Goal: Information Seeking & Learning: Check status

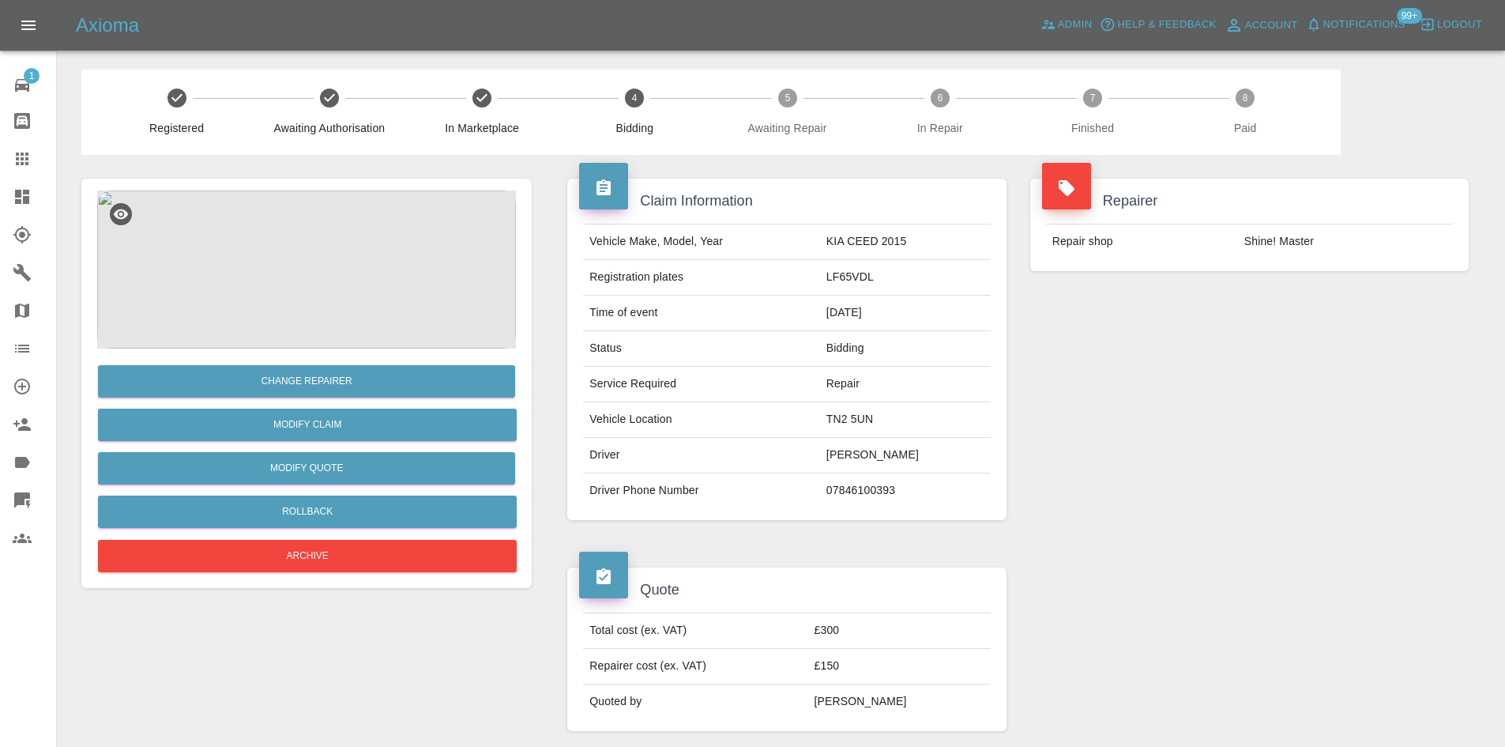
click at [24, 190] on icon at bounding box center [22, 197] width 14 height 14
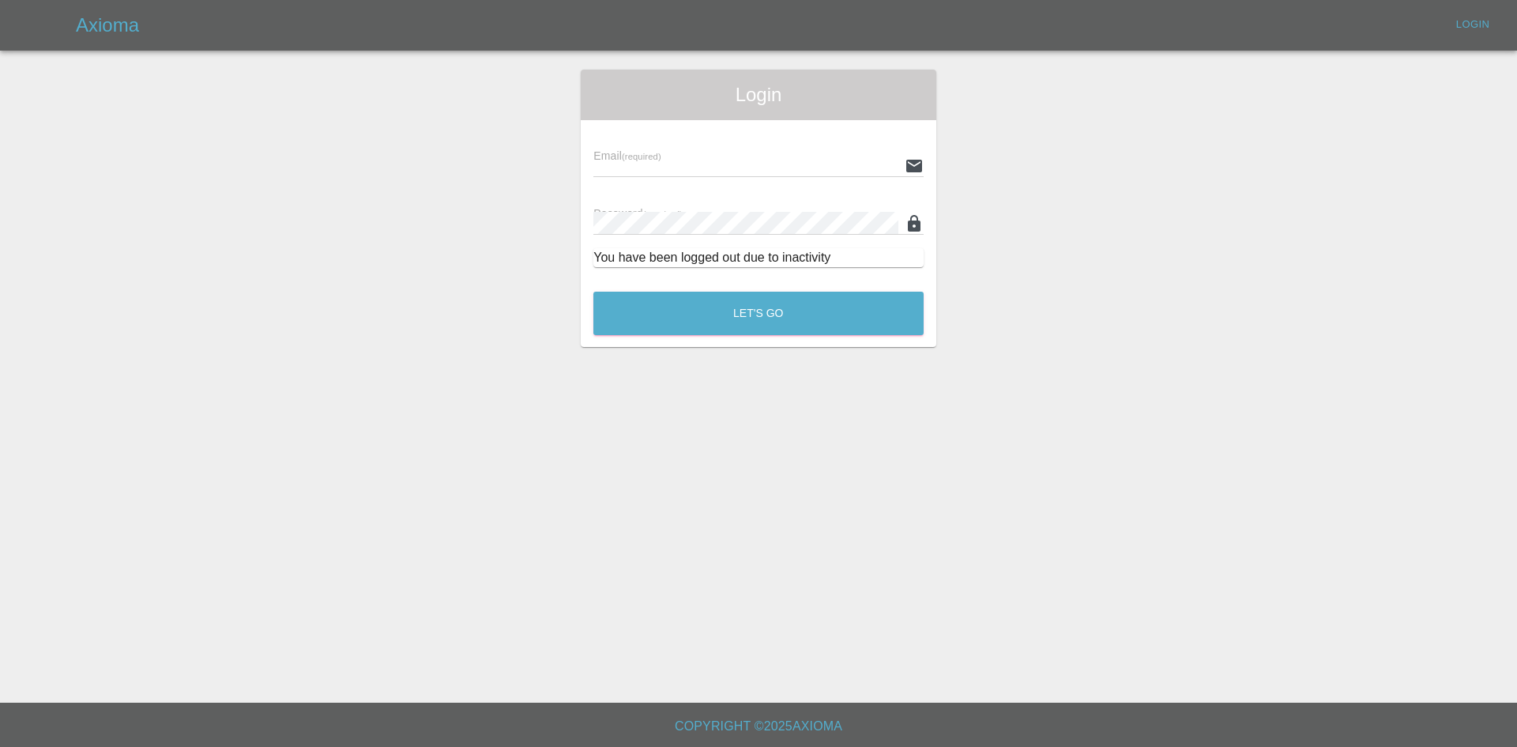
type input "[PERSON_NAME][EMAIL_ADDRESS][PERSON_NAME][DOMAIN_NAME]"
click at [730, 336] on div "Let's Go" at bounding box center [759, 309] width 332 height 59
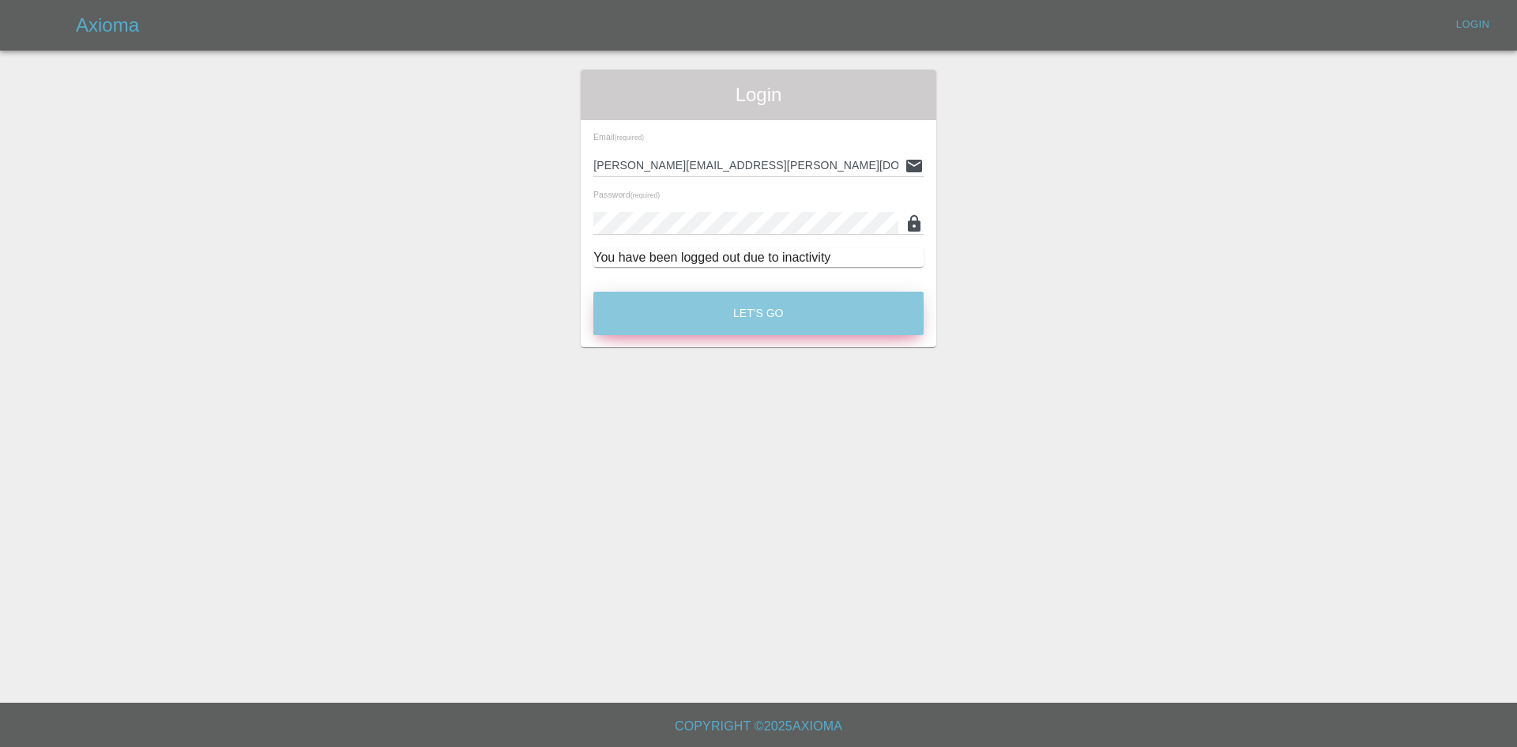
click at [736, 321] on button "Let's Go" at bounding box center [758, 313] width 330 height 43
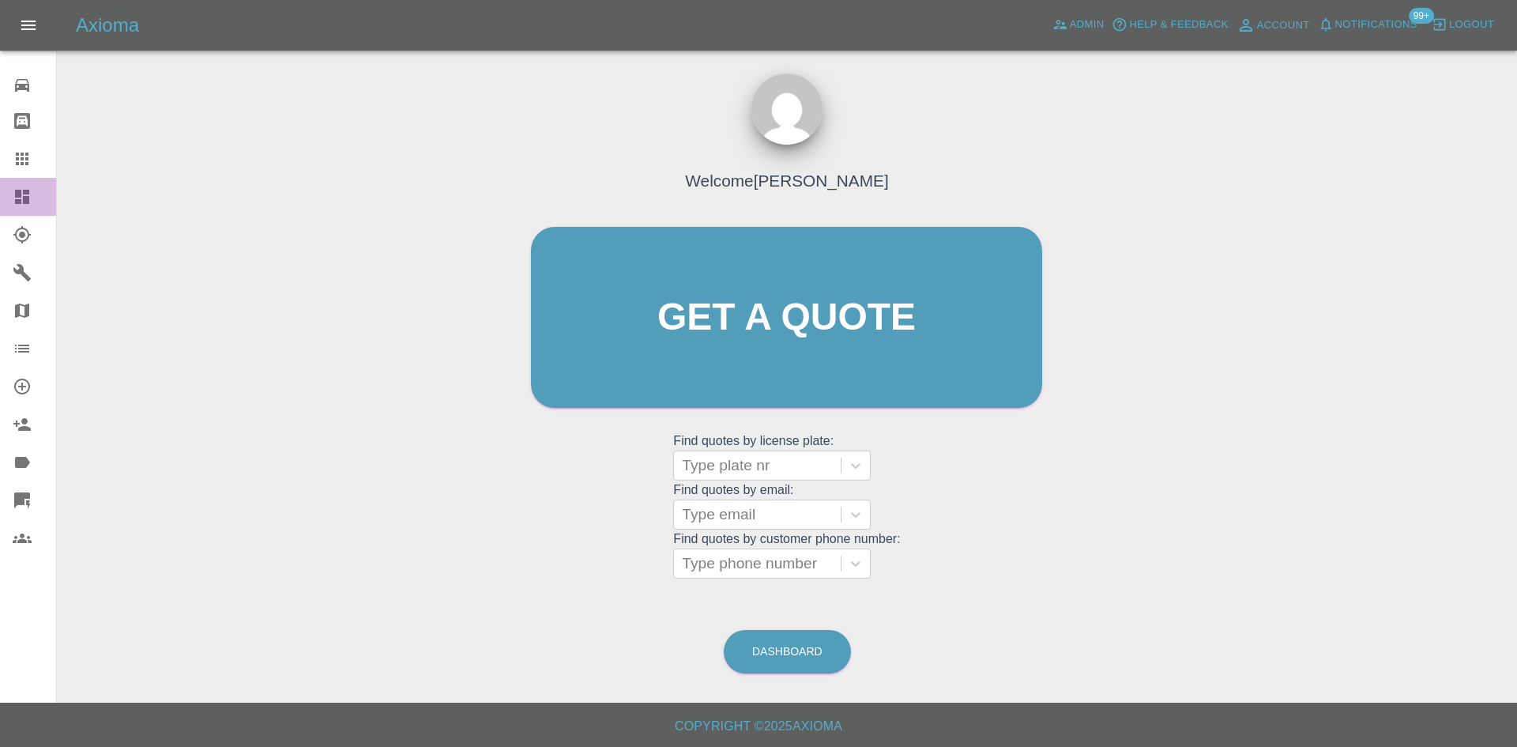
click at [0, 198] on link "Dashboard" at bounding box center [28, 197] width 56 height 38
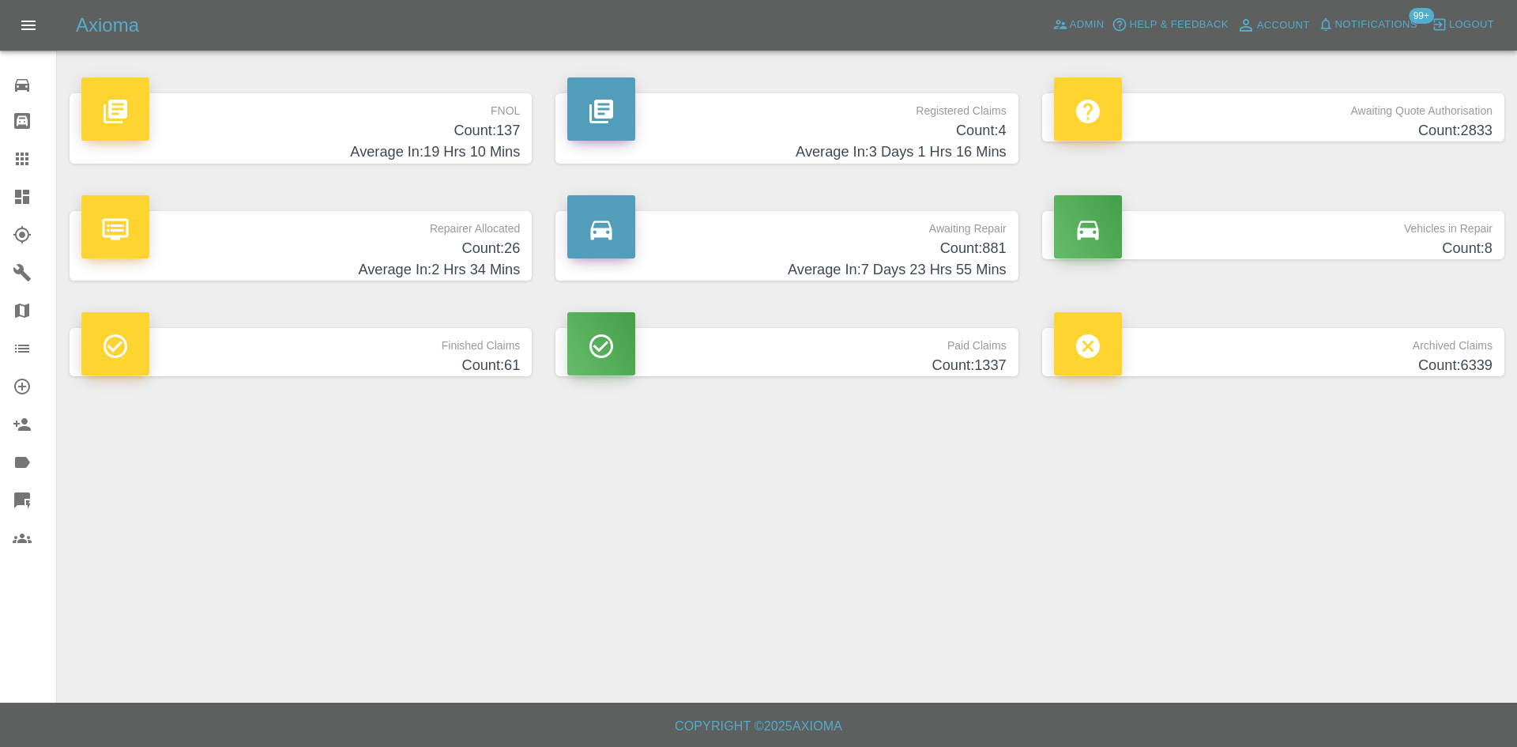
click at [772, 183] on div "Registered Claims Count: 4 Average In: 3 Days 1 Hrs 16 Mins" at bounding box center [787, 129] width 486 height 118
click at [777, 161] on h4 "Average In: 3 Days 1 Hrs 16 Mins" at bounding box center [786, 151] width 438 height 21
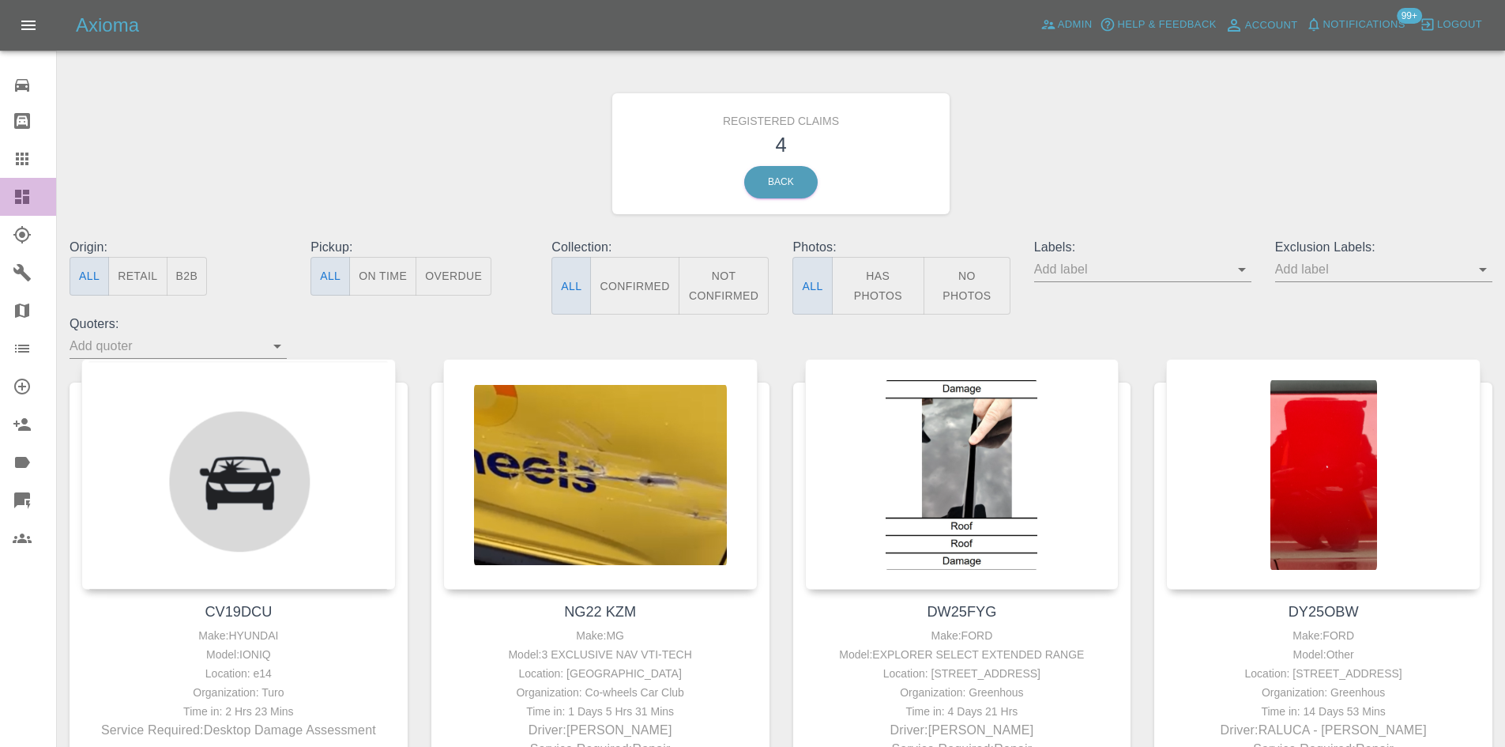
click at [5, 196] on link "Dashboard" at bounding box center [28, 197] width 56 height 38
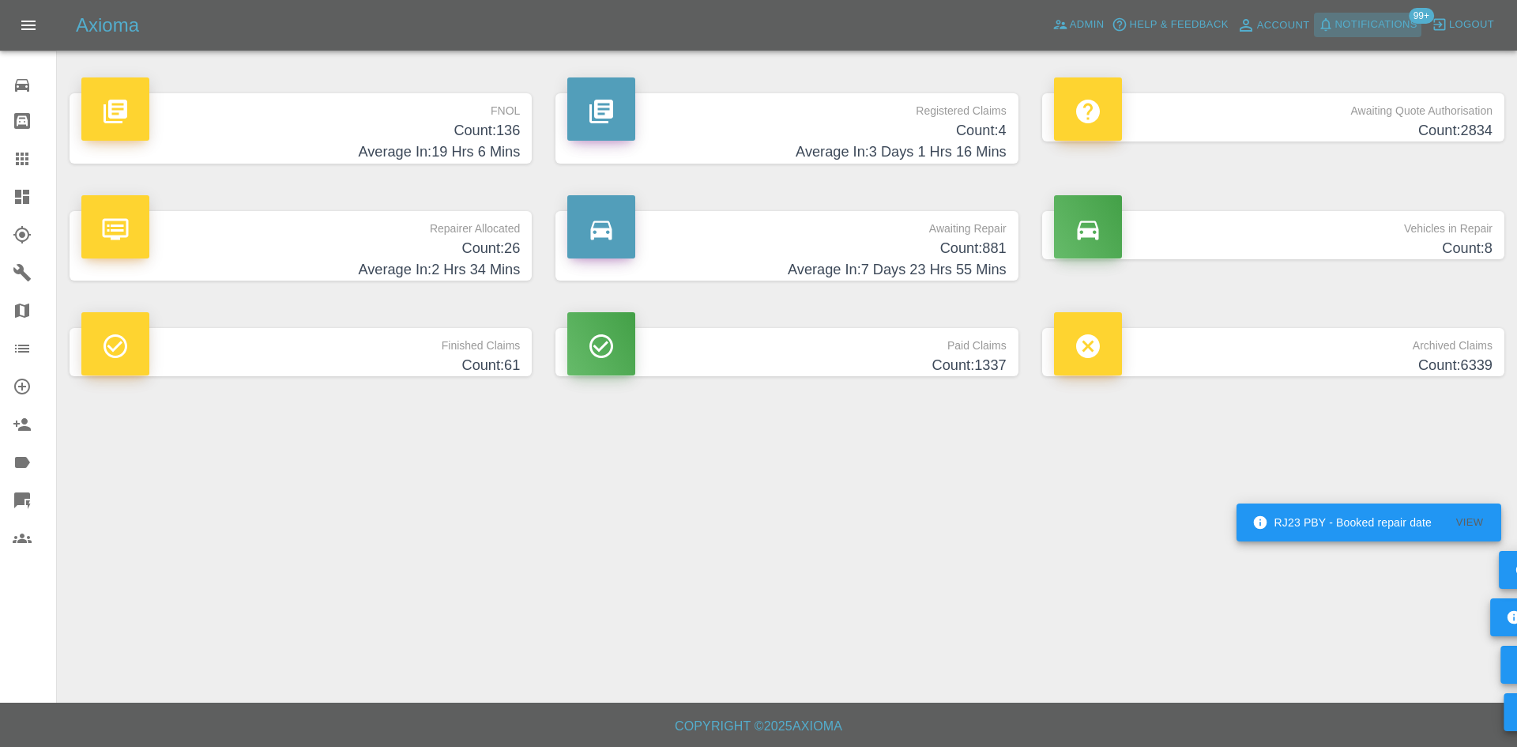
click at [1367, 25] on span "Notifications" at bounding box center [1376, 25] width 82 height 18
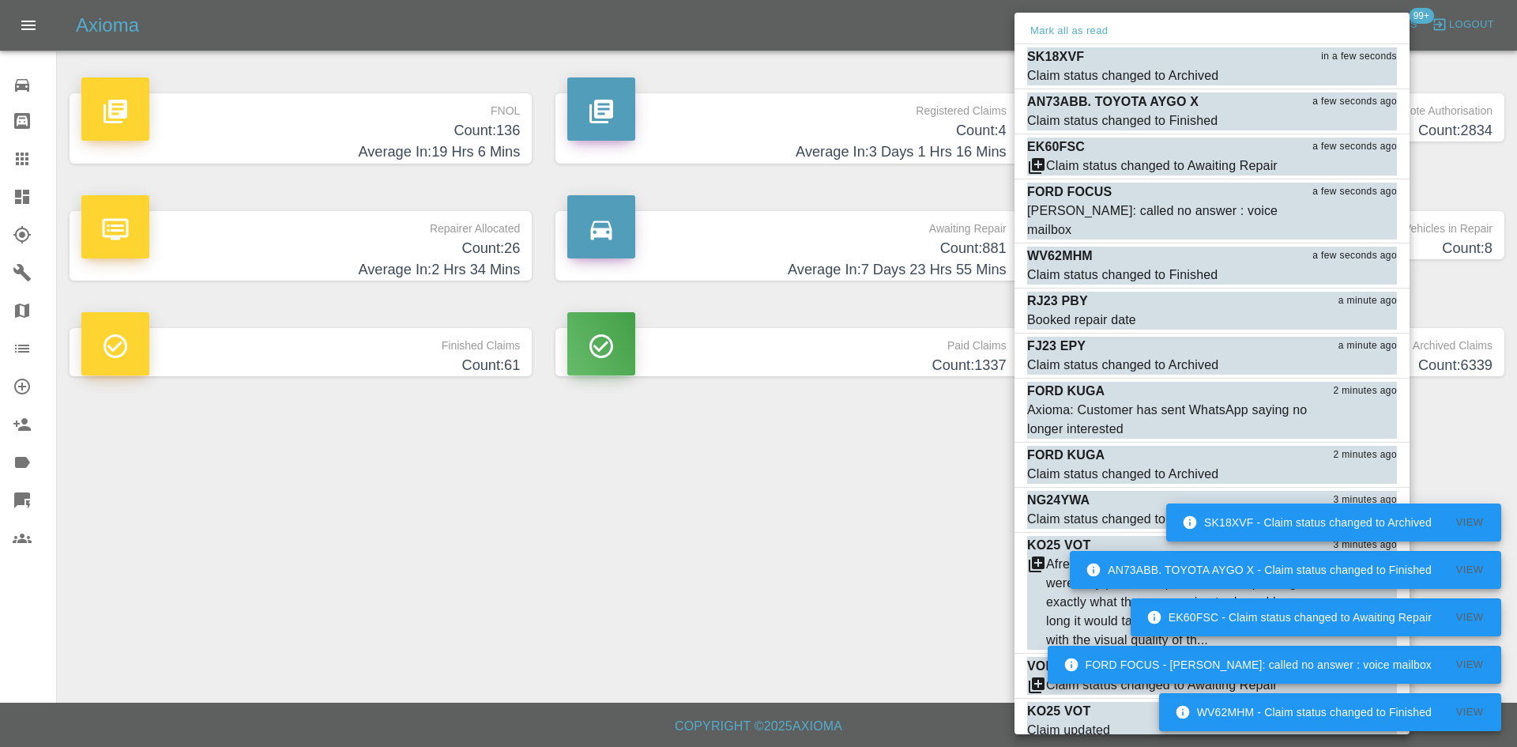
click at [6, 202] on div at bounding box center [758, 373] width 1517 height 747
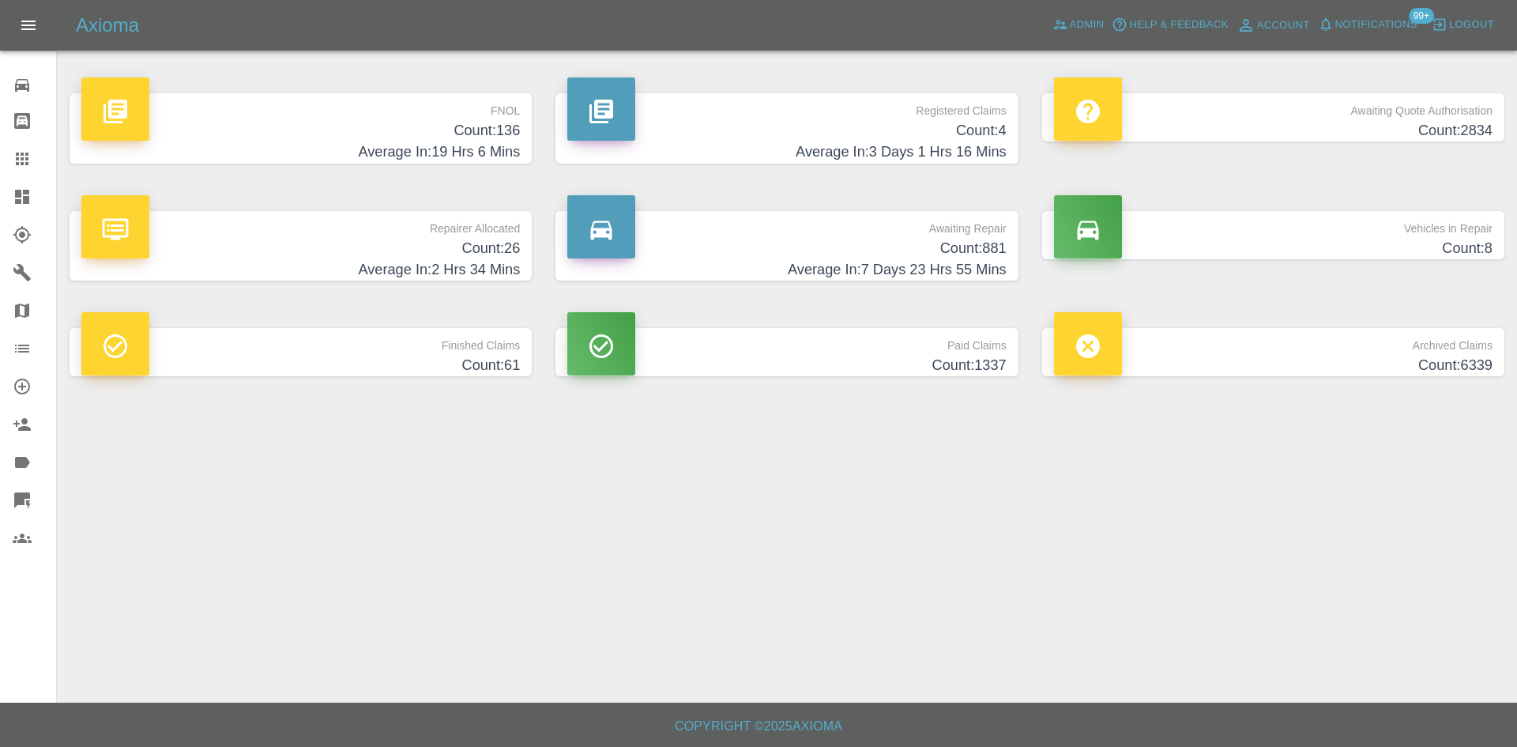
click at [6, 204] on div "Mark all as read SK18XVF a few seconds ago Claim status changed to Archived Mar…" at bounding box center [758, 373] width 1517 height 747
click at [17, 200] on icon at bounding box center [22, 197] width 14 height 14
click at [762, 138] on h4 "Count: 4" at bounding box center [786, 130] width 438 height 21
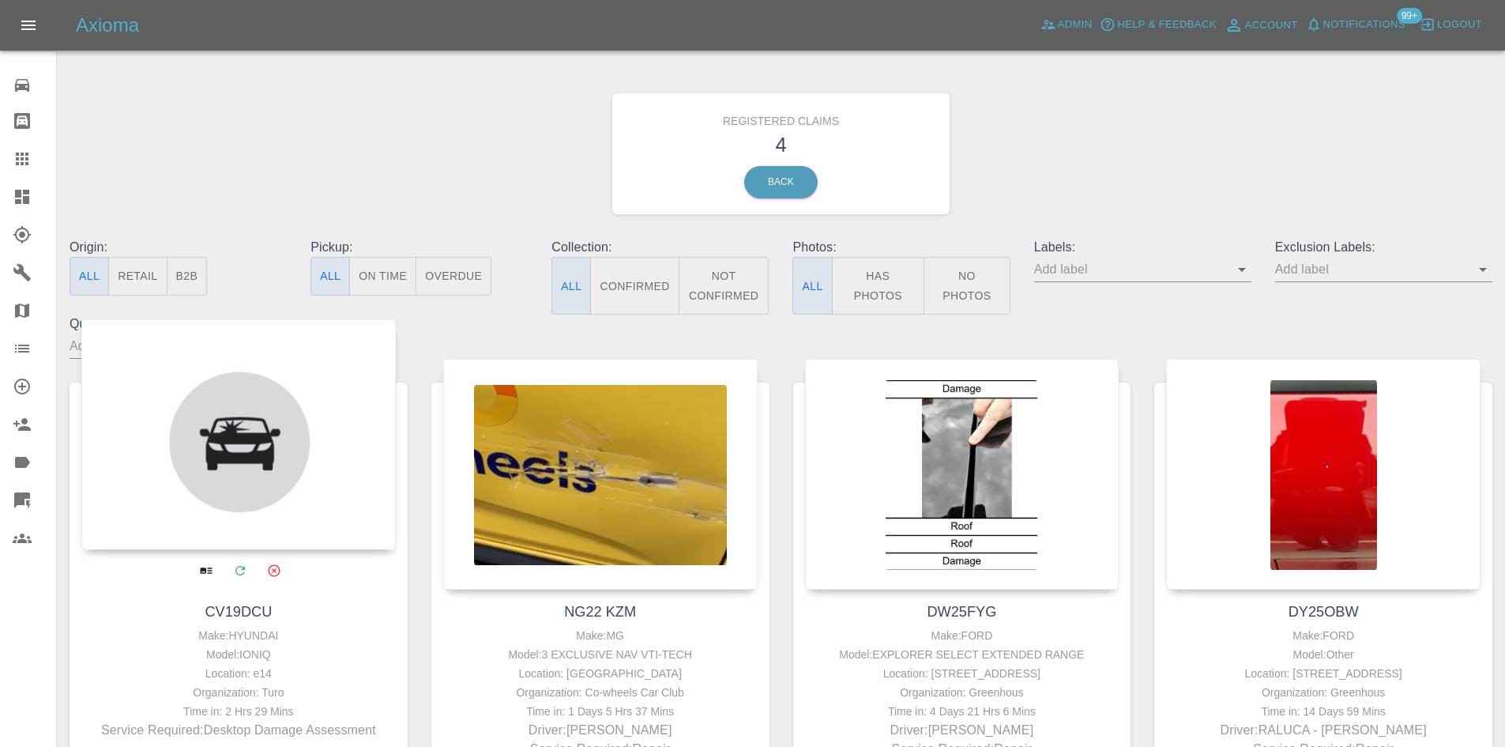
click at [182, 426] on div at bounding box center [238, 434] width 314 height 231
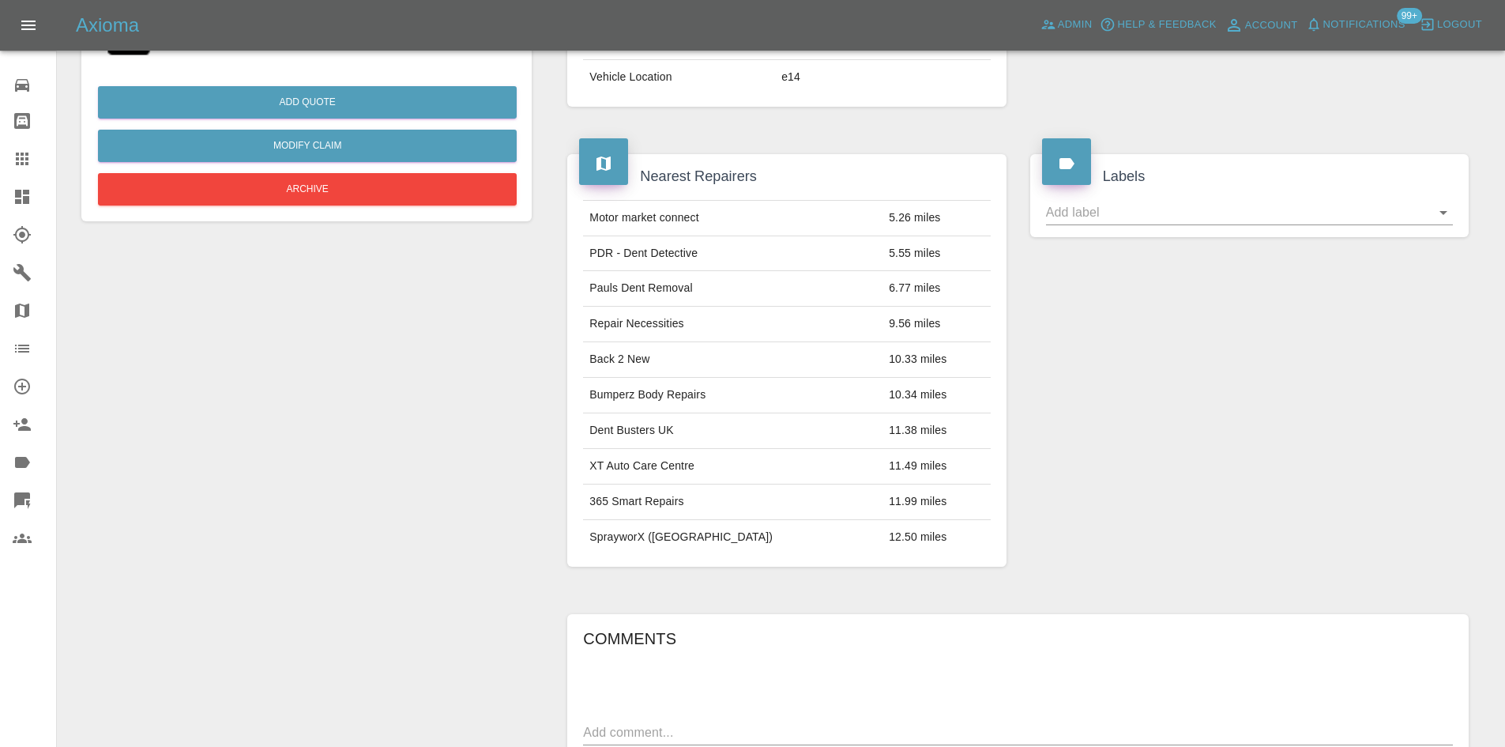
scroll to position [632, 0]
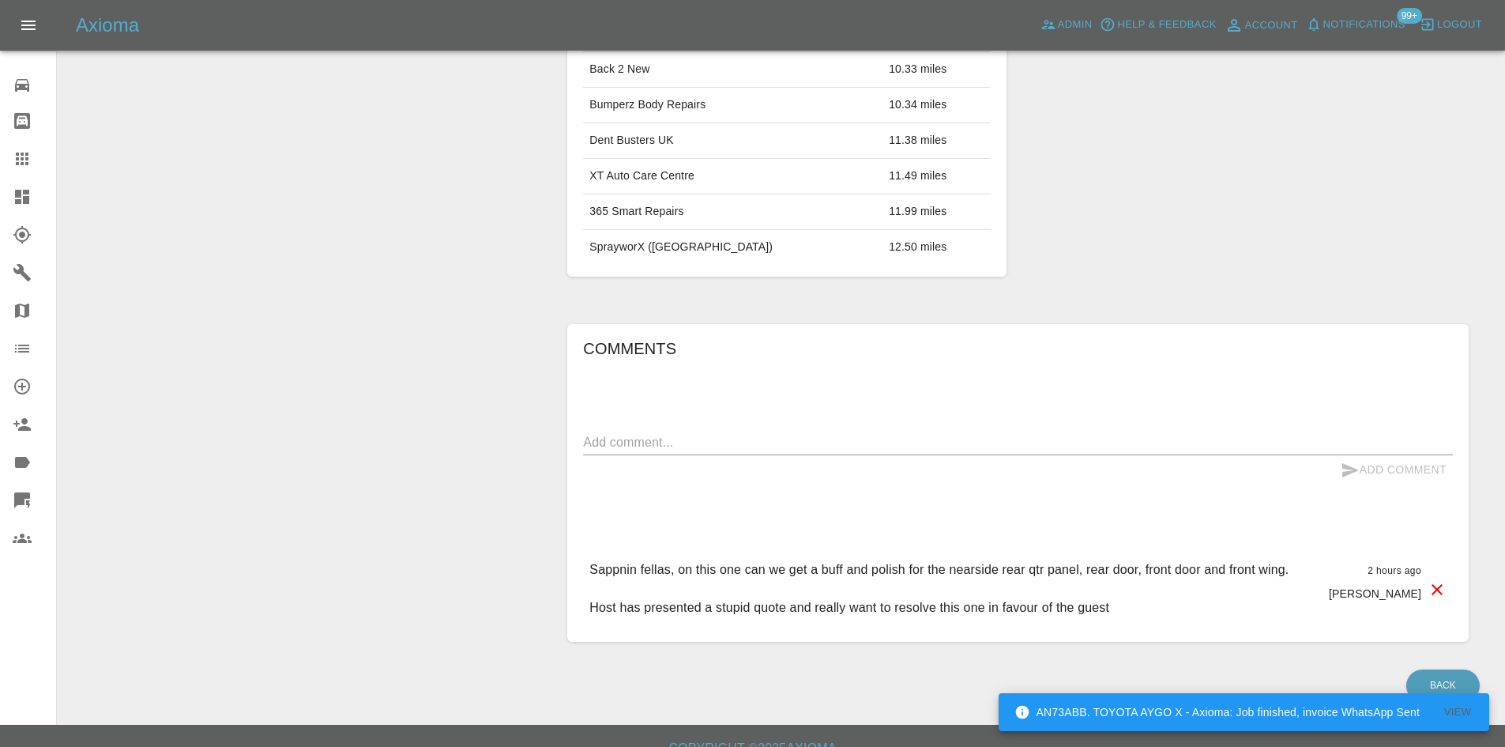
click at [17, 197] on icon at bounding box center [22, 197] width 14 height 14
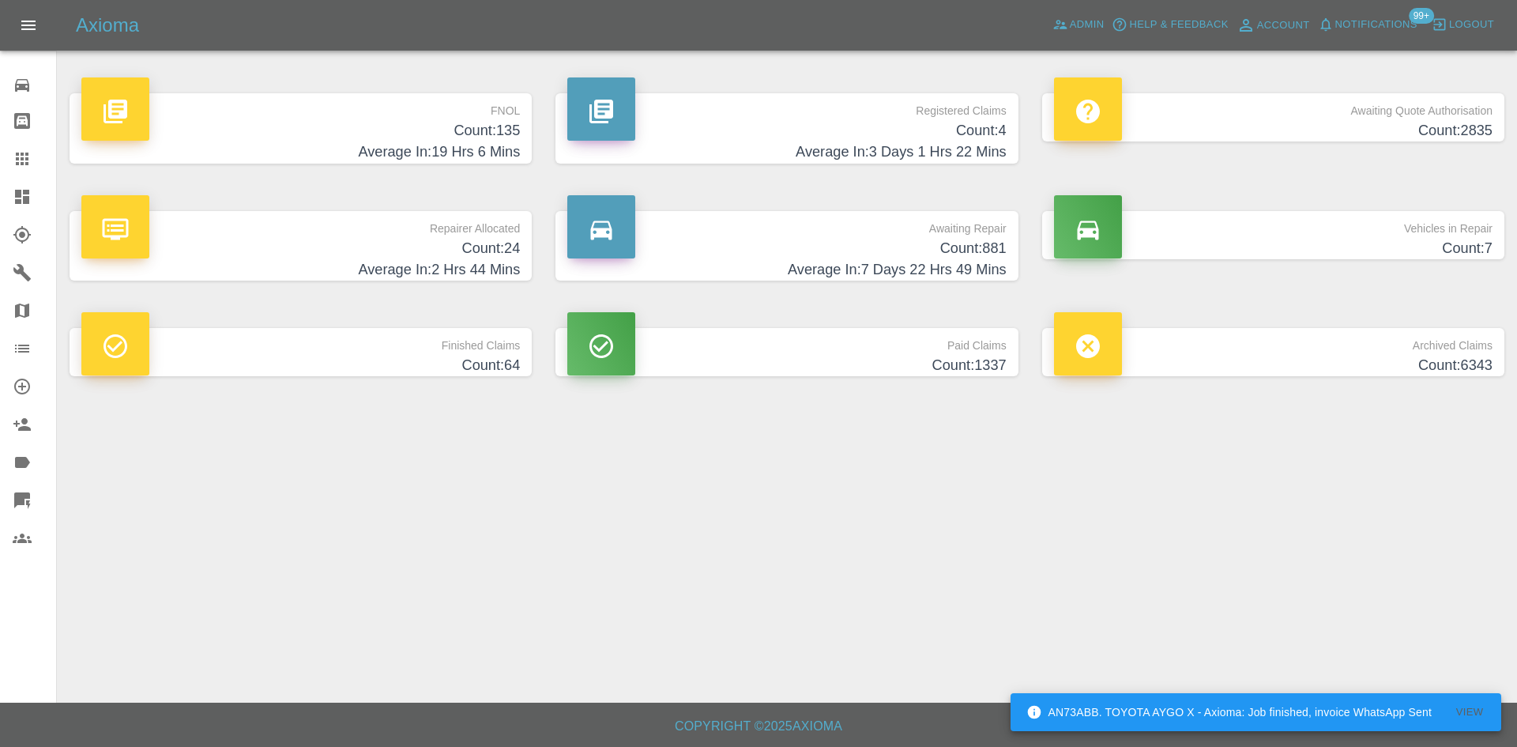
click at [837, 123] on h4 "Count: 4" at bounding box center [786, 130] width 438 height 21
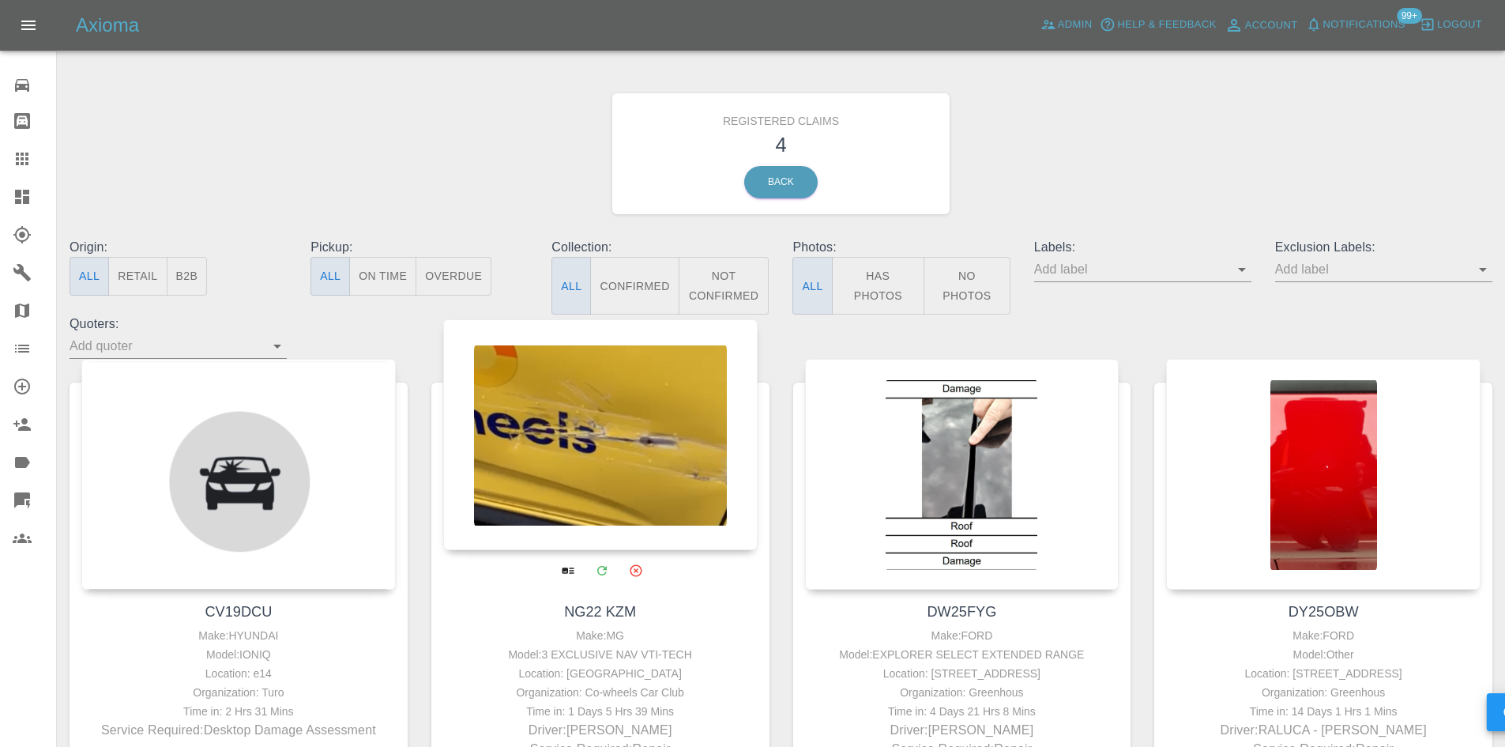
click at [593, 517] on div at bounding box center [600, 434] width 314 height 231
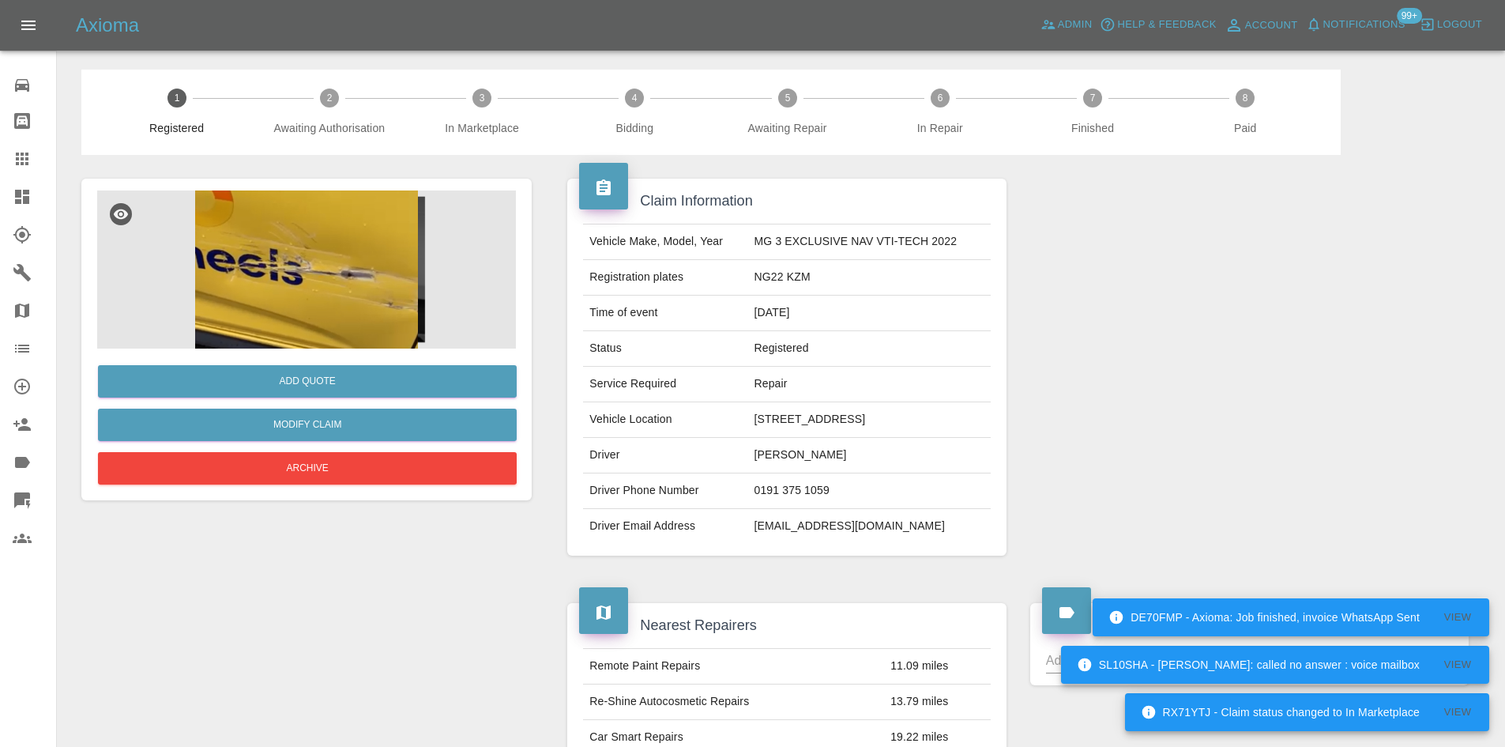
click at [352, 230] on img at bounding box center [306, 269] width 419 height 158
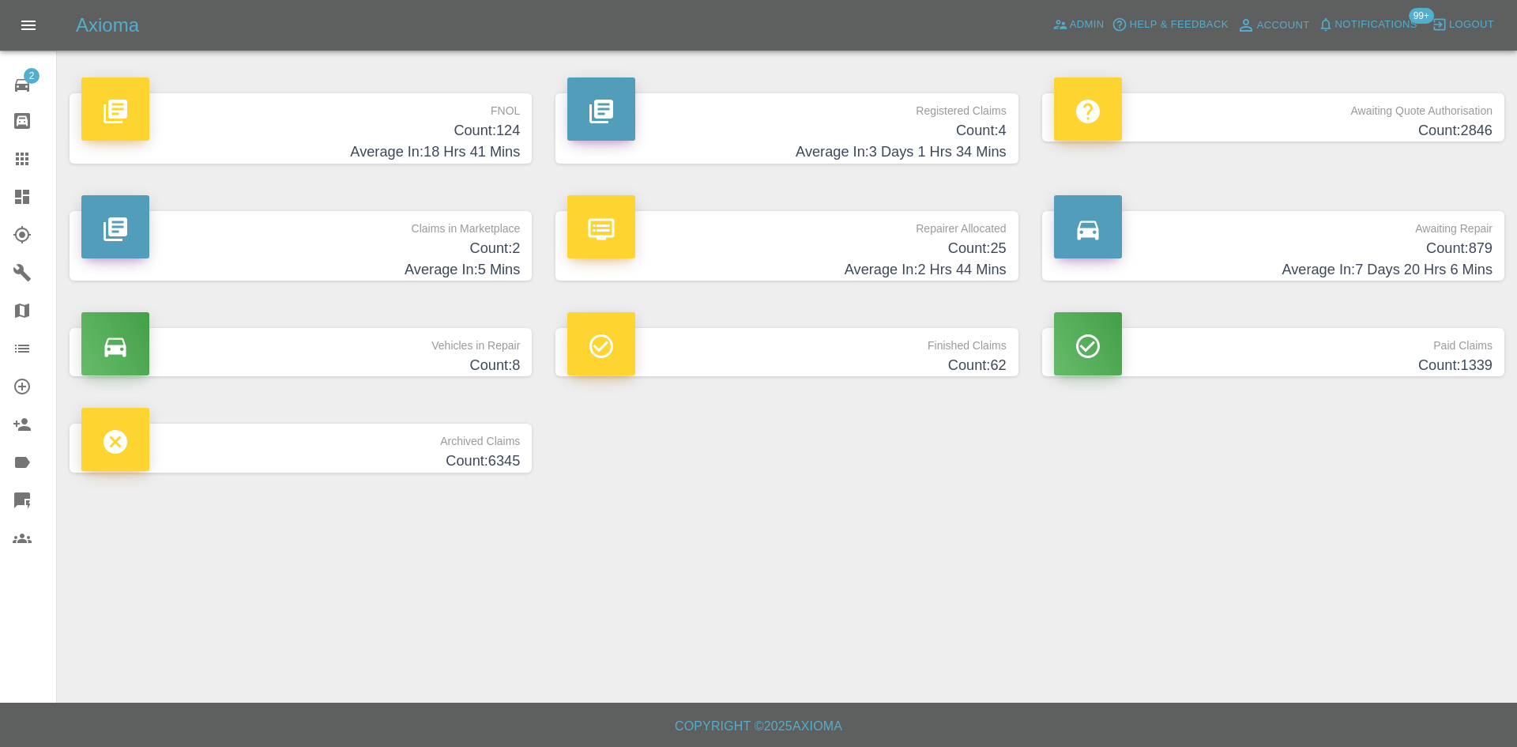
click at [870, 119] on p "Registered Claims" at bounding box center [786, 106] width 438 height 27
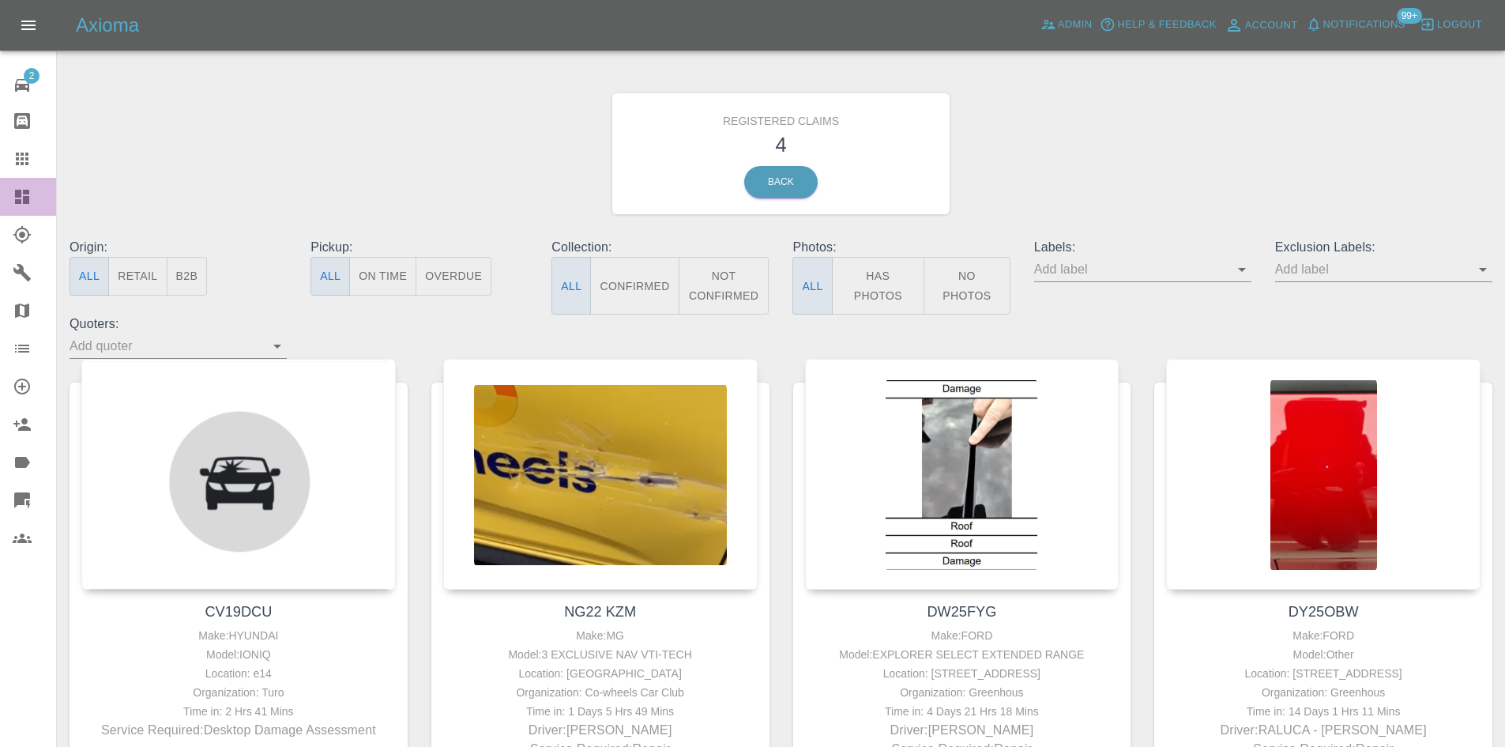
click at [41, 185] on link "Dashboard" at bounding box center [28, 197] width 56 height 38
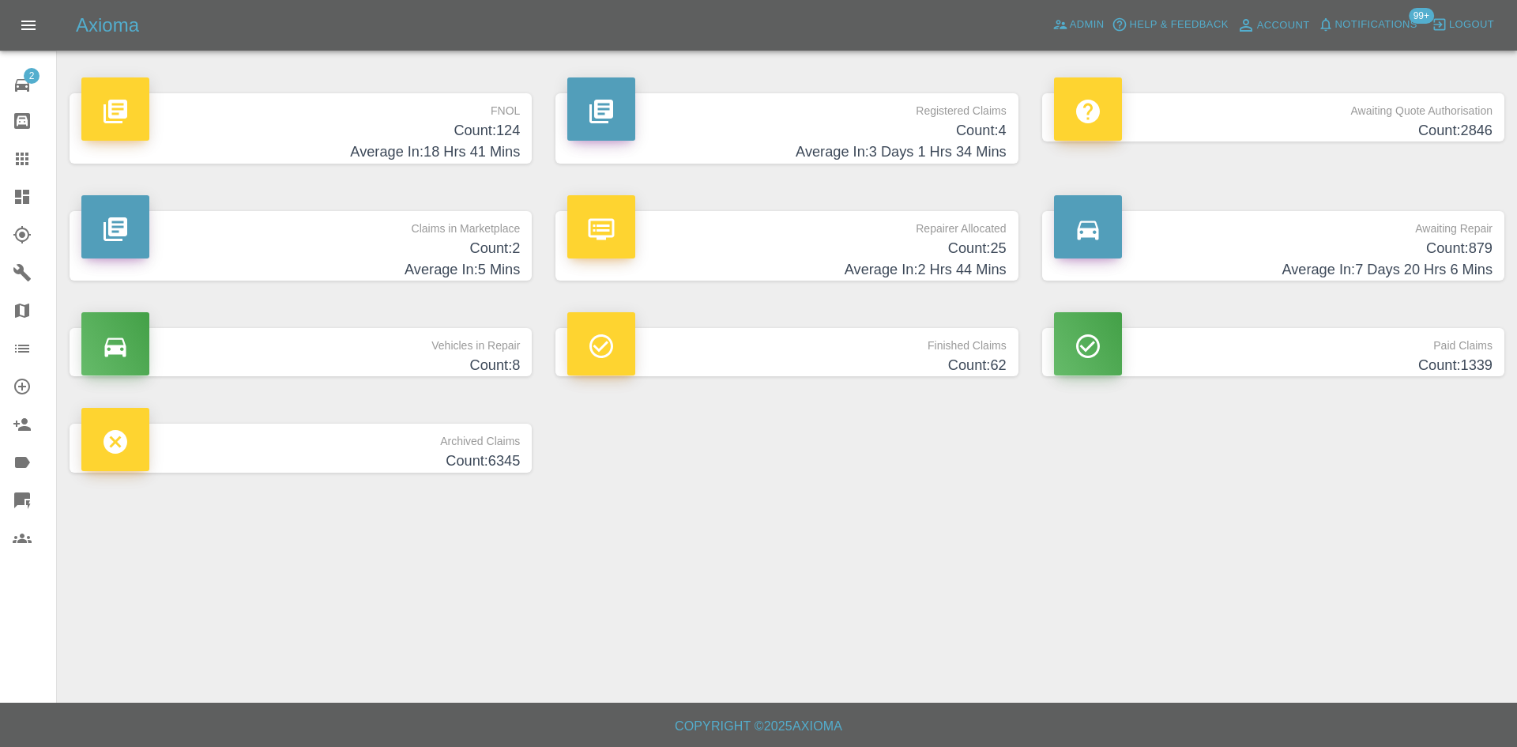
click at [771, 147] on h4 "Average In: 3 Days 1 Hrs 34 Mins" at bounding box center [786, 151] width 438 height 21
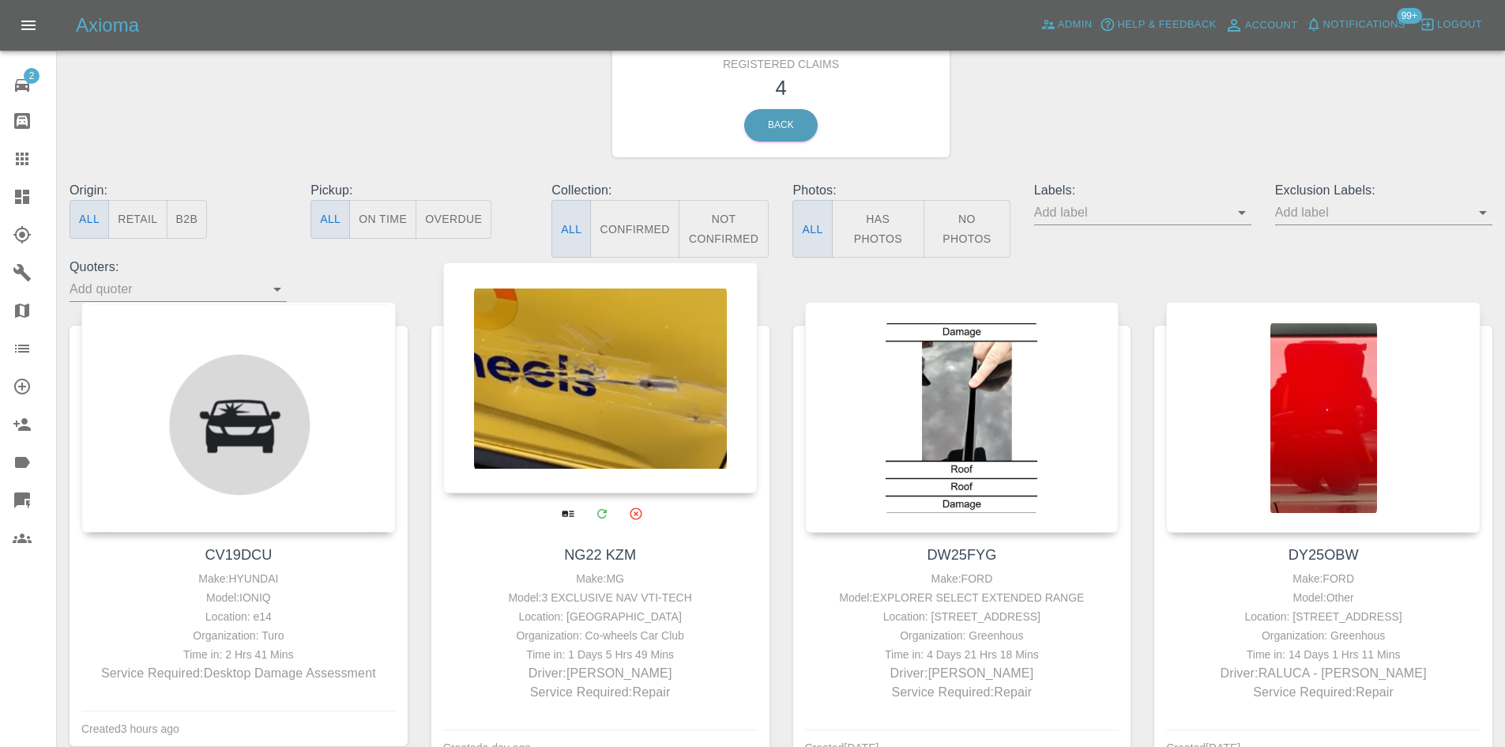
scroll to position [79, 0]
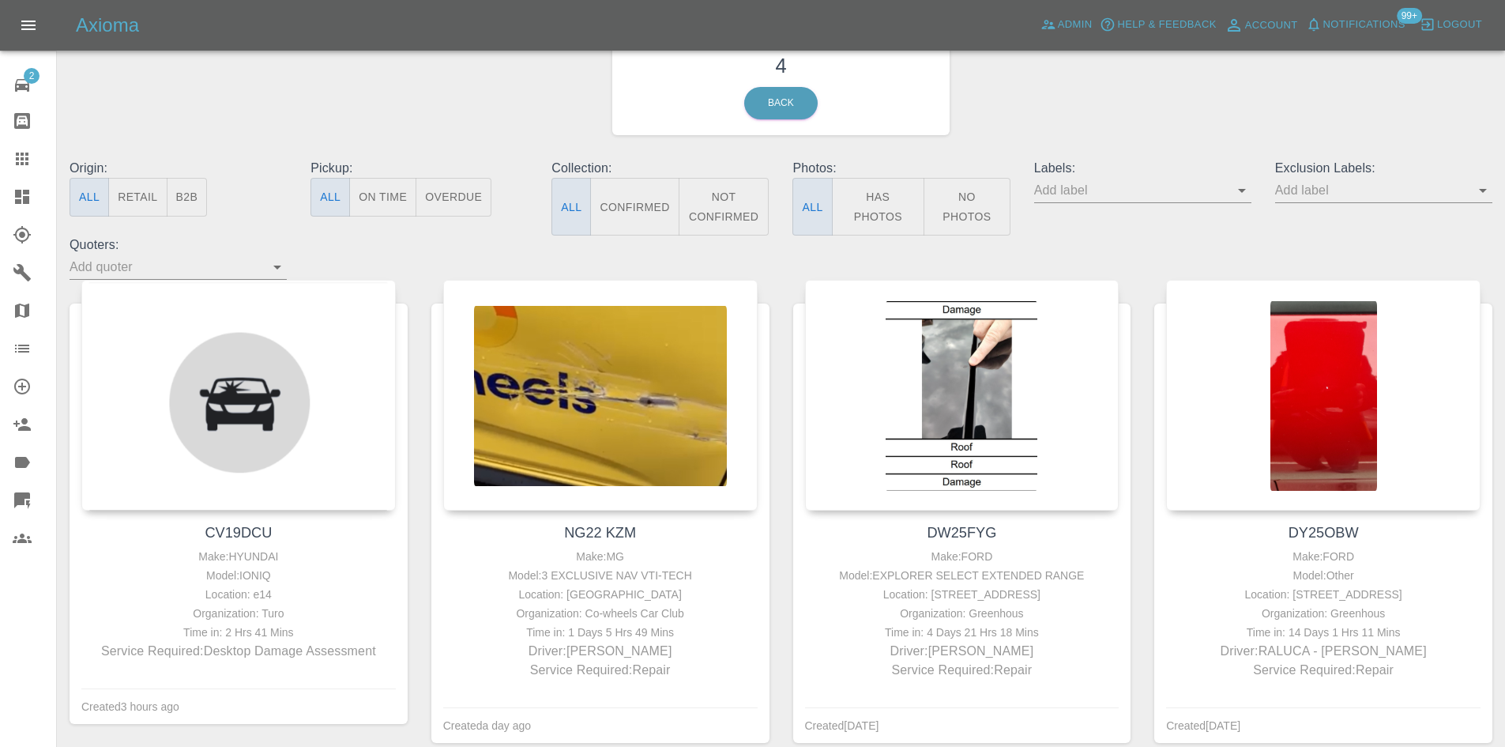
click at [820, 746] on div "DW25FYG Make: FORD Model: EXPLORER SELECT EXTENDED RANGE Location: 12, MALLARD …" at bounding box center [962, 523] width 362 height 486
click at [1346, 36] on button "Notifications" at bounding box center [1355, 25] width 107 height 24
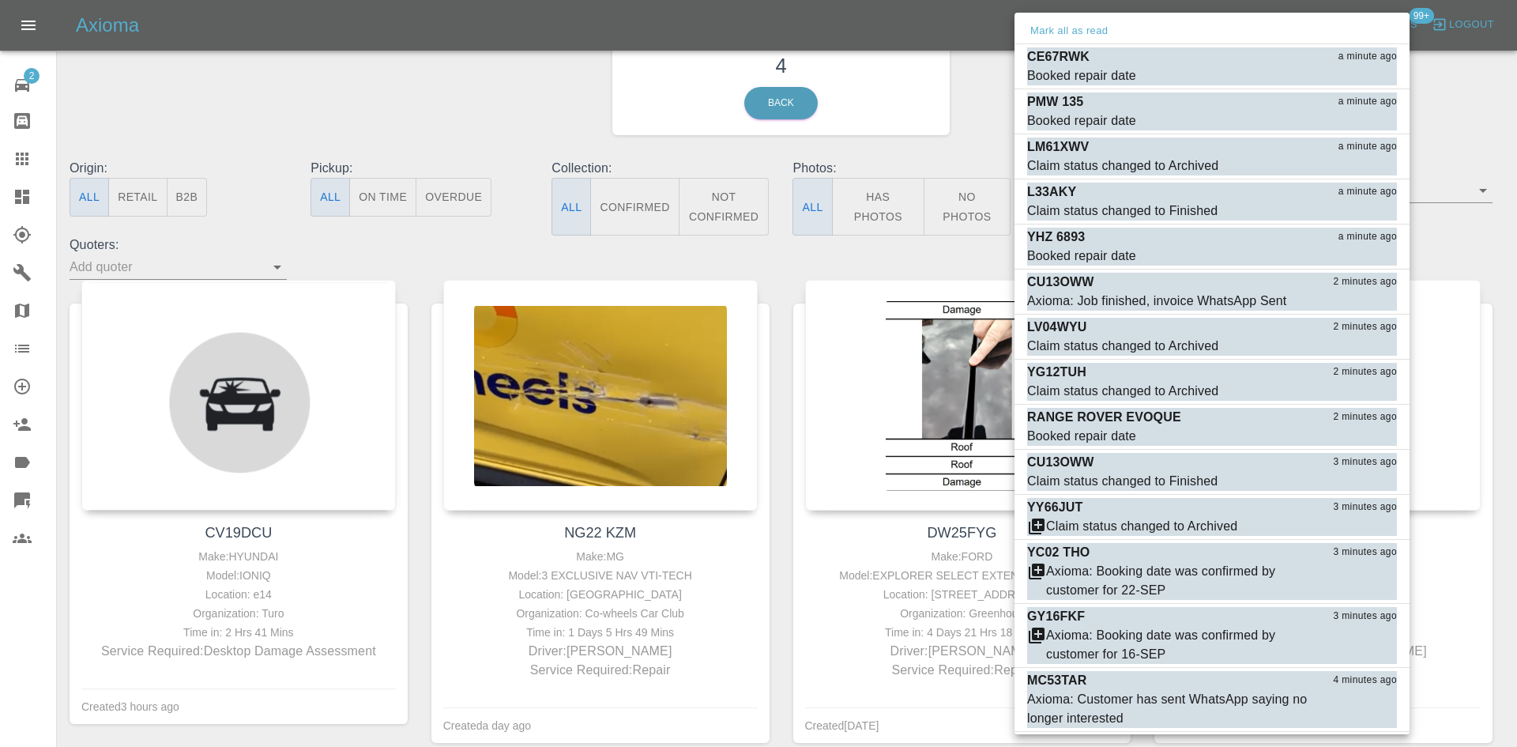
click at [1465, 235] on div at bounding box center [758, 373] width 1517 height 747
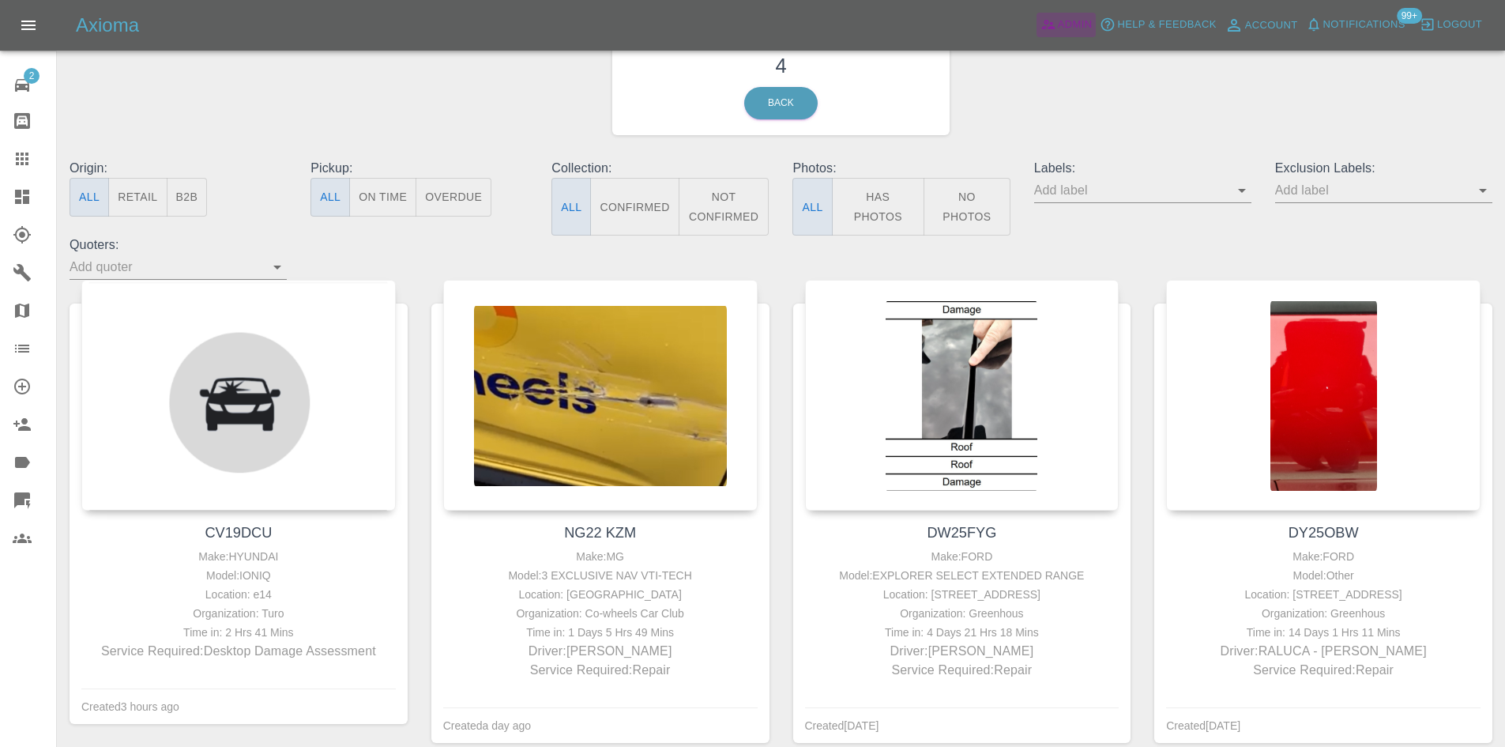
click at [1083, 21] on span "Admin" at bounding box center [1075, 25] width 35 height 18
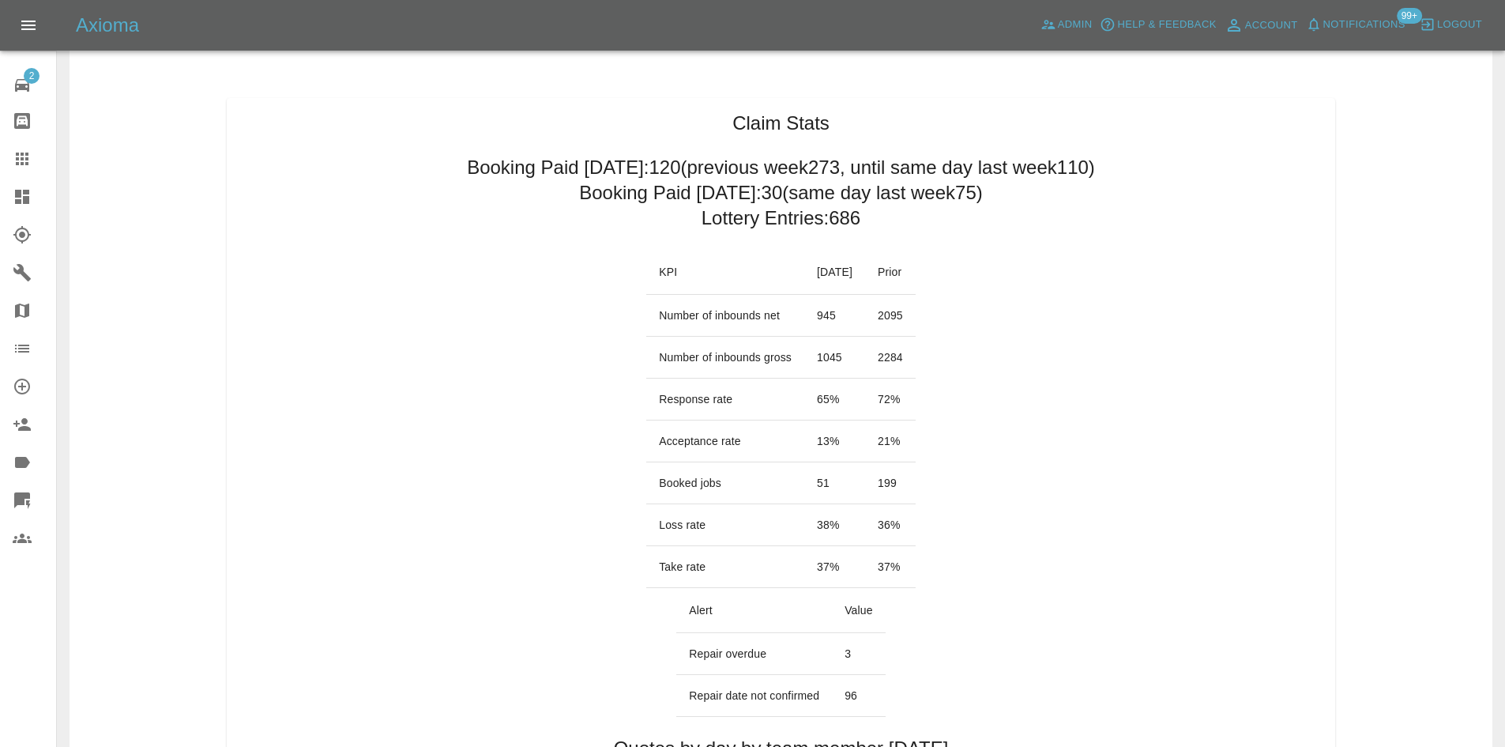
click at [18, 193] on icon at bounding box center [22, 197] width 14 height 14
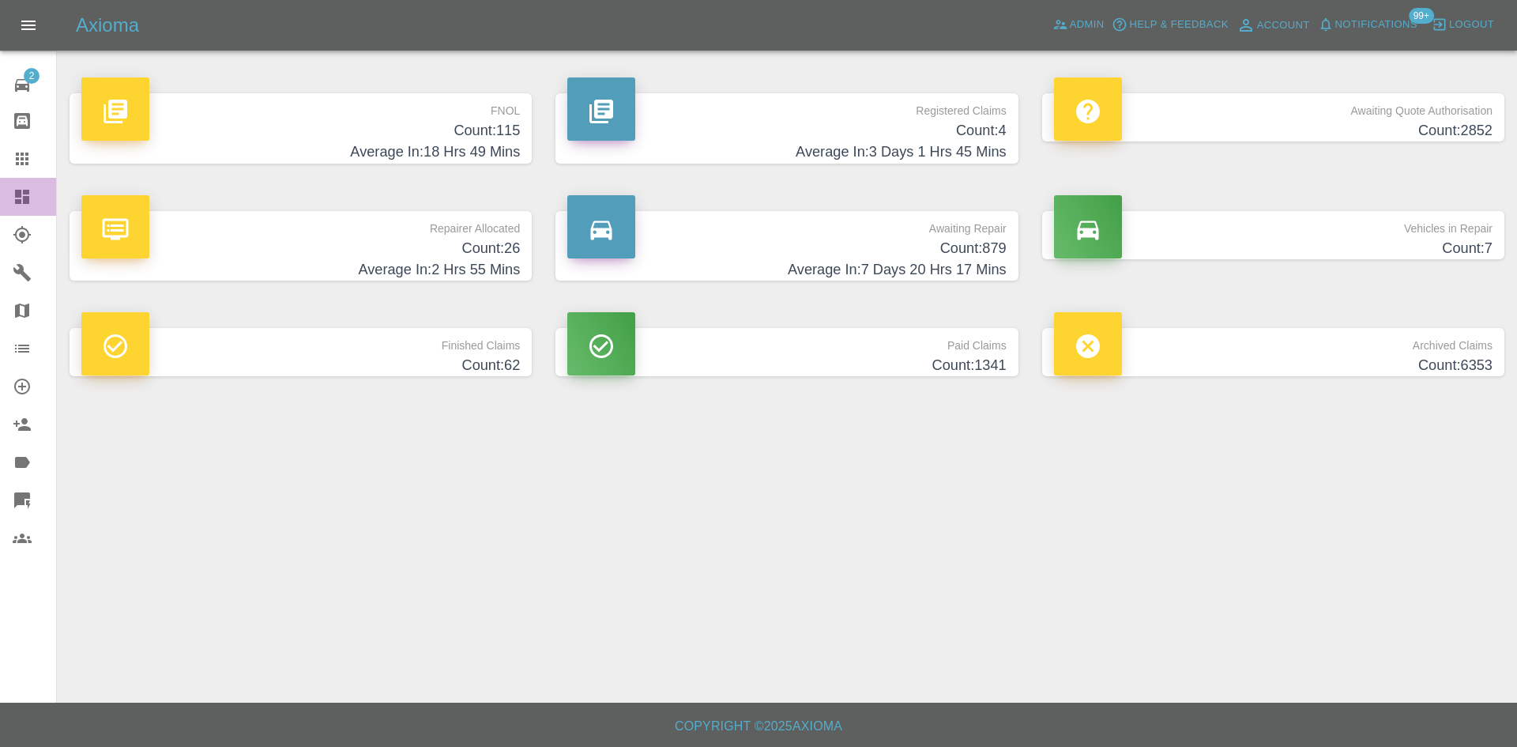
click at [25, 190] on icon at bounding box center [22, 197] width 14 height 14
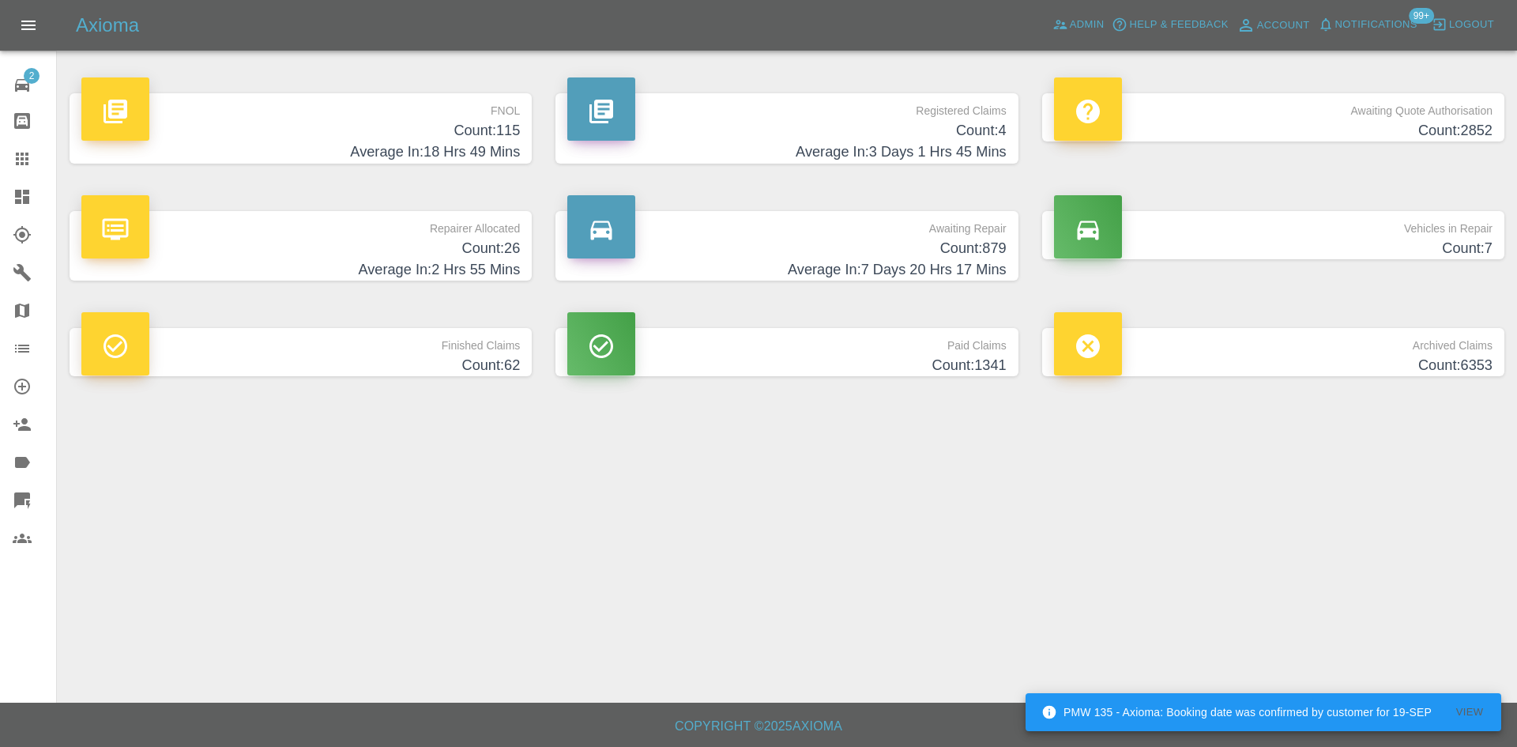
click at [8, 186] on link "Dashboard" at bounding box center [28, 197] width 56 height 38
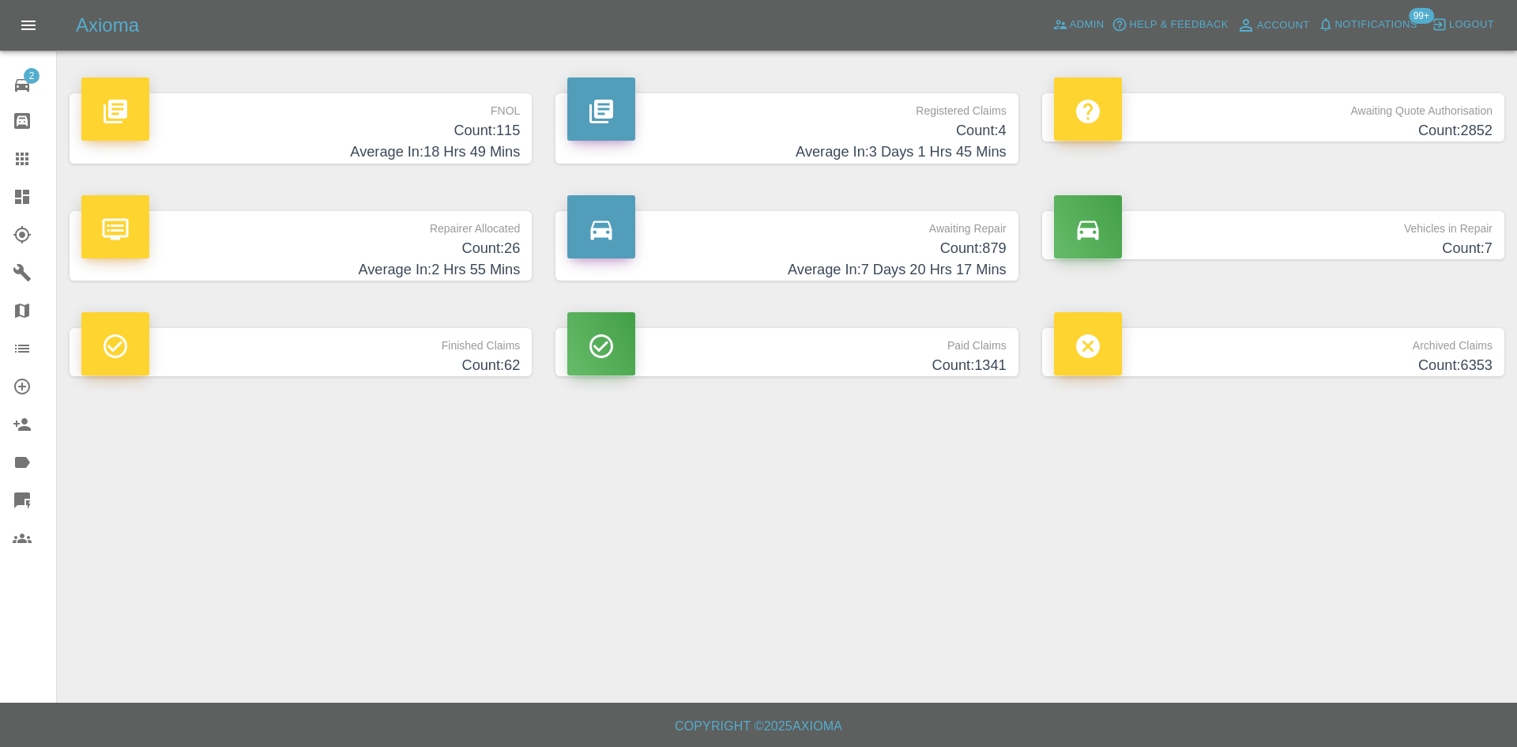
click at [340, 137] on h4 "Count: 115" at bounding box center [300, 130] width 438 height 21
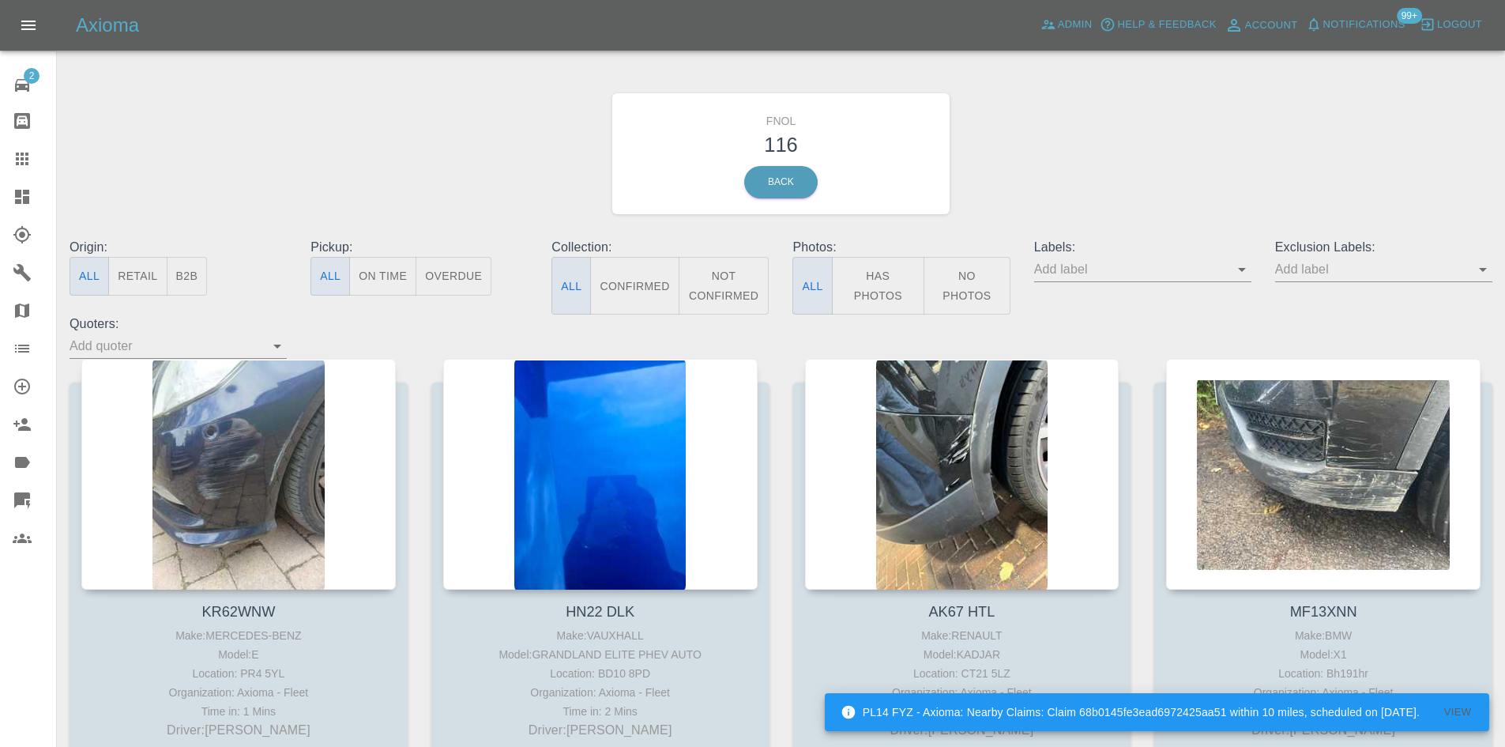
click at [7, 206] on link "Dashboard" at bounding box center [28, 197] width 56 height 38
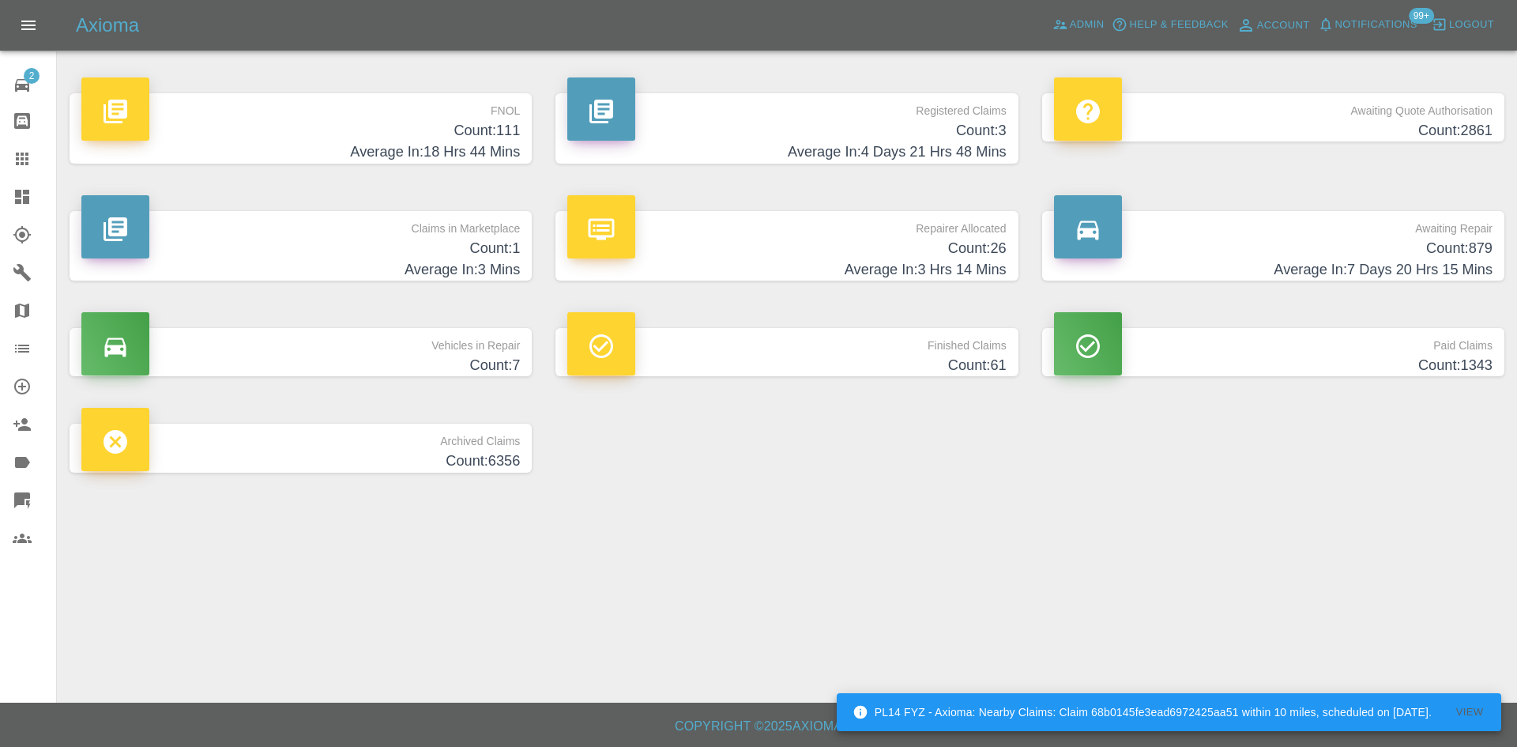
click at [690, 149] on h4 "Average In: 4 Days 21 Hrs 48 Mins" at bounding box center [786, 151] width 438 height 21
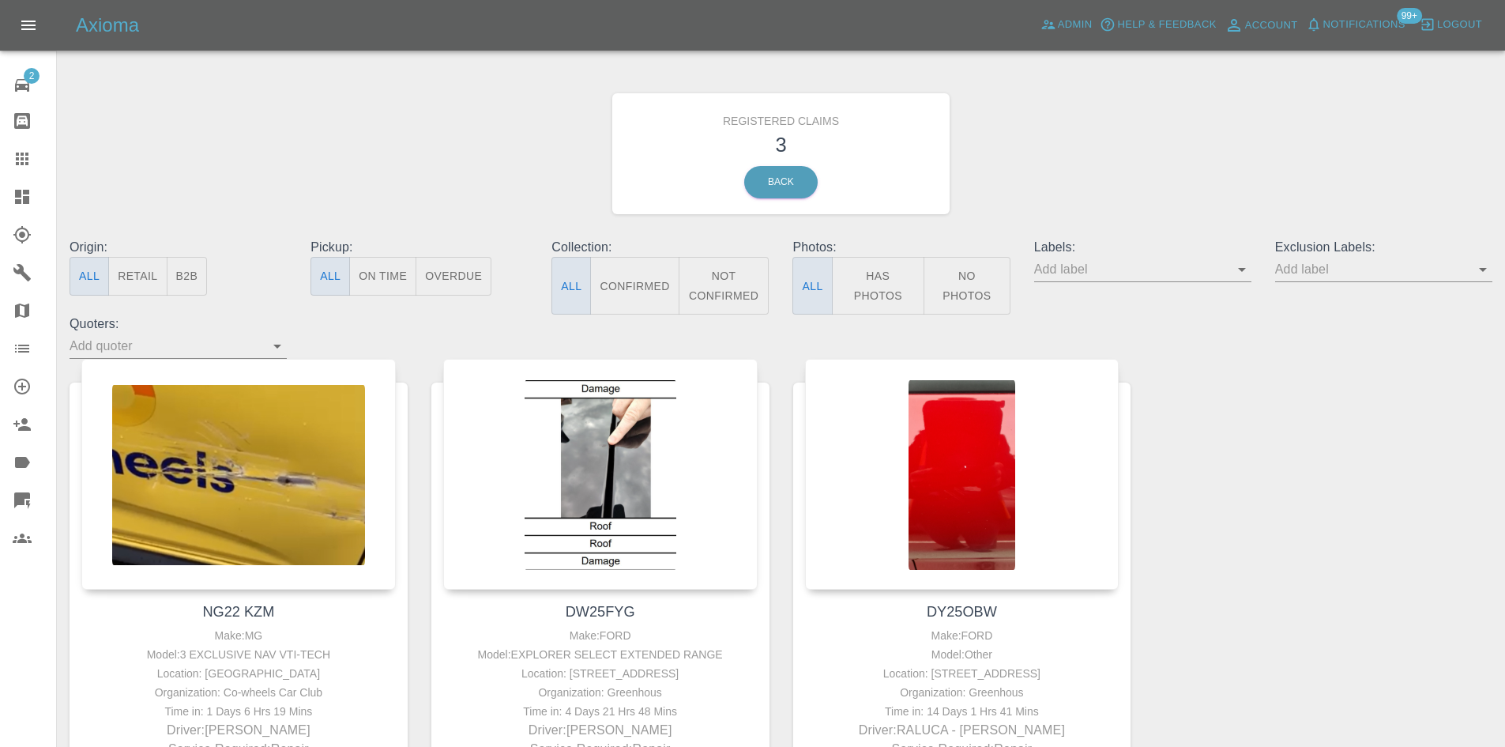
click at [21, 264] on icon at bounding box center [22, 272] width 19 height 19
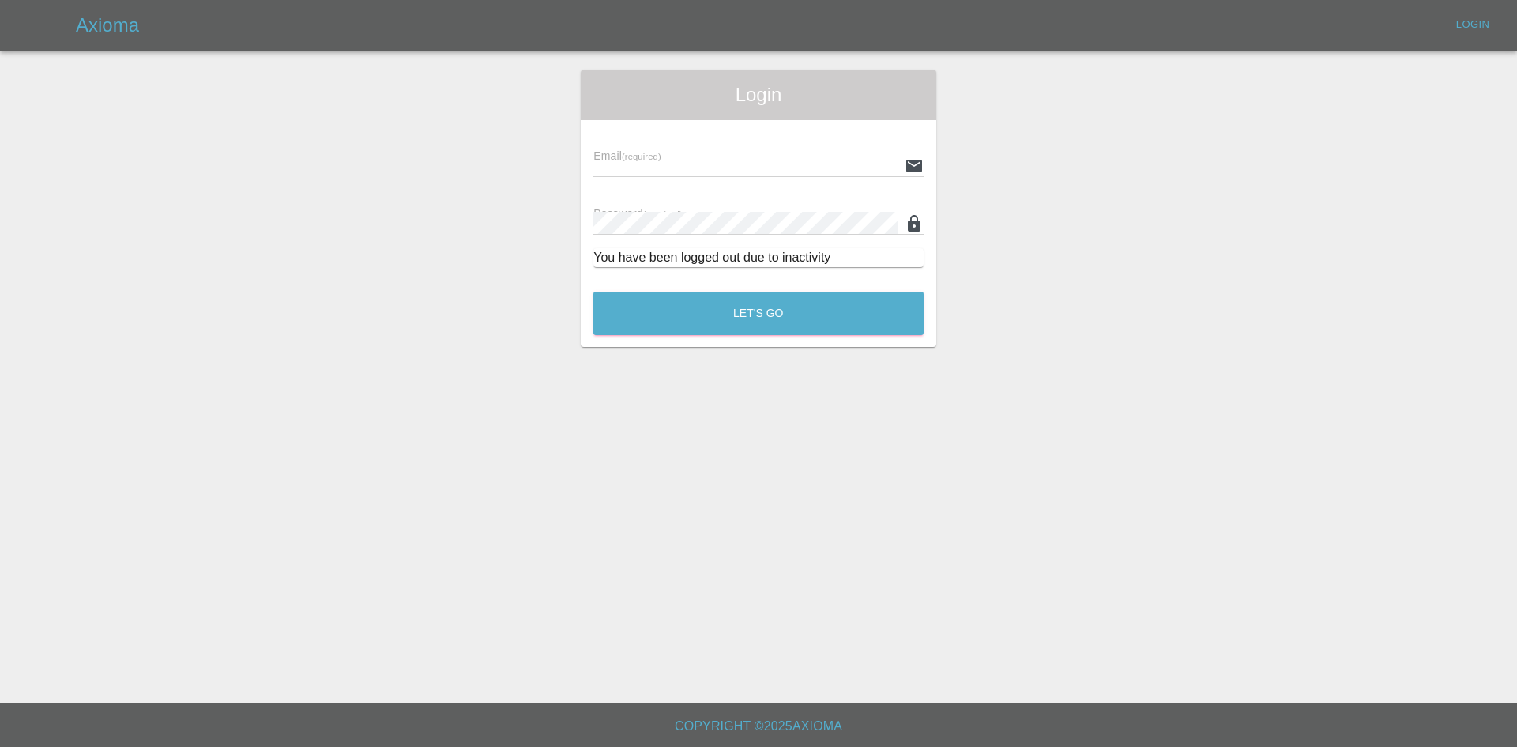
type input "alex.kennett@axioma.co.uk"
click at [694, 303] on button "Let's Go" at bounding box center [758, 313] width 330 height 43
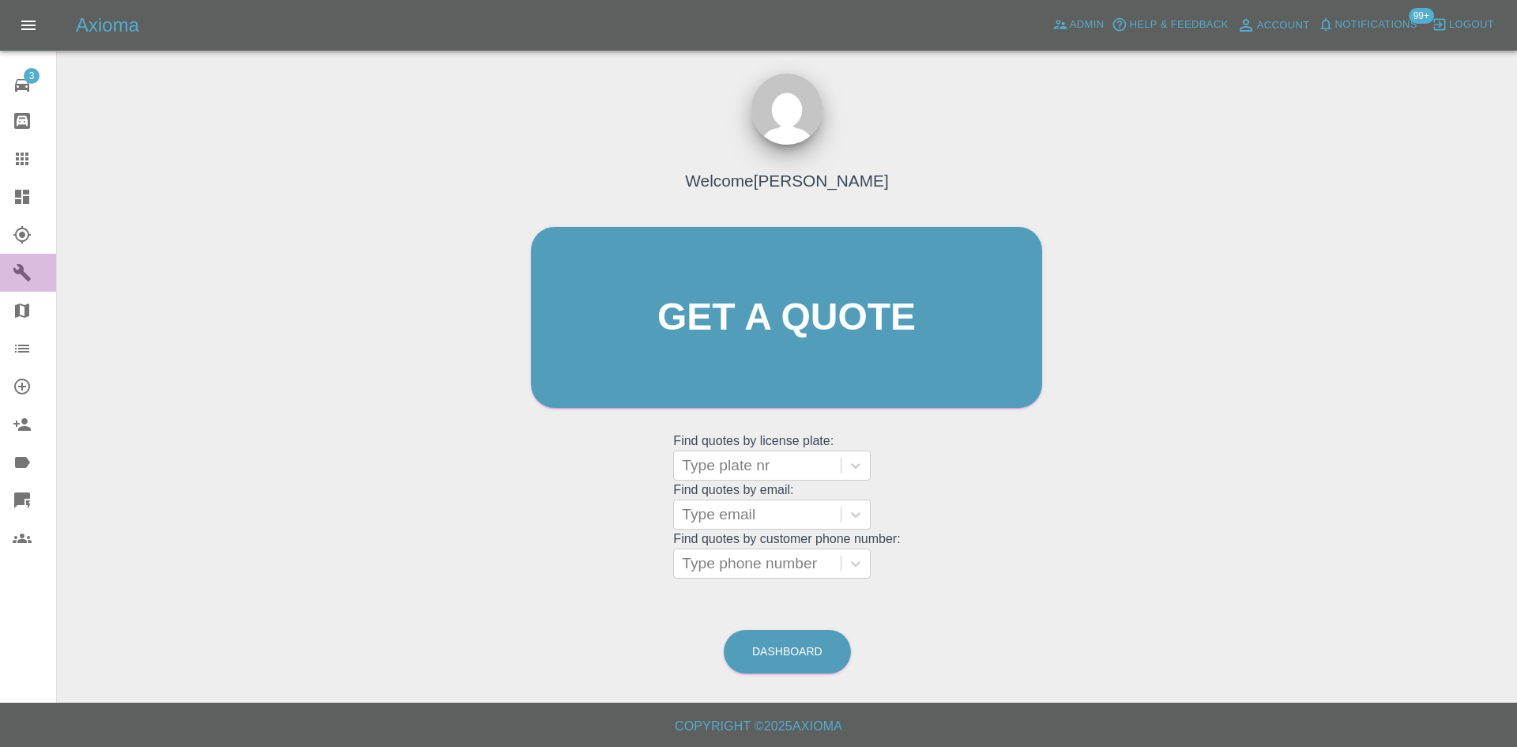
click at [6, 273] on link "Garages" at bounding box center [28, 273] width 56 height 38
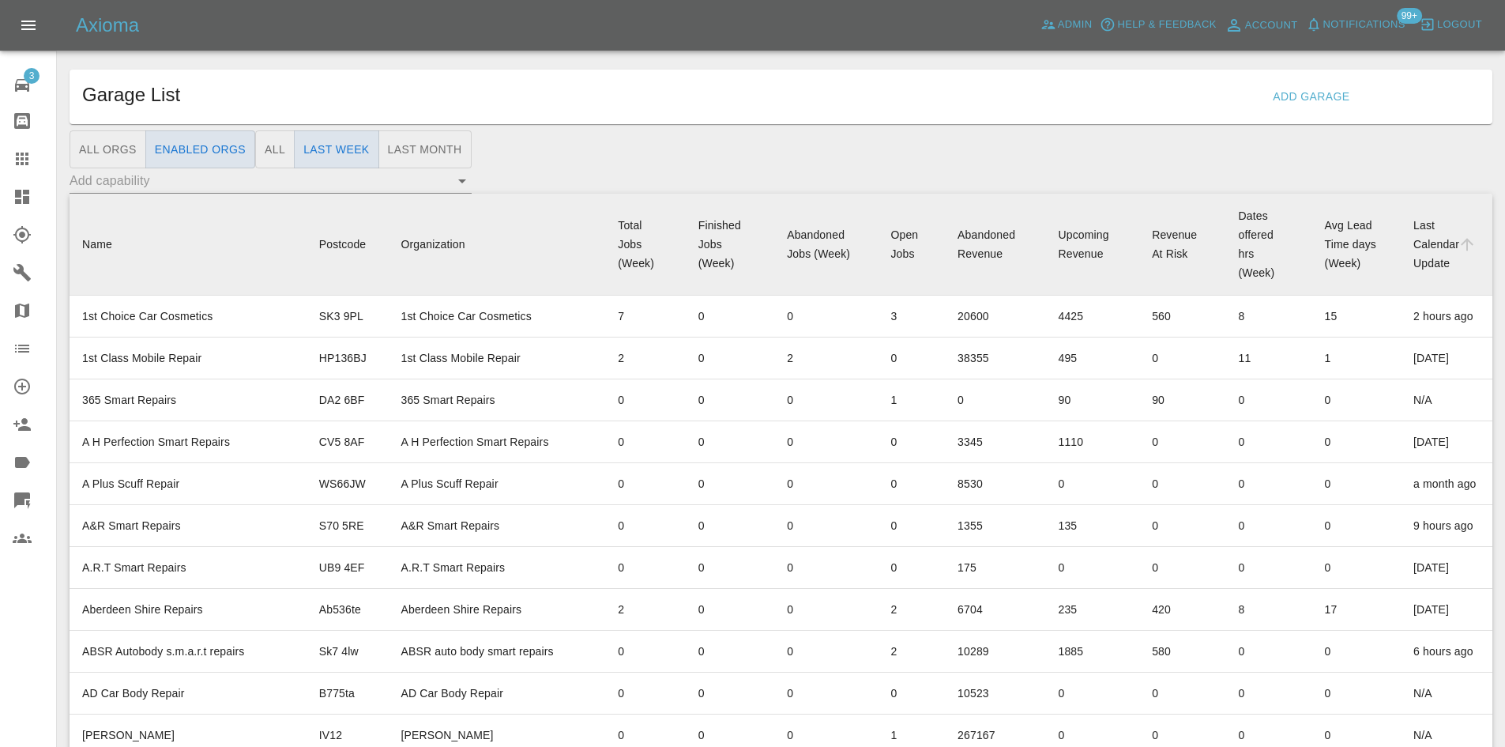
click at [3, 279] on link "Garages" at bounding box center [28, 273] width 56 height 38
click at [22, 268] on icon at bounding box center [21, 272] width 17 height 17
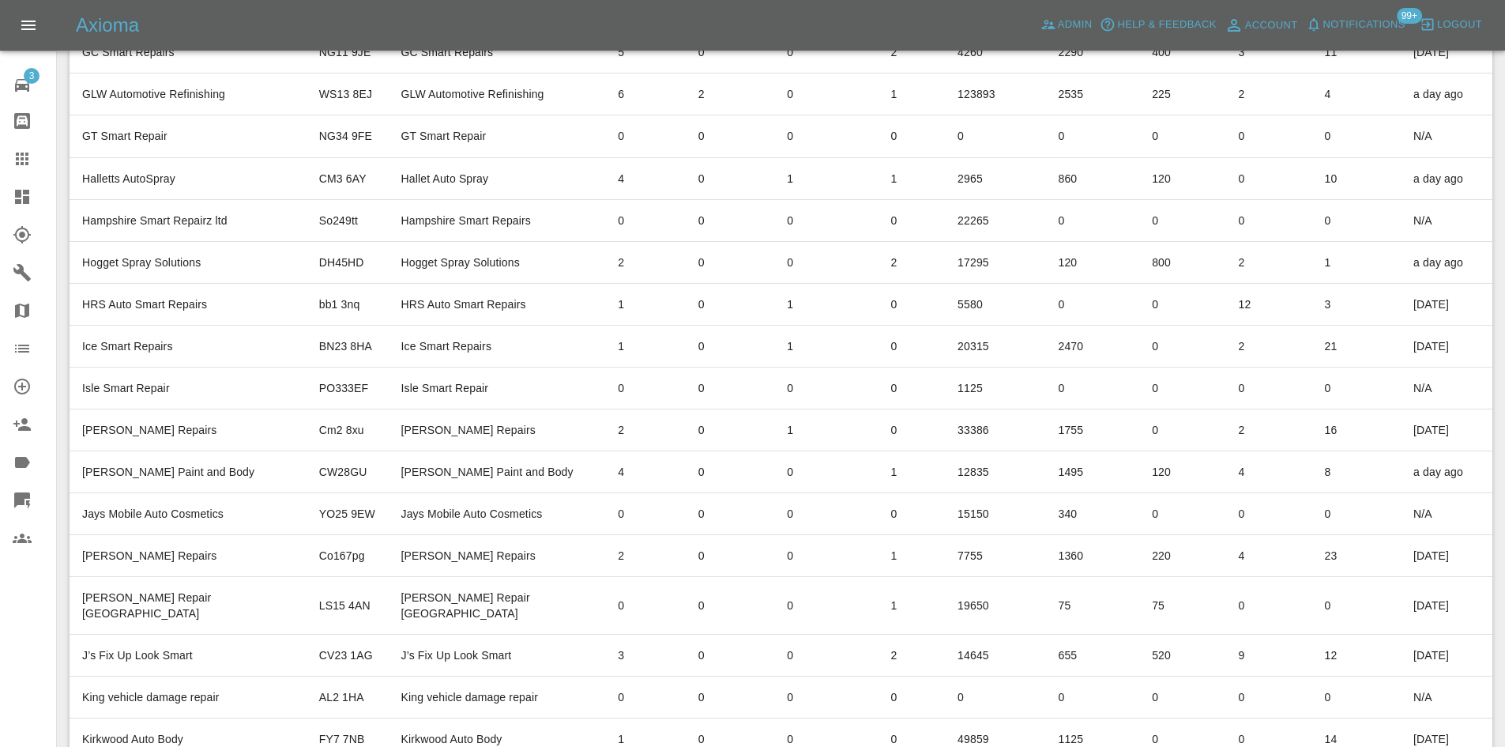
scroll to position [9358, 0]
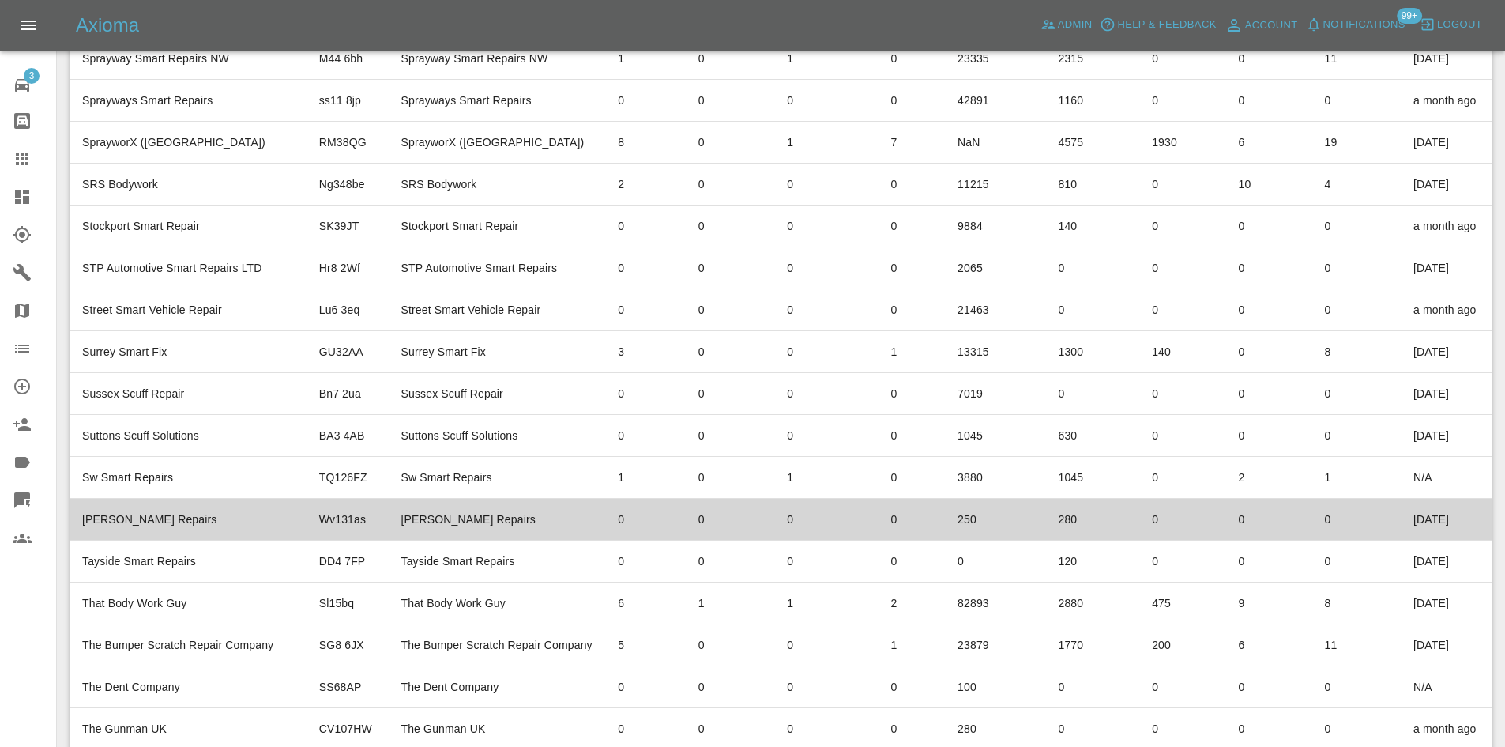
click at [215, 498] on td "Taylor Smart Repairs" at bounding box center [188, 519] width 237 height 42
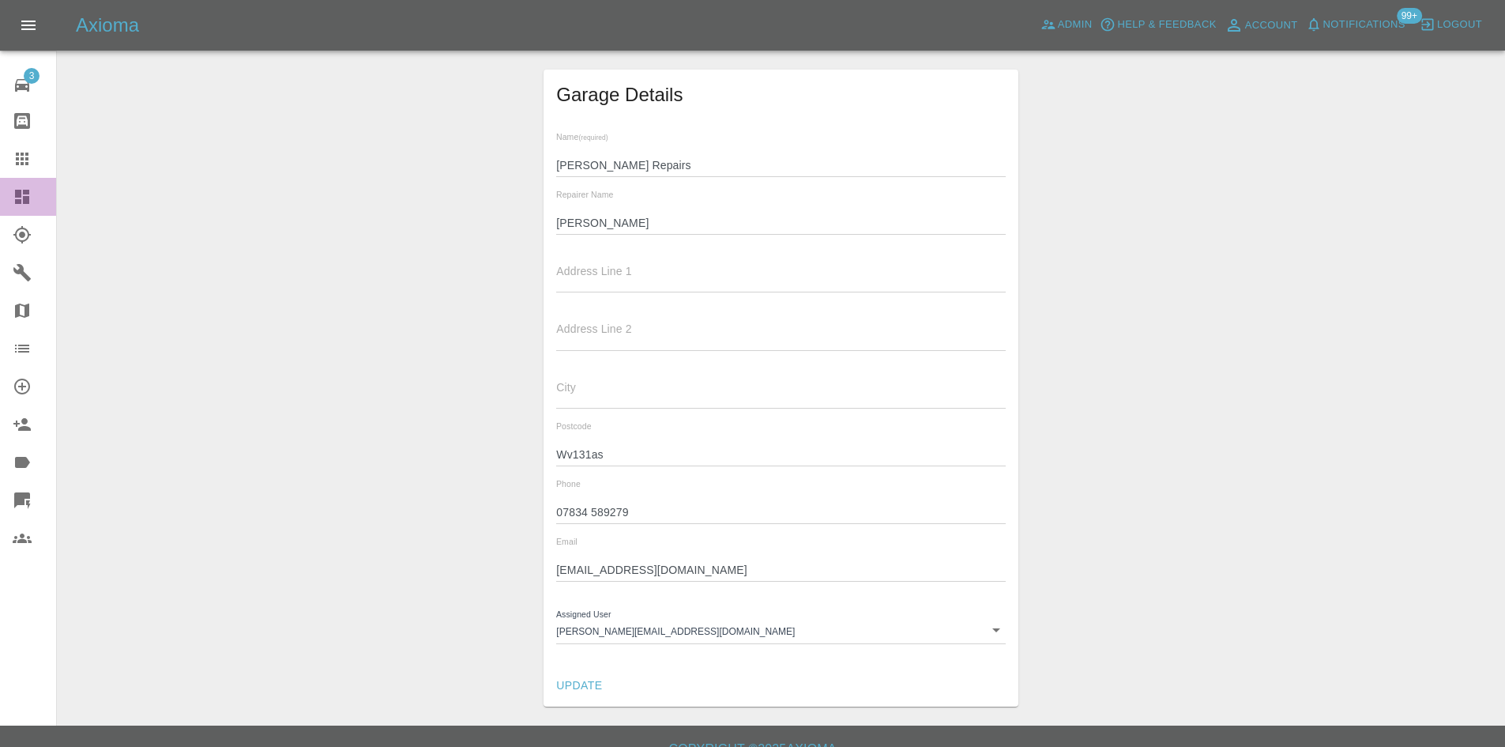
click at [14, 193] on icon at bounding box center [22, 196] width 19 height 19
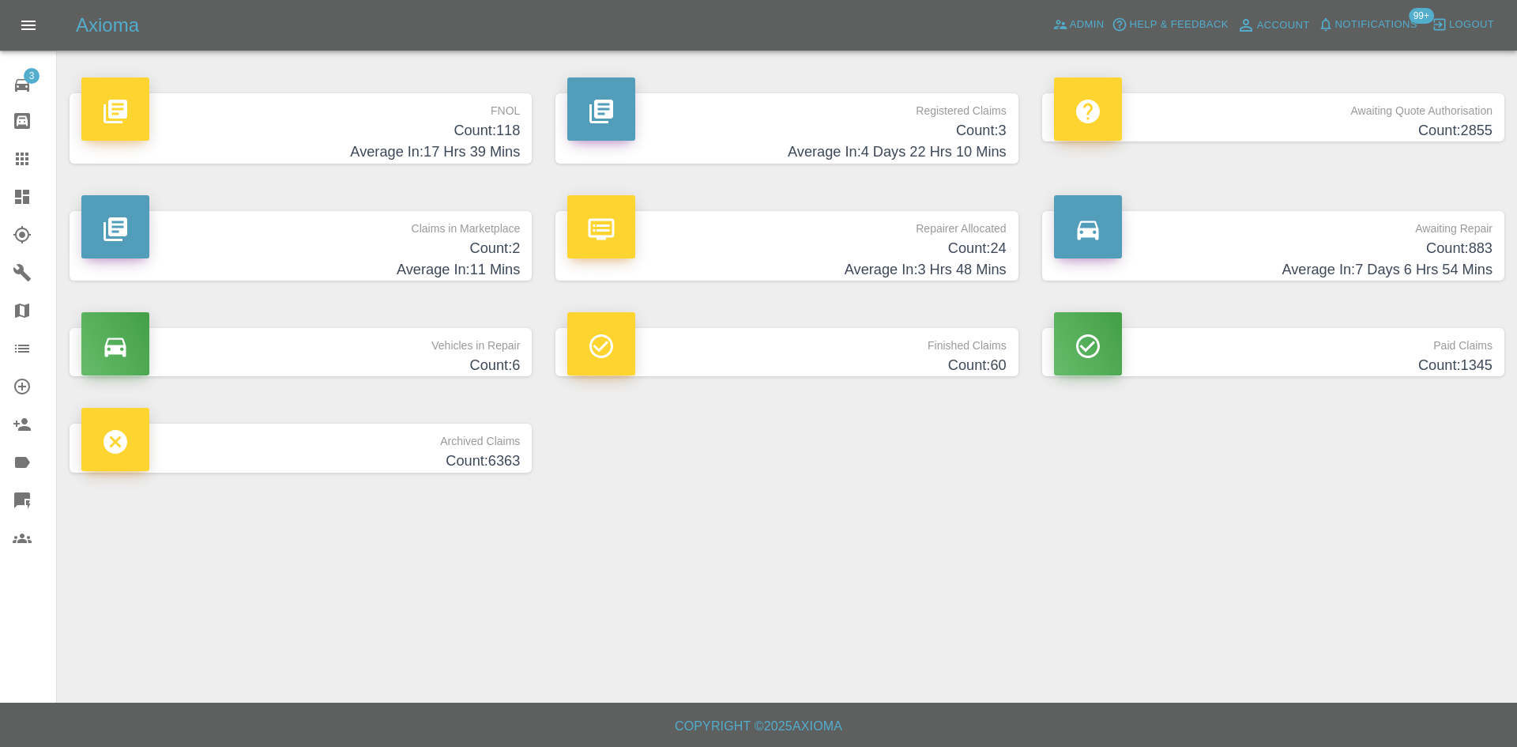
click at [729, 246] on h4 "Count: 24" at bounding box center [786, 248] width 438 height 21
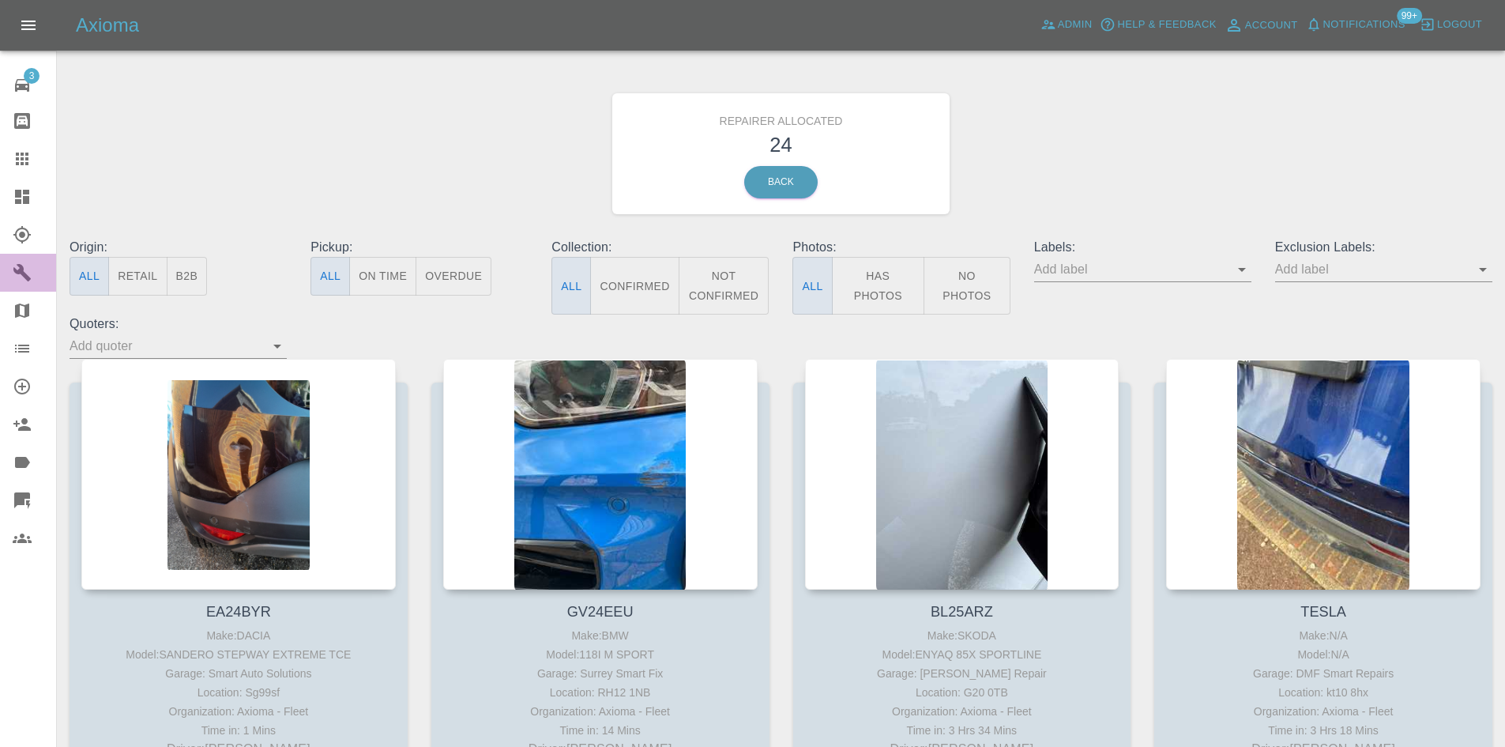
click at [29, 265] on icon at bounding box center [22, 272] width 19 height 19
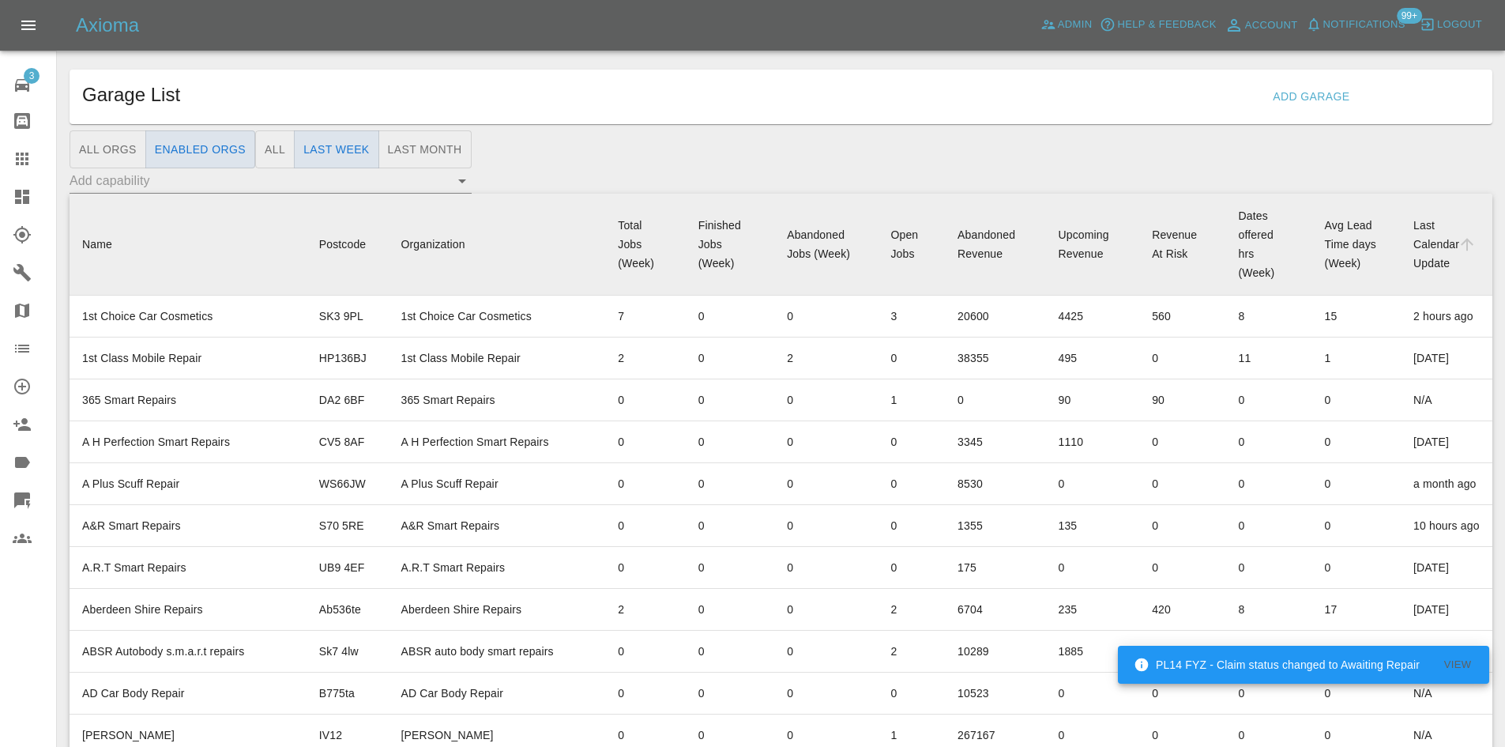
click at [0, 179] on link "Dashboard" at bounding box center [28, 197] width 56 height 38
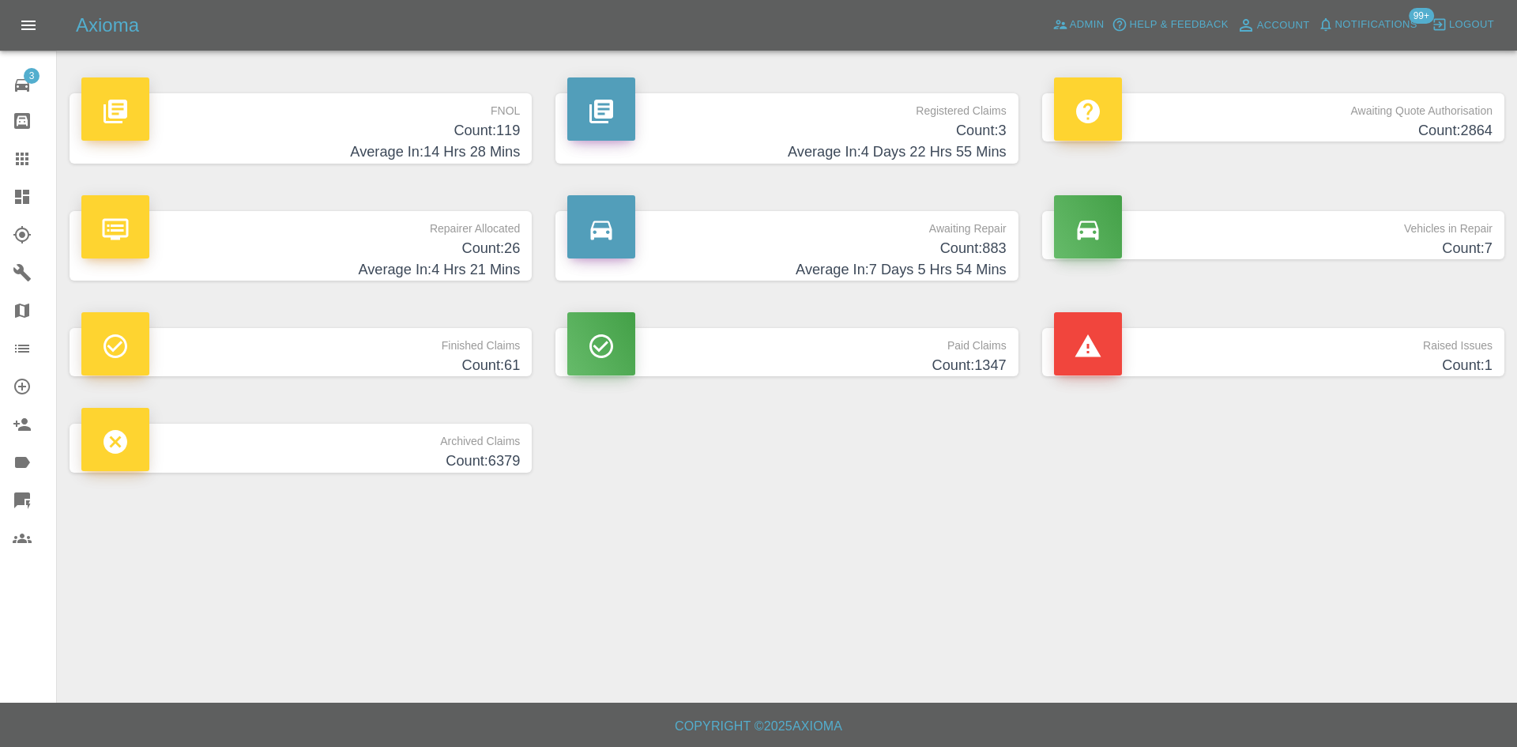
click at [892, 127] on h4 "Count: 3" at bounding box center [786, 130] width 438 height 21
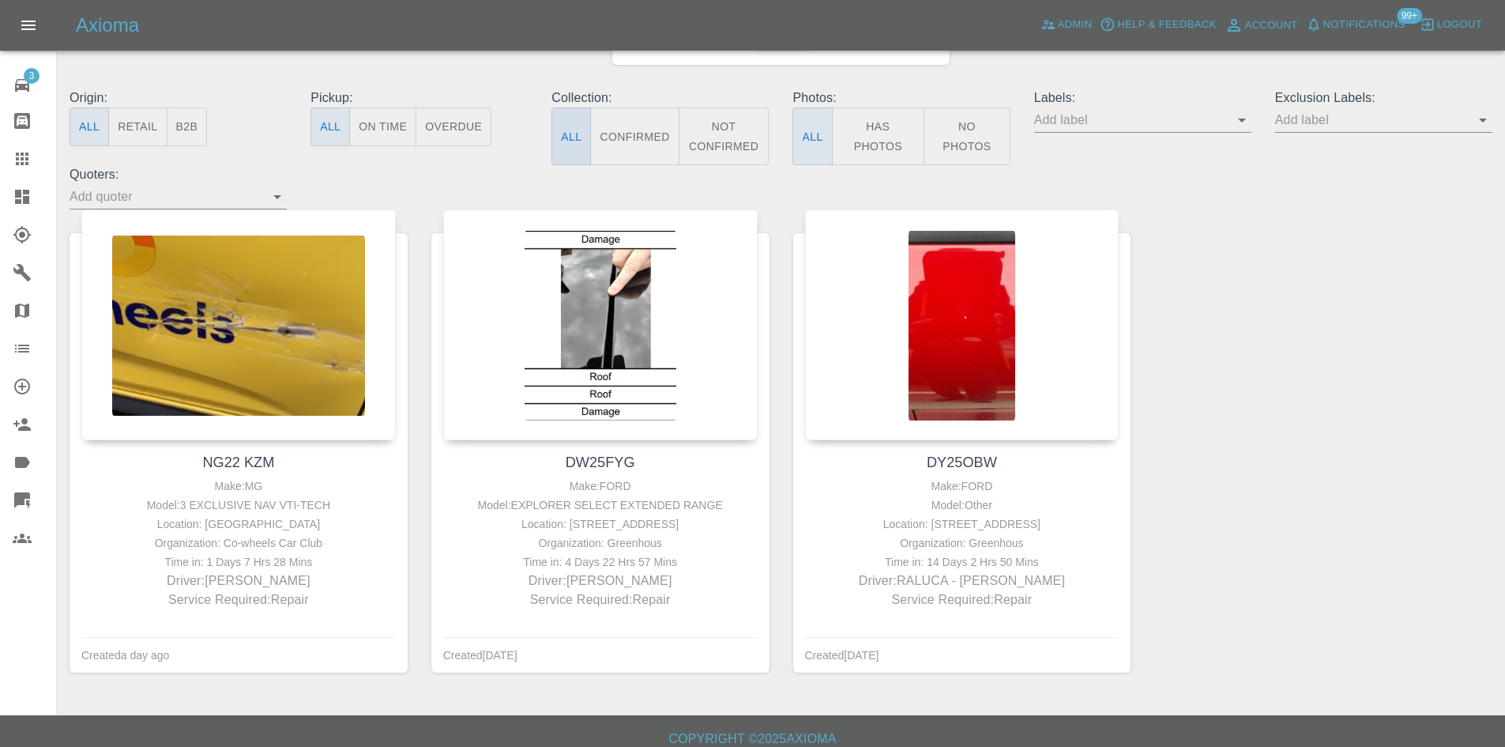
scroll to position [162, 0]
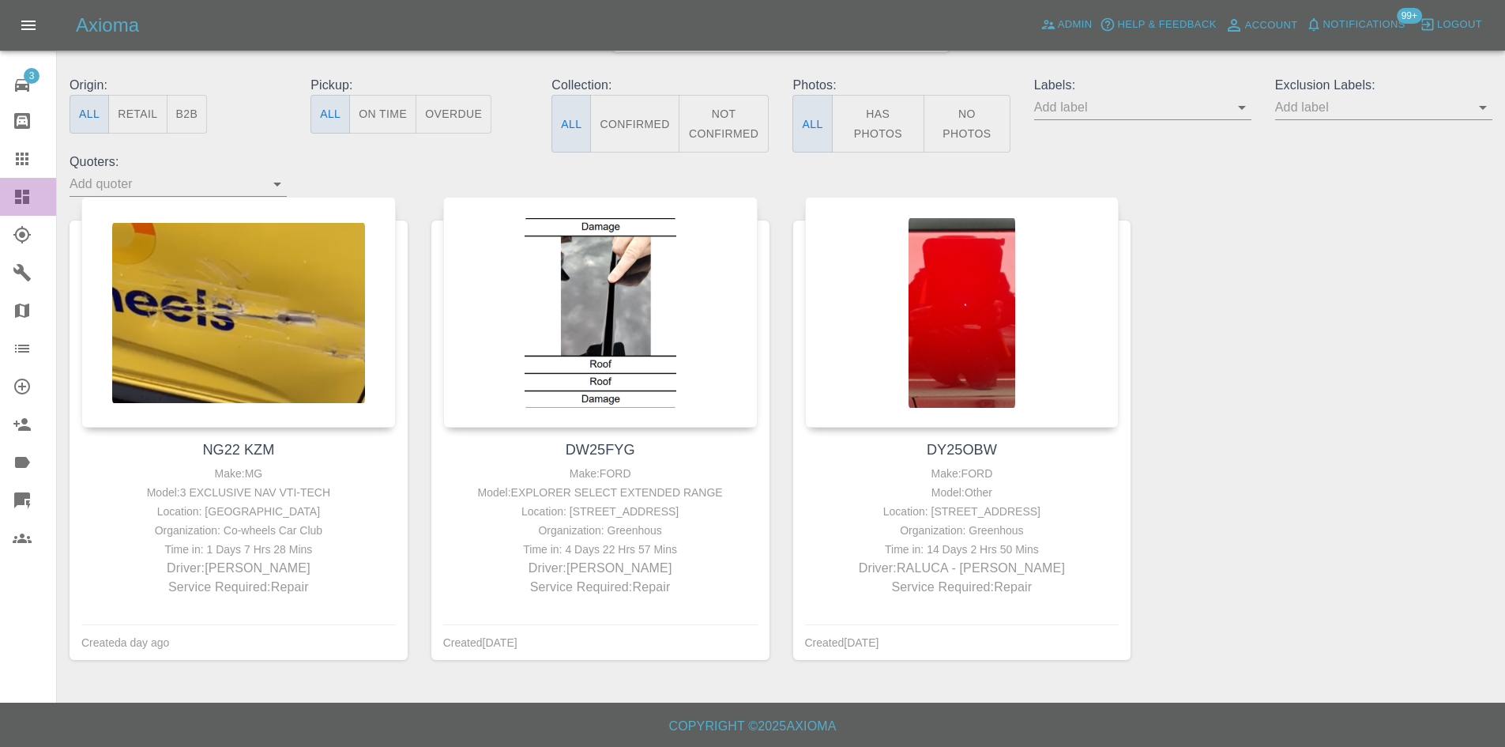
click at [19, 204] on icon at bounding box center [22, 197] width 14 height 14
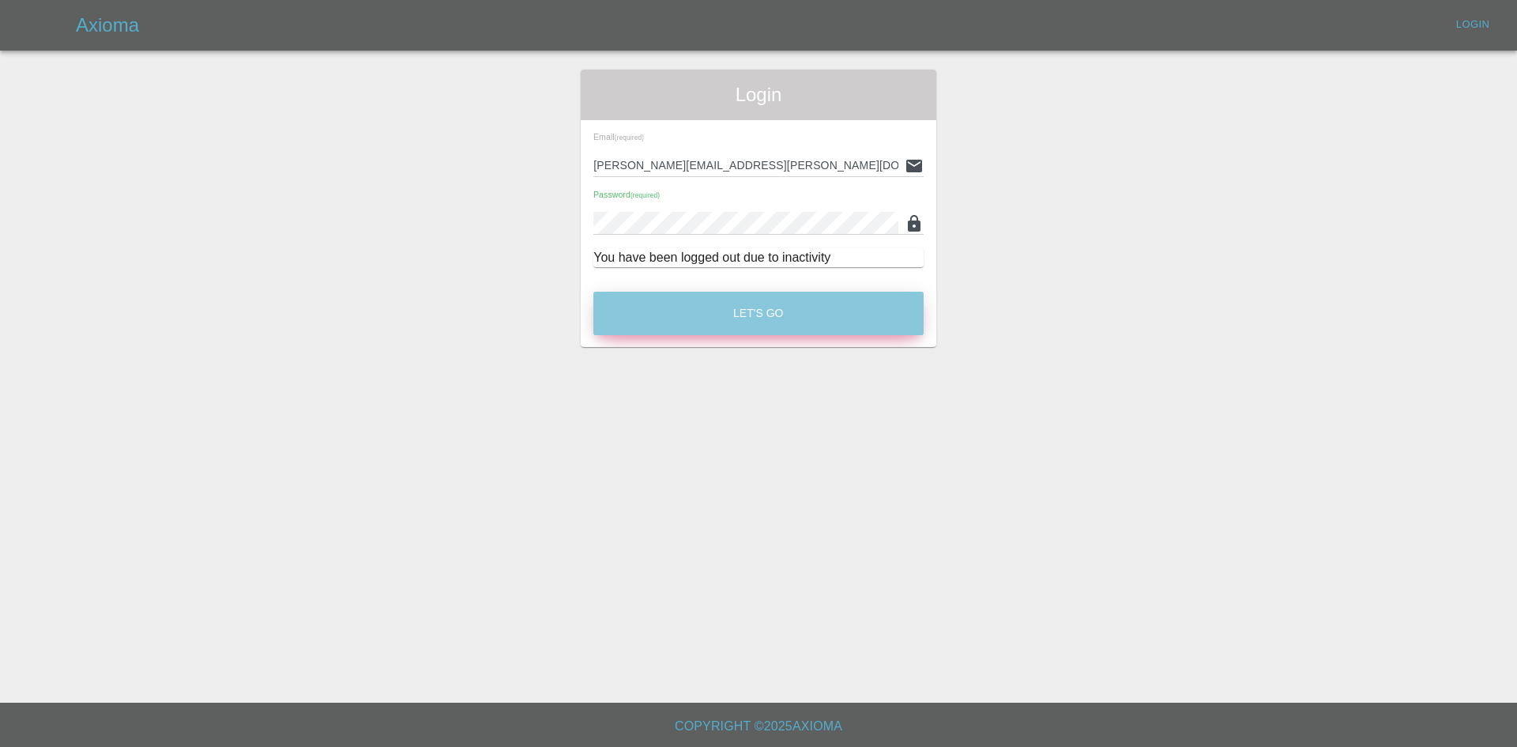
click at [863, 302] on button "Let's Go" at bounding box center [758, 313] width 330 height 43
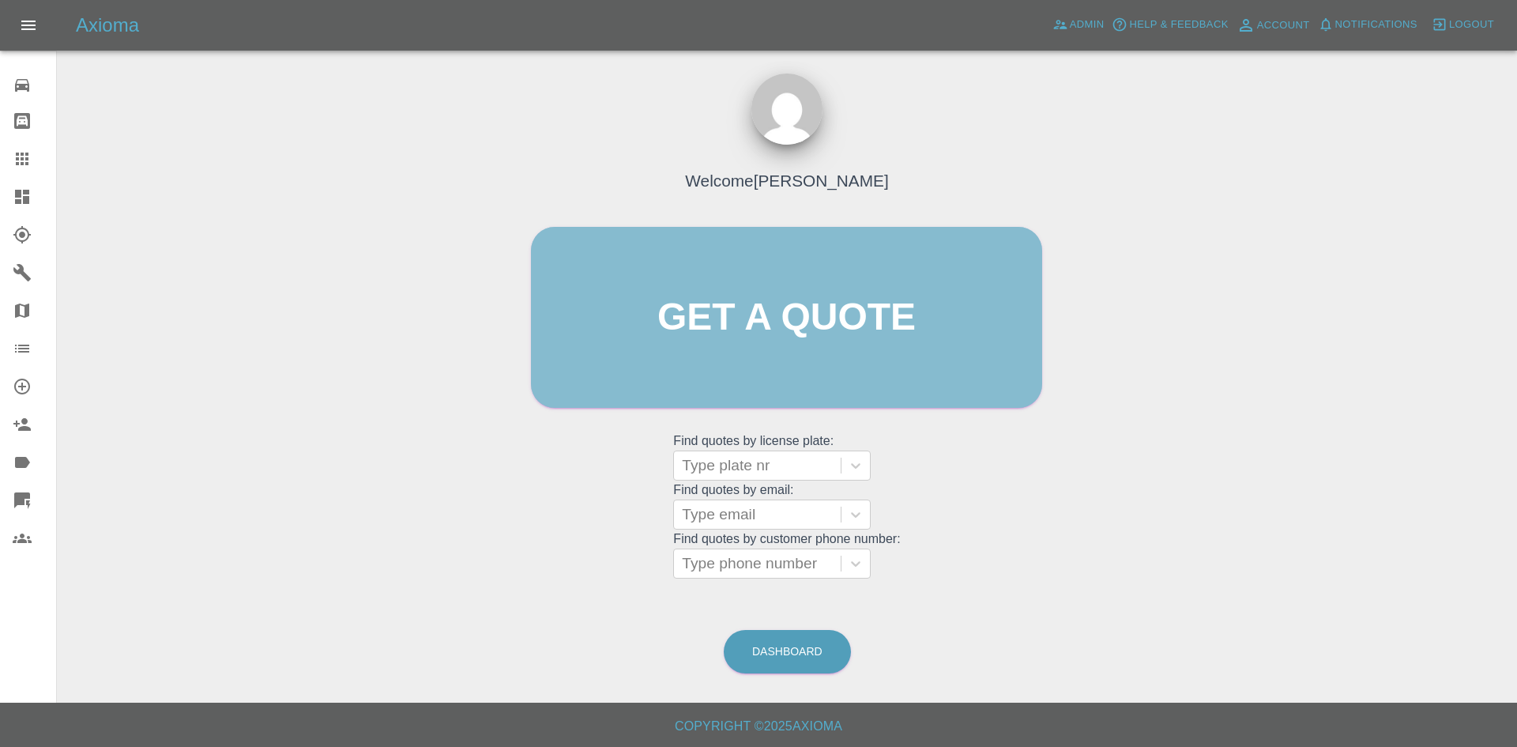
click at [857, 304] on link "Get a quote" at bounding box center [786, 317] width 511 height 181
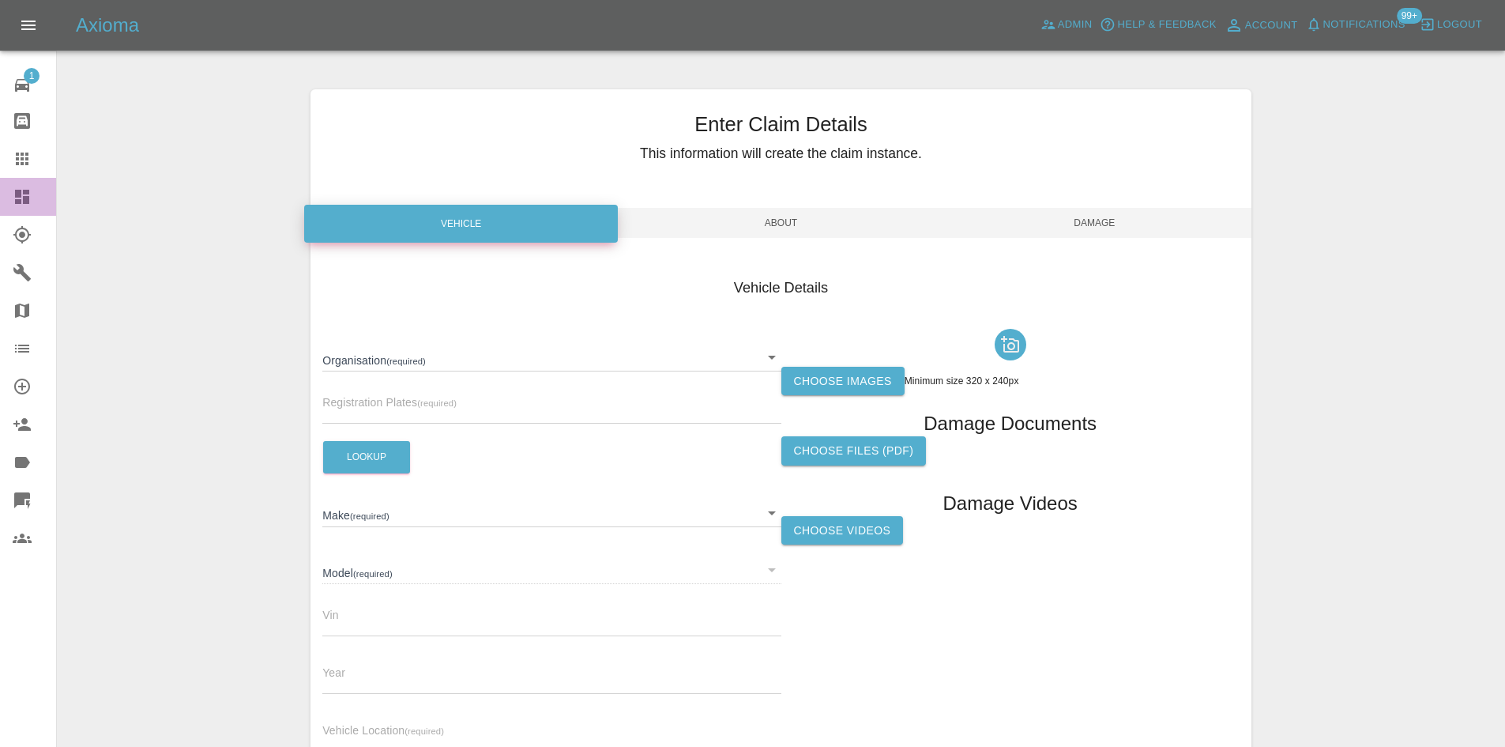
click at [6, 199] on link "Dashboard" at bounding box center [28, 197] width 56 height 38
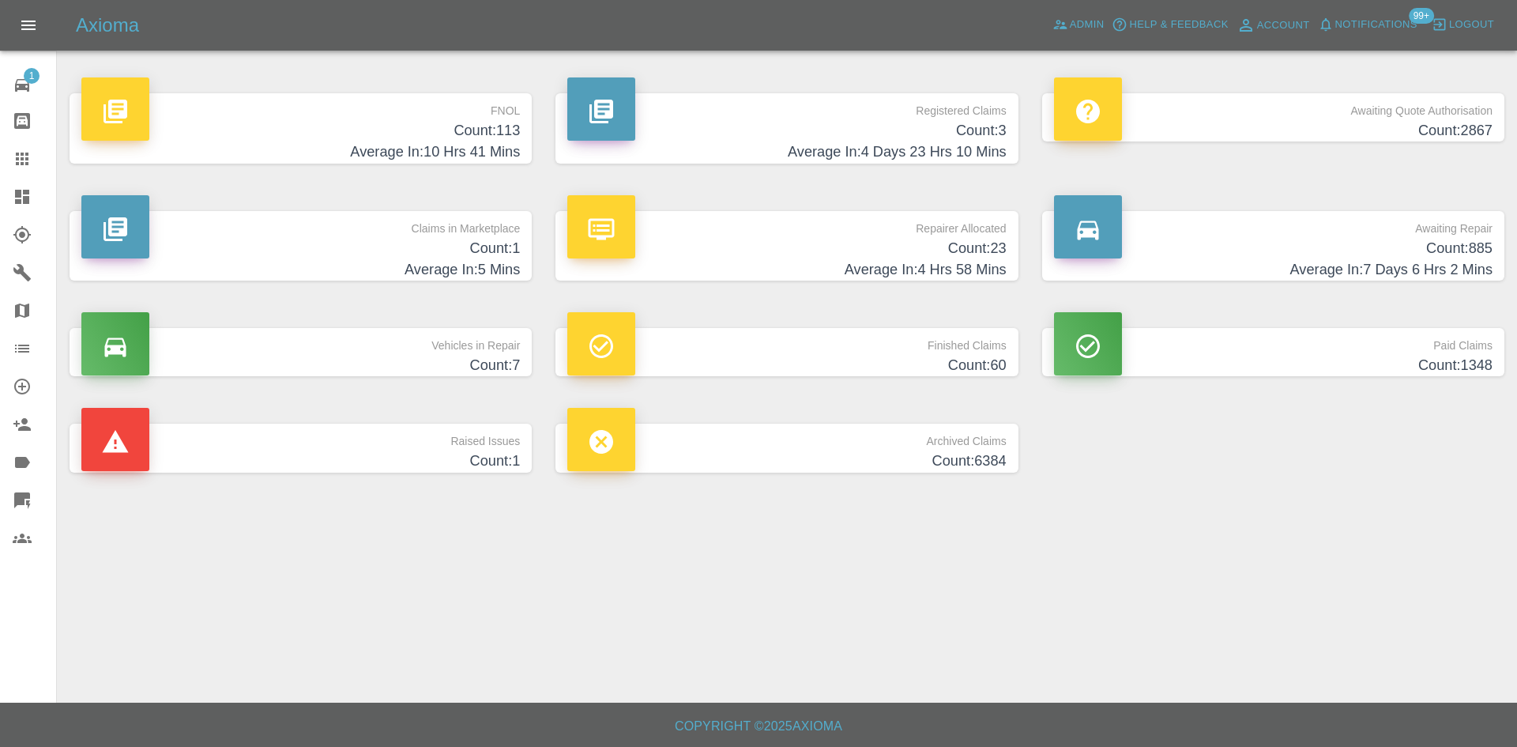
click at [781, 113] on p "Registered Claims" at bounding box center [786, 106] width 438 height 27
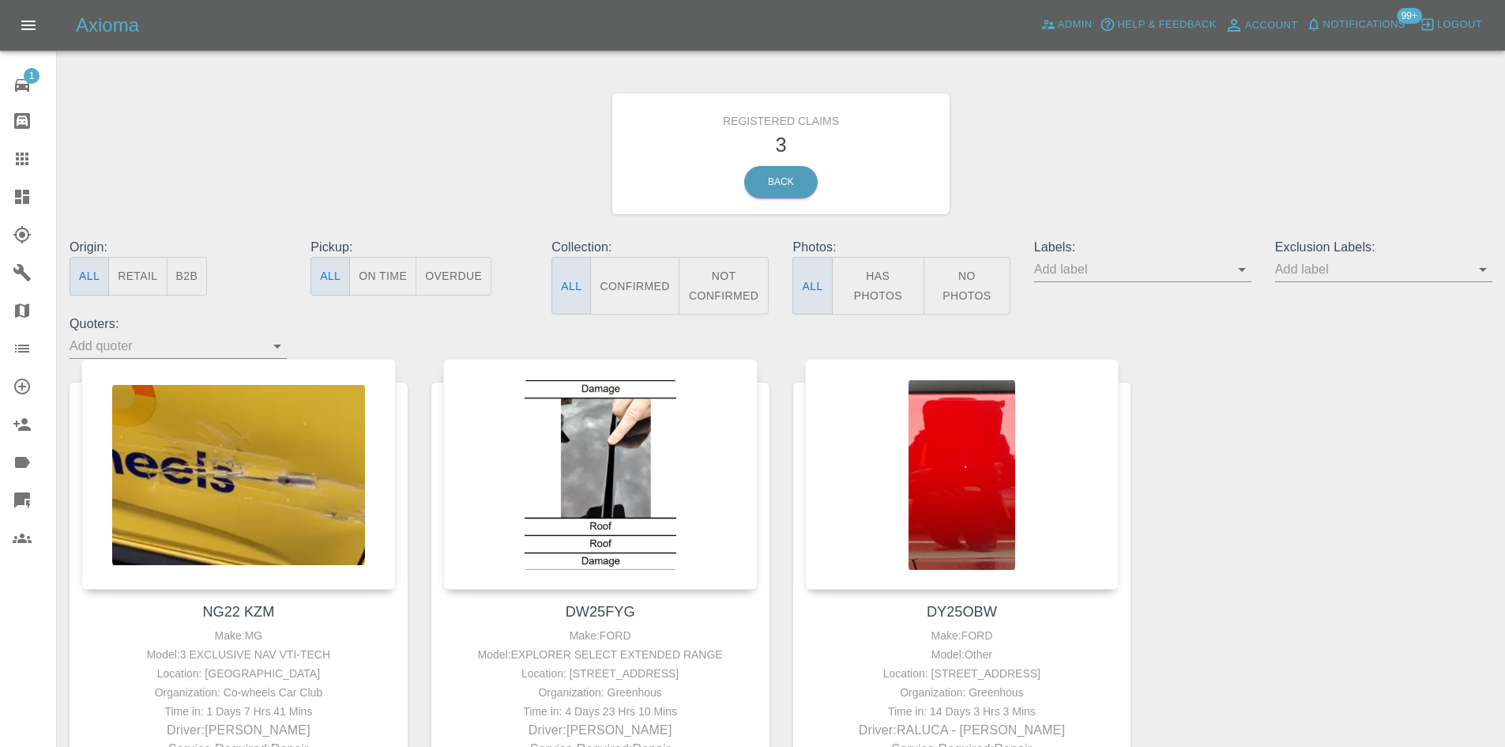
click at [20, 158] on icon at bounding box center [22, 158] width 19 height 19
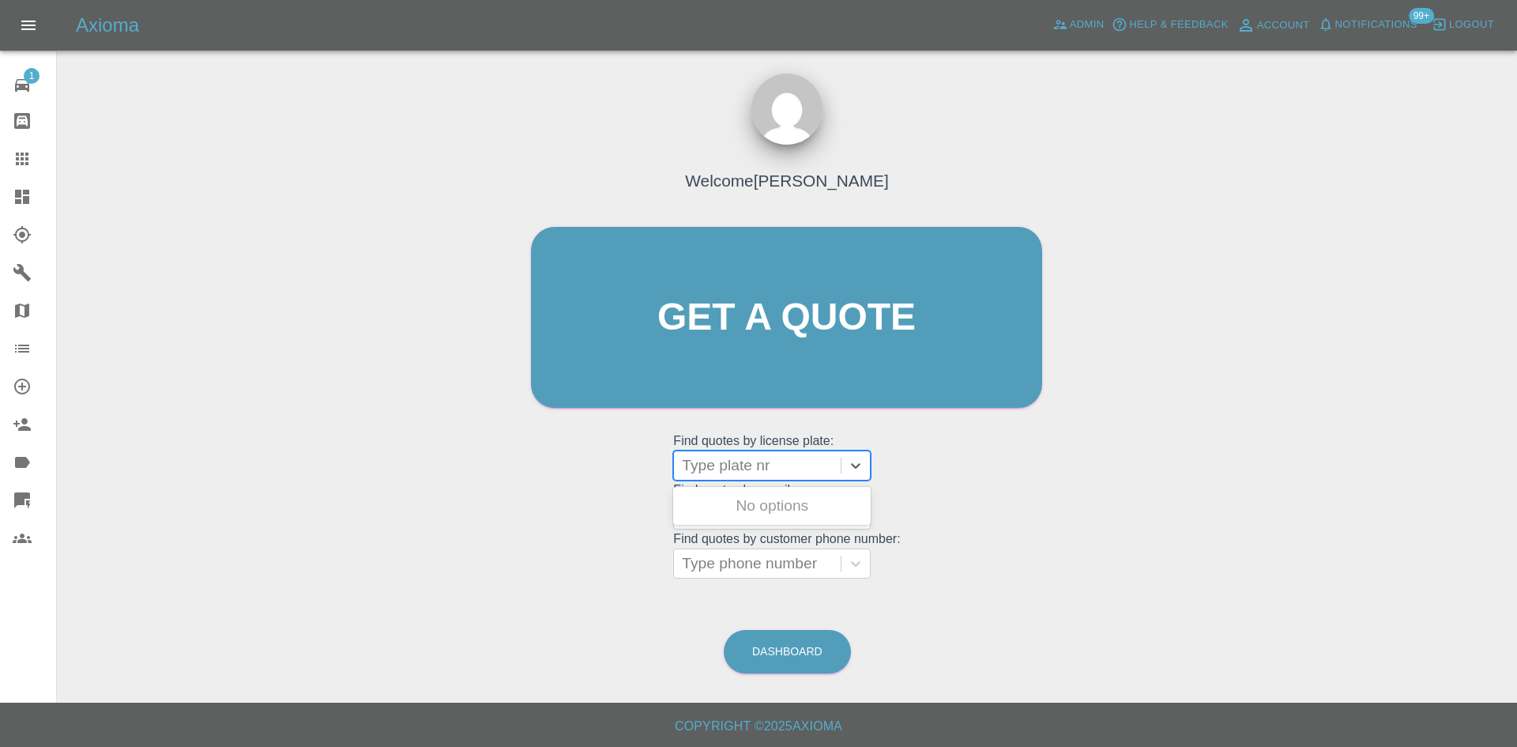
click at [769, 463] on div at bounding box center [757, 465] width 151 height 22
type input "yk25"
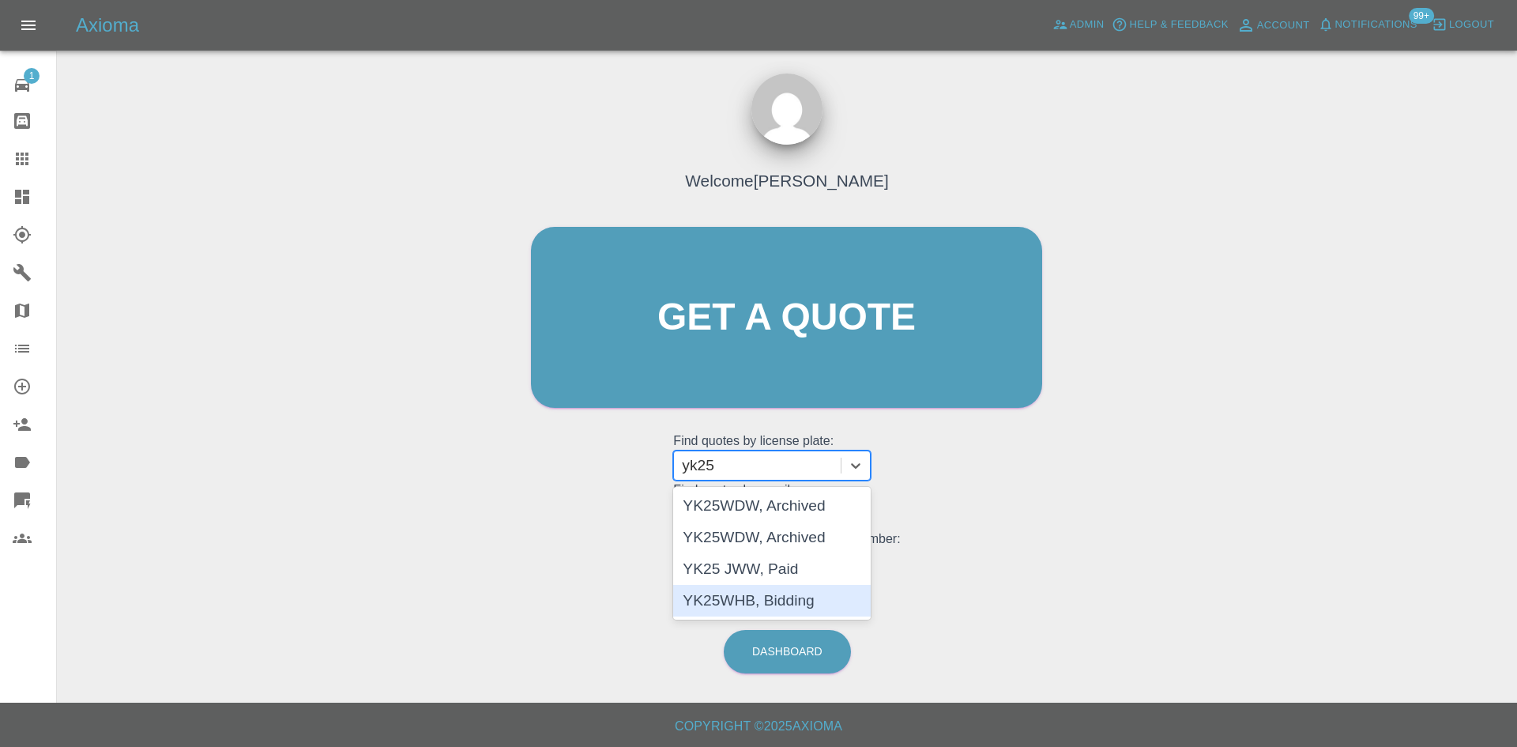
click at [790, 596] on div "YK25WHB, Bidding" at bounding box center [772, 601] width 198 height 32
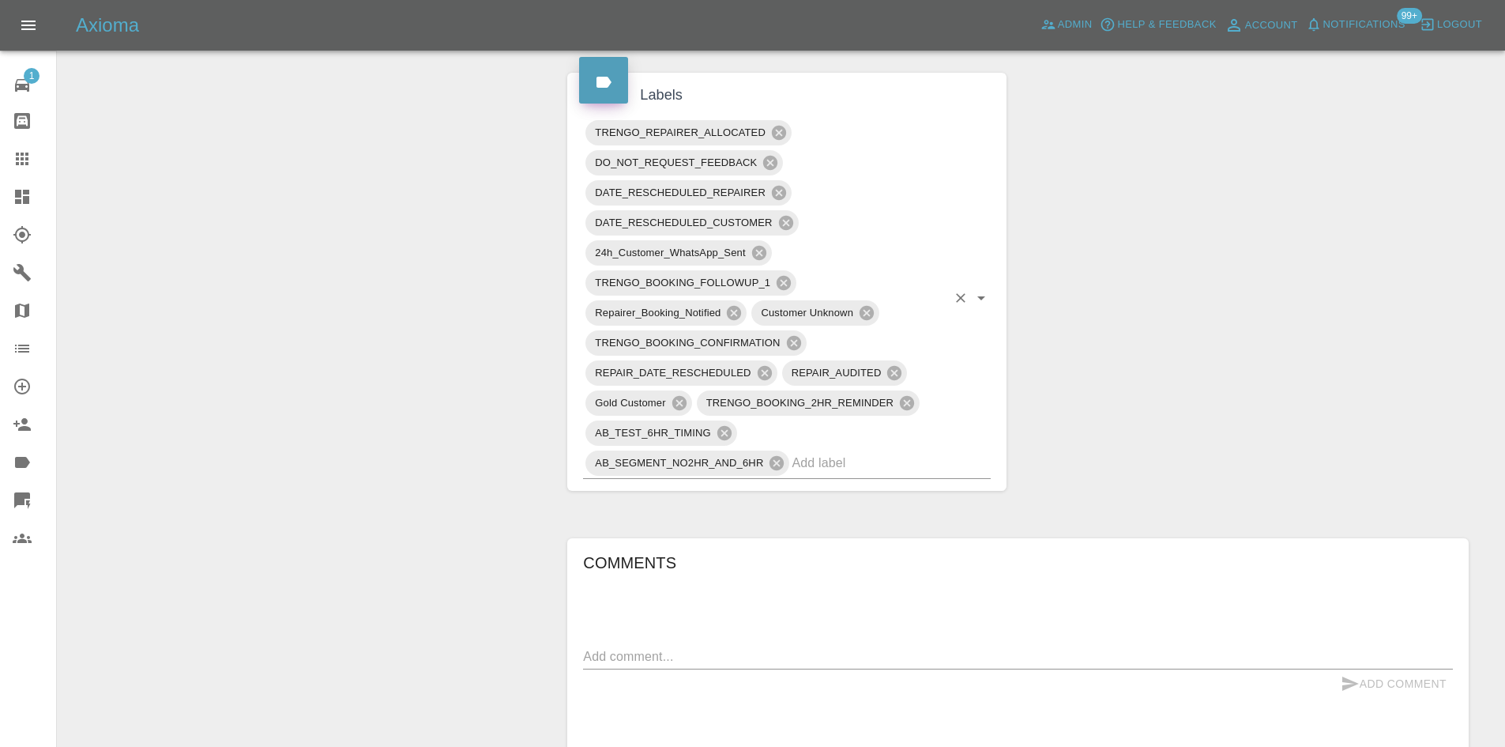
scroll to position [1106, 0]
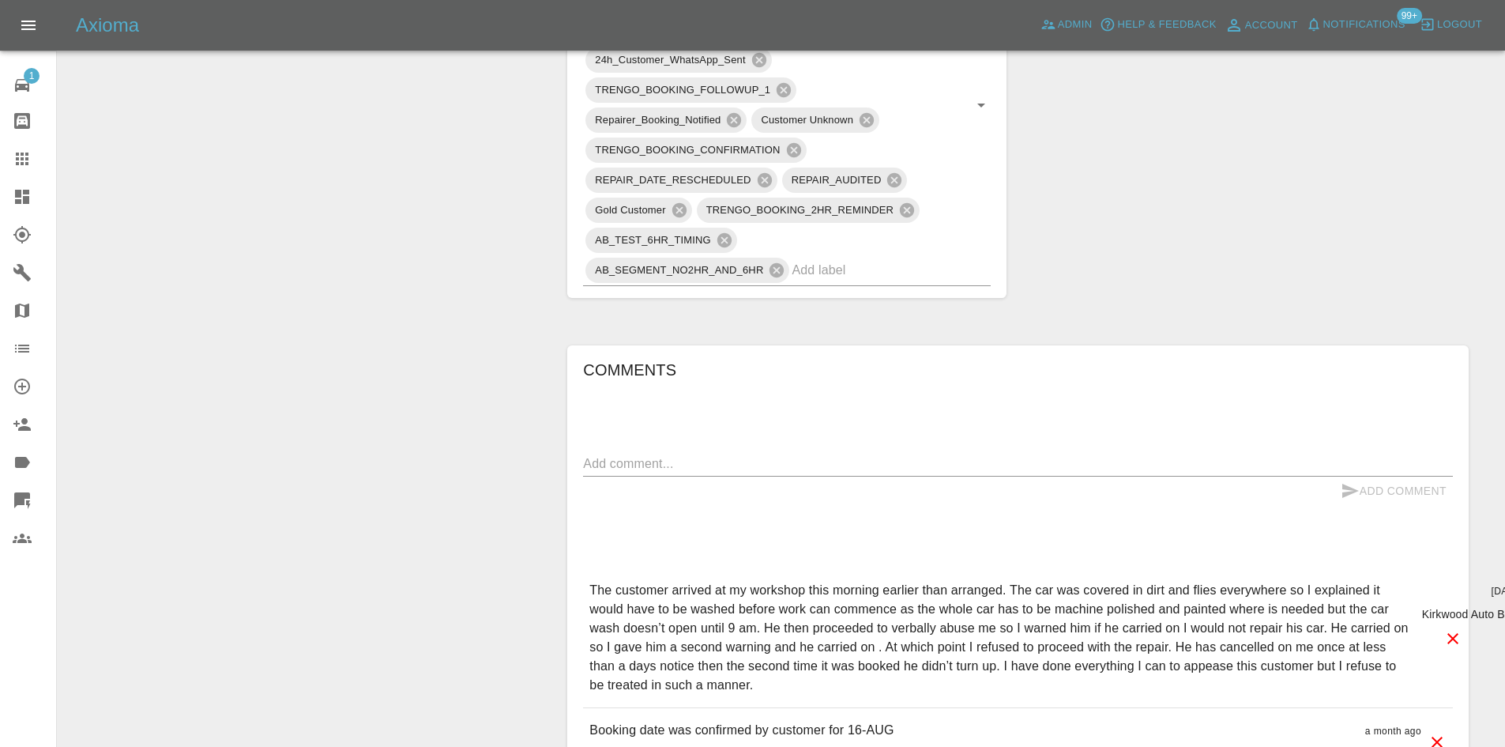
click at [763, 668] on p "The customer arrived at my workshop this morning earlier than arranged. The car…" at bounding box center [998, 638] width 819 height 114
click at [760, 670] on p "The customer arrived at my workshop this morning earlier than arranged. The car…" at bounding box center [998, 638] width 819 height 114
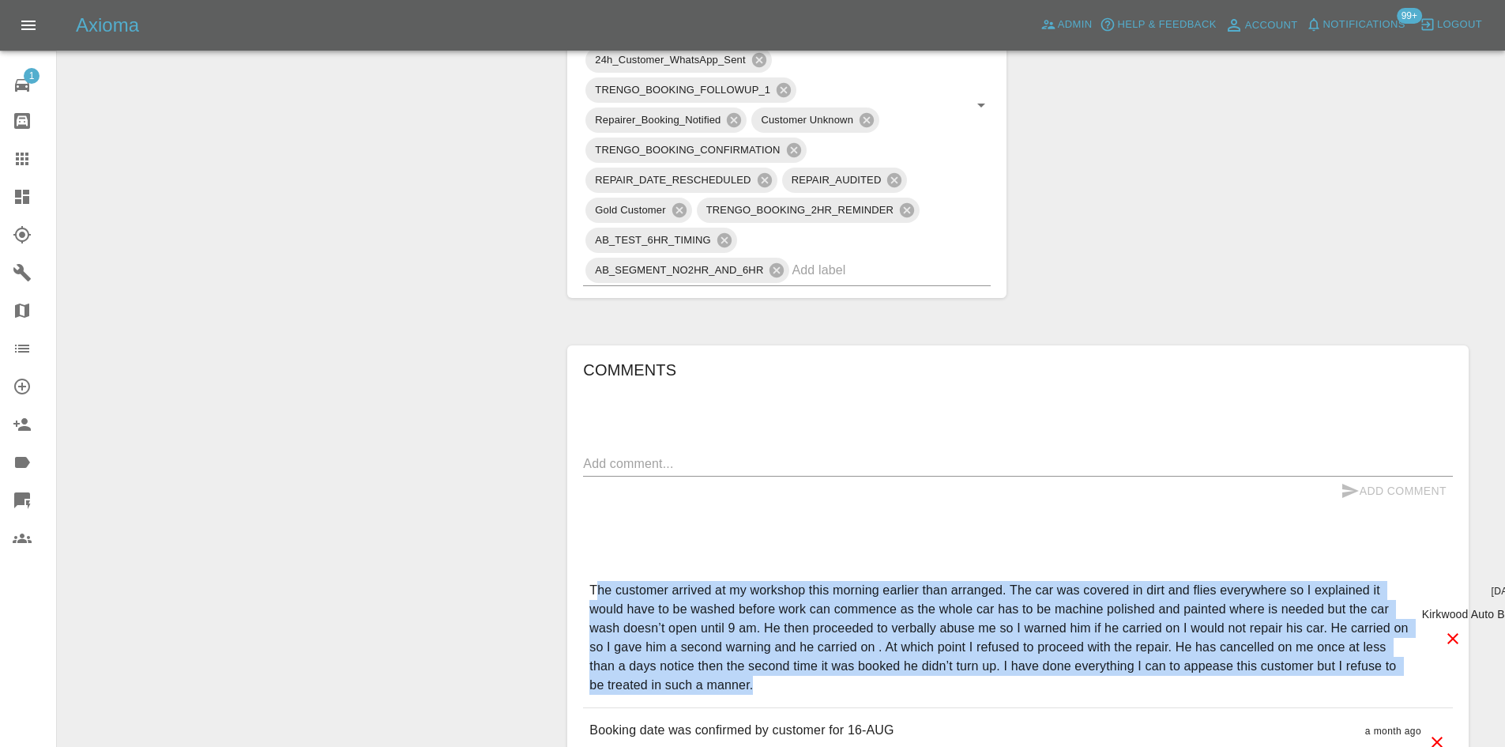
drag, startPoint x: 754, startPoint y: 670, endPoint x: 592, endPoint y: 561, distance: 195.9
click at [593, 568] on div "The customer arrived at my workshop this morning earlier than arranged. The car…" at bounding box center [1018, 637] width 870 height 139
click at [588, 568] on div "The customer arrived at my workshop this morning earlier than arranged. The car…" at bounding box center [1018, 637] width 870 height 139
drag, startPoint x: 588, startPoint y: 566, endPoint x: 743, endPoint y: 674, distance: 188.5
click at [743, 674] on div "The customer arrived at my workshop this morning earlier than arranged. The car…" at bounding box center [1018, 637] width 870 height 139
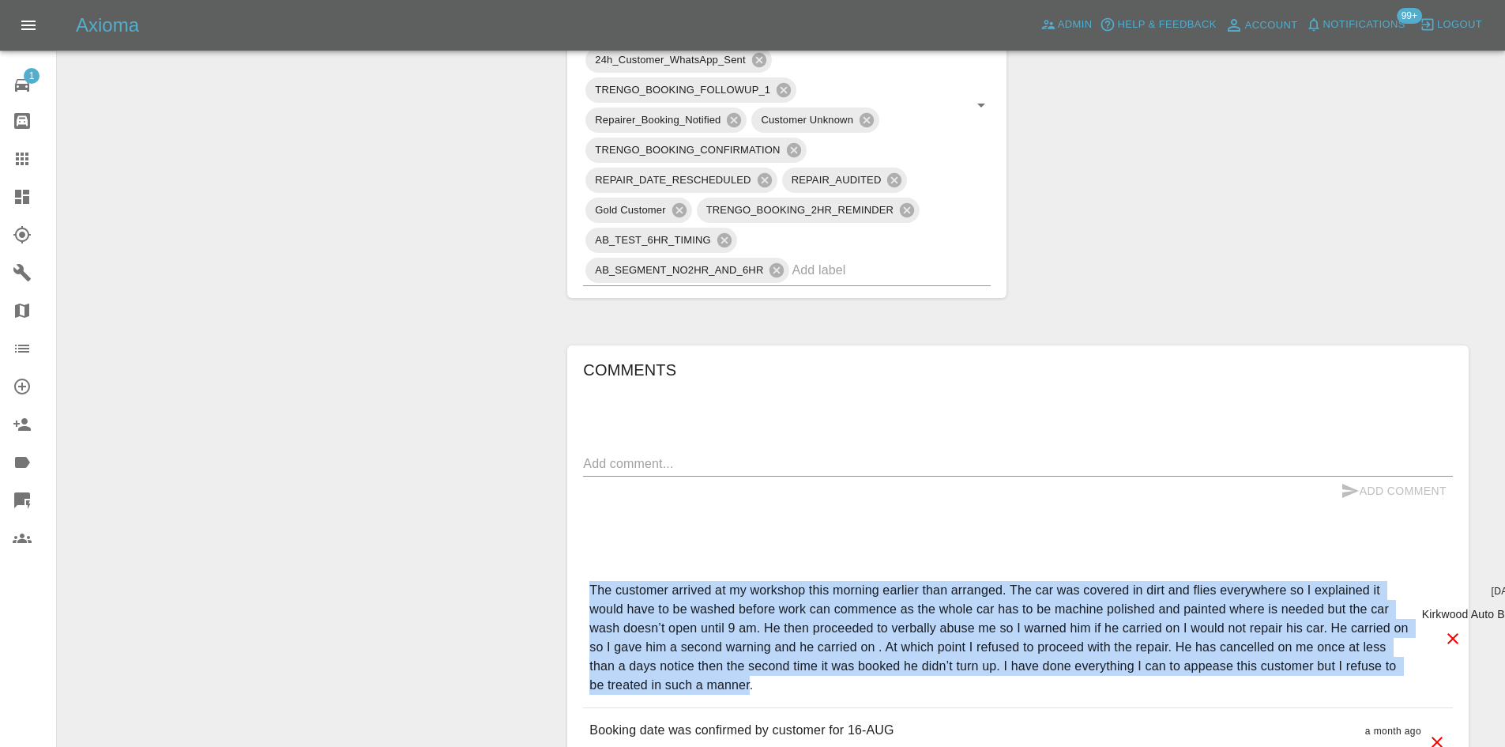
click at [748, 674] on p "The customer arrived at my workshop this morning earlier than arranged. The car…" at bounding box center [998, 638] width 819 height 114
drag, startPoint x: 754, startPoint y: 672, endPoint x: 590, endPoint y: 563, distance: 196.5
click at [590, 568] on div "The customer arrived at my workshop this morning earlier than arranged. The car…" at bounding box center [1018, 637] width 870 height 139
click at [593, 568] on div "The customer arrived at my workshop this morning earlier than arranged. The car…" at bounding box center [1018, 637] width 870 height 139
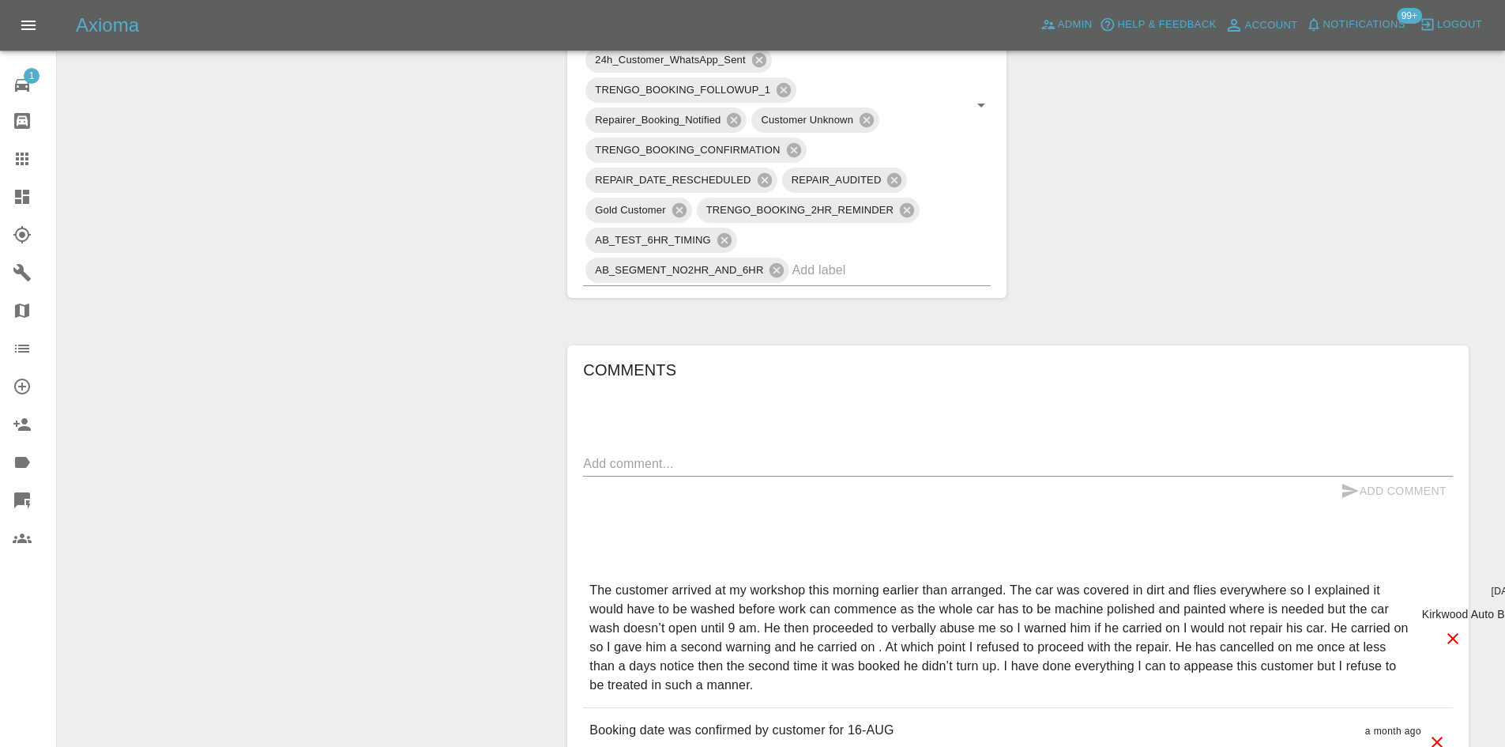
drag, startPoint x: 593, startPoint y: 570, endPoint x: 766, endPoint y: 669, distance: 199.9
click at [766, 669] on p "The customer arrived at my workshop this morning earlier than arranged. The car…" at bounding box center [998, 638] width 819 height 114
click at [758, 670] on p "The customer arrived at my workshop this morning earlier than arranged. The car…" at bounding box center [998, 638] width 819 height 114
click at [755, 670] on p "The customer arrived at my workshop this morning earlier than arranged. The car…" at bounding box center [998, 638] width 819 height 114
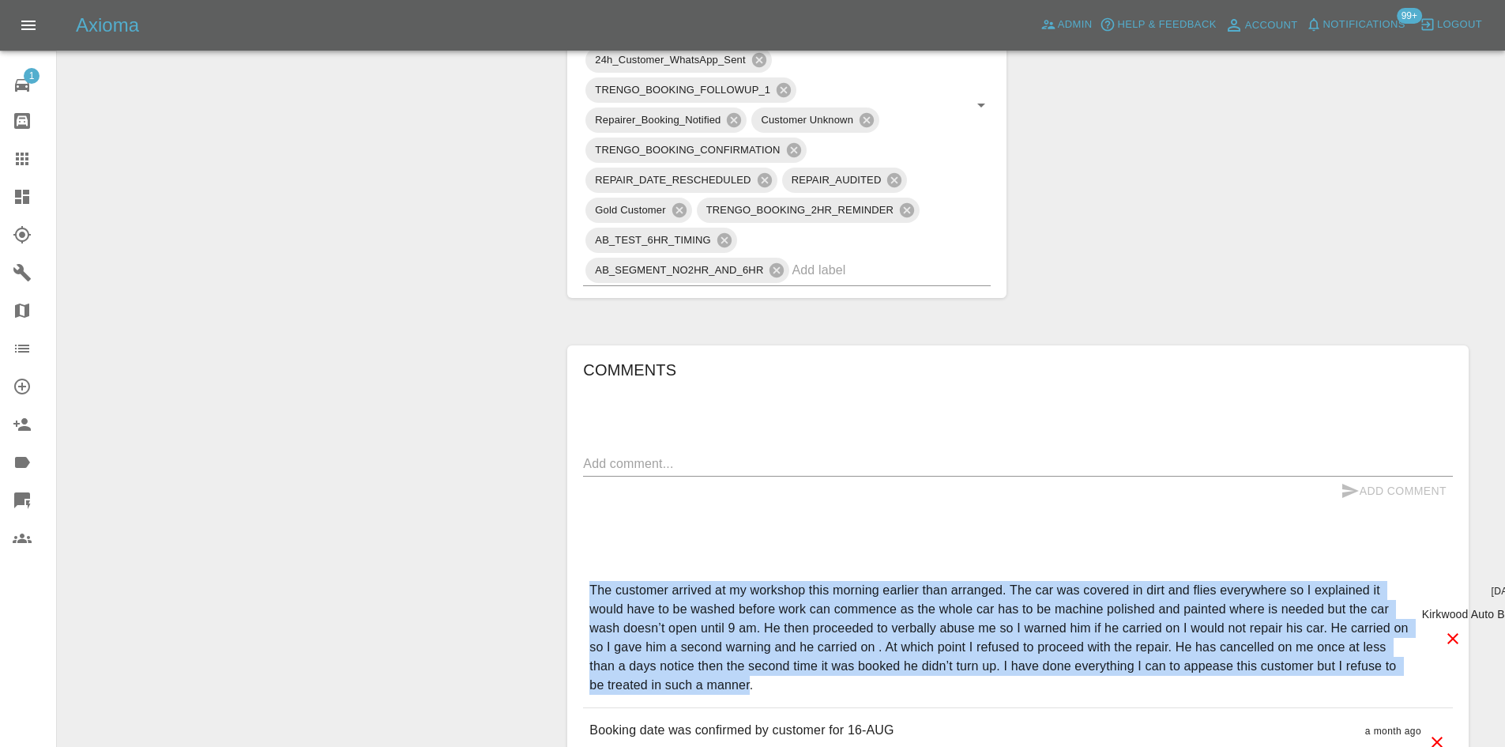
drag, startPoint x: 751, startPoint y: 670, endPoint x: 586, endPoint y: 562, distance: 196.3
click at [589, 568] on div "The customer arrived at my workshop this morning earlier than arranged. The car…" at bounding box center [1018, 637] width 870 height 139
click at [586, 568] on div "The customer arrived at my workshop this morning earlier than arranged. The car…" at bounding box center [1018, 637] width 870 height 139
drag, startPoint x: 592, startPoint y: 571, endPoint x: 751, endPoint y: 676, distance: 191.1
click at [751, 676] on p "The customer arrived at my workshop this morning earlier than arranged. The car…" at bounding box center [998, 638] width 819 height 114
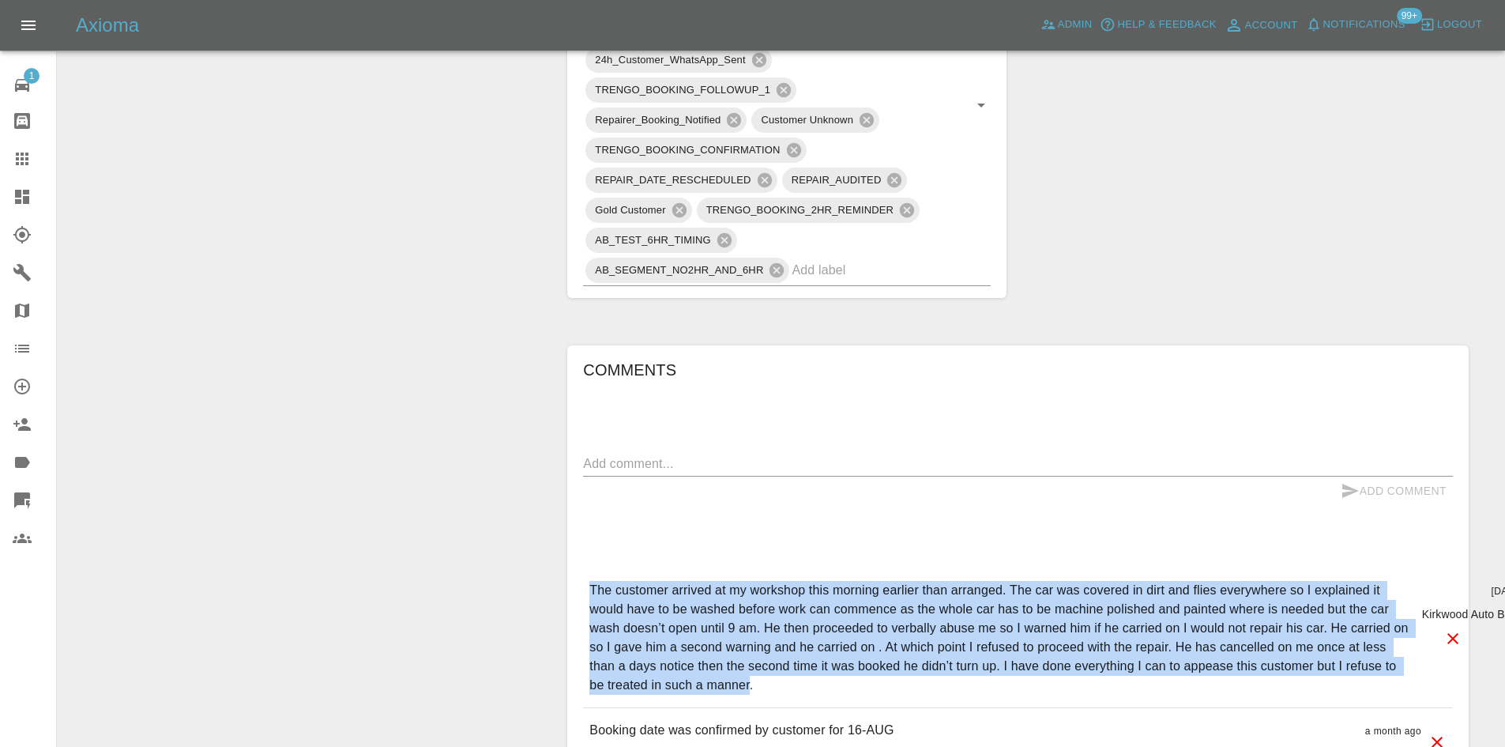
click at [751, 675] on p "The customer arrived at my workshop this morning earlier than arranged. The car…" at bounding box center [998, 638] width 819 height 114
drag, startPoint x: 753, startPoint y: 668, endPoint x: 593, endPoint y: 567, distance: 189.2
click at [593, 581] on p "The customer arrived at my workshop this morning earlier than arranged. The car…" at bounding box center [998, 638] width 819 height 114
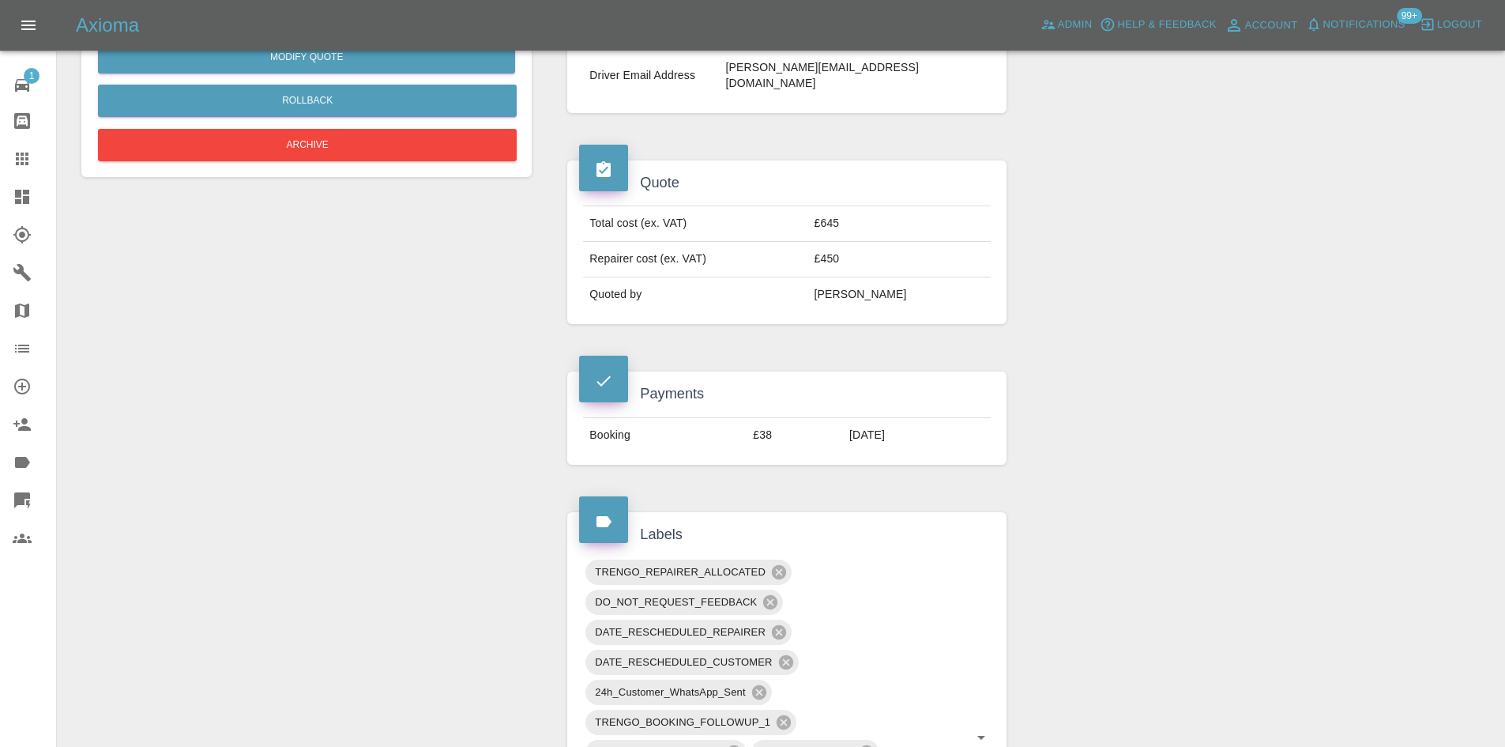
scroll to position [869, 0]
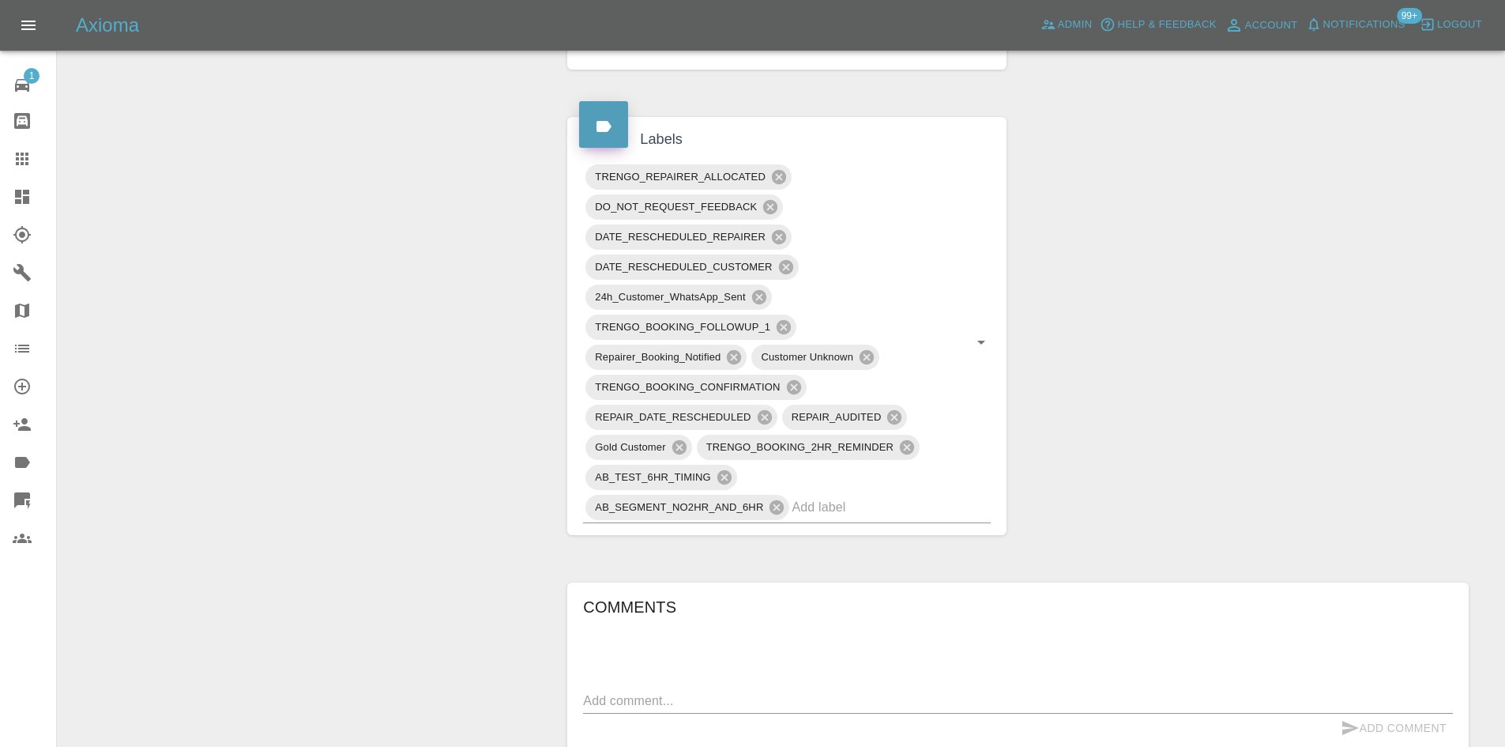
click at [998, 594] on h6 "Comments" at bounding box center [1018, 606] width 870 height 25
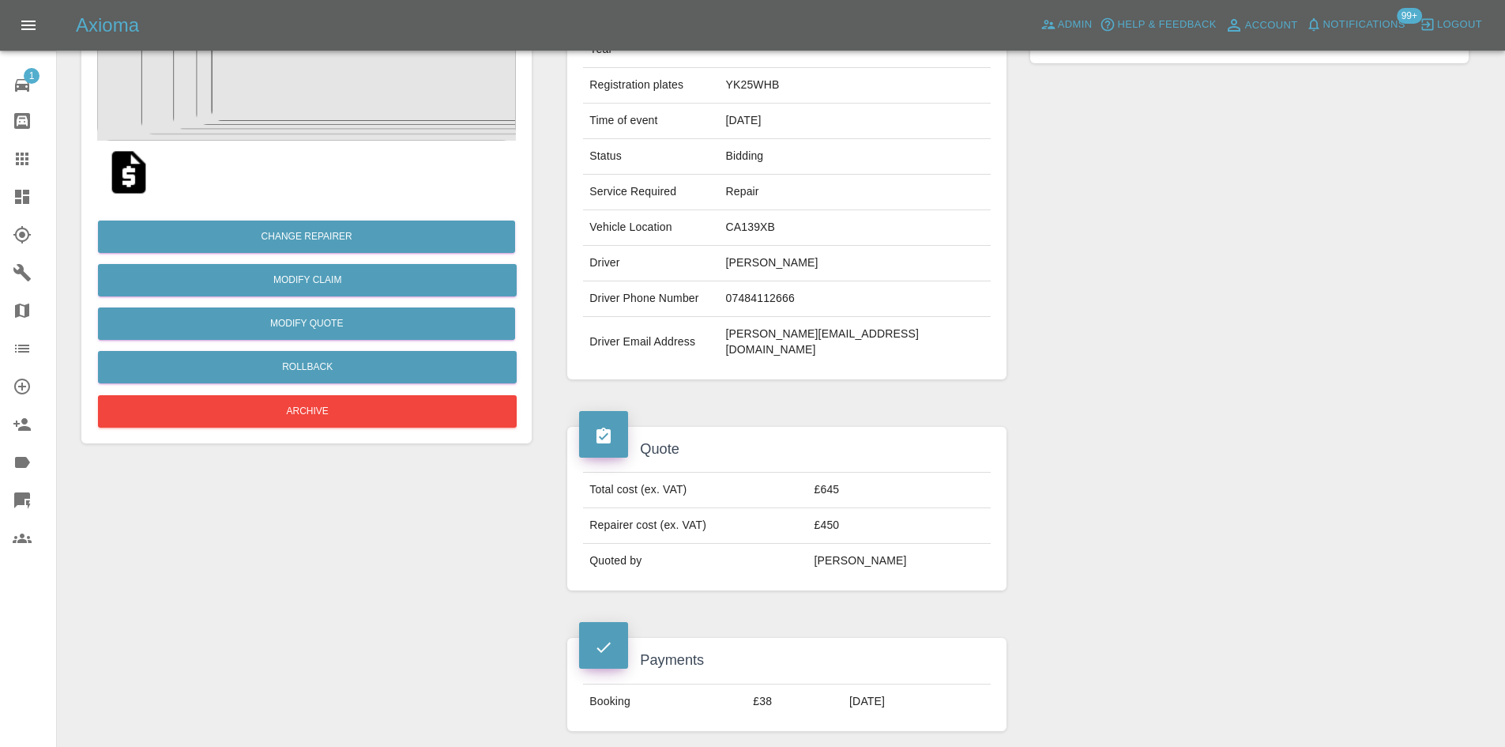
scroll to position [0, 0]
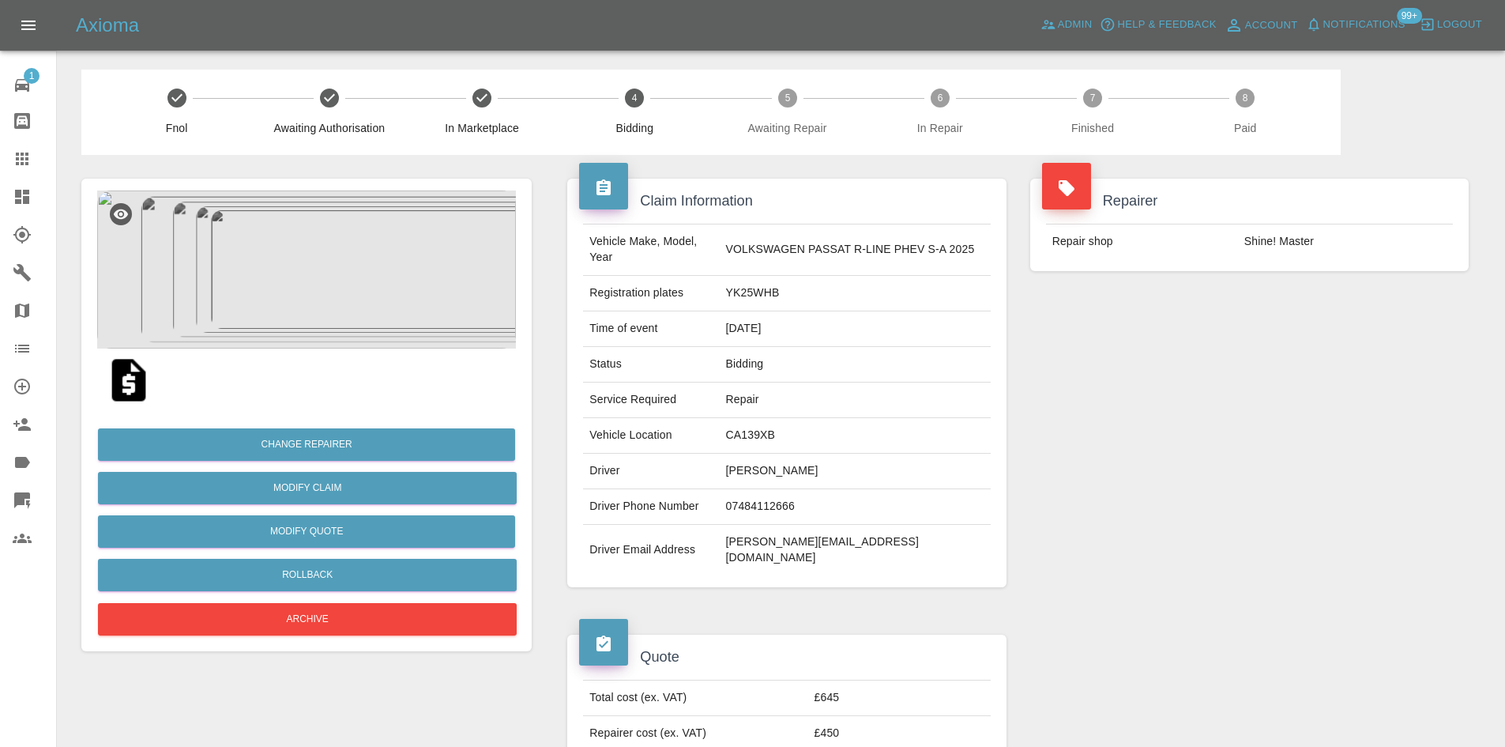
click at [7, 194] on link "Dashboard" at bounding box center [28, 197] width 56 height 38
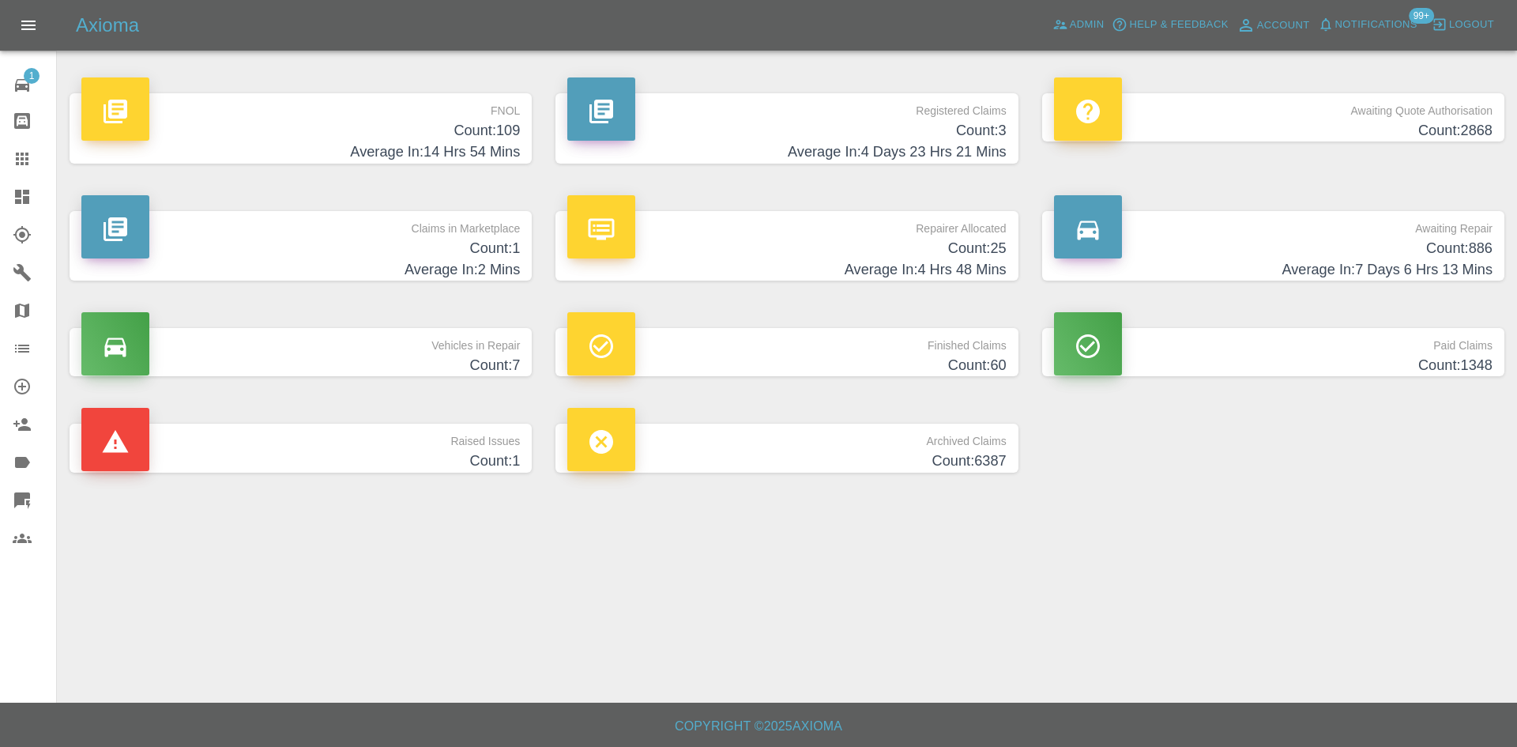
click at [894, 109] on p "Registered Claims" at bounding box center [786, 106] width 438 height 27
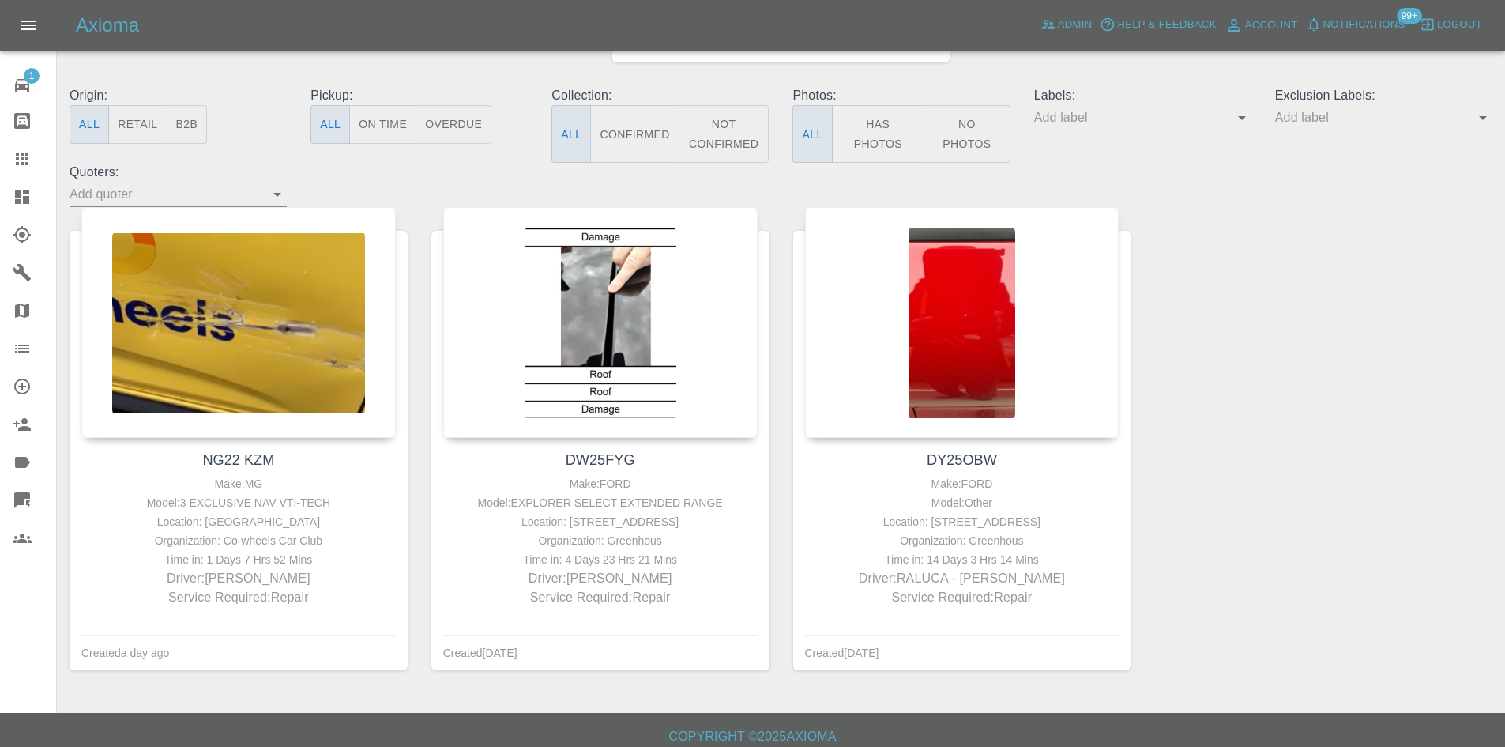
scroll to position [162, 0]
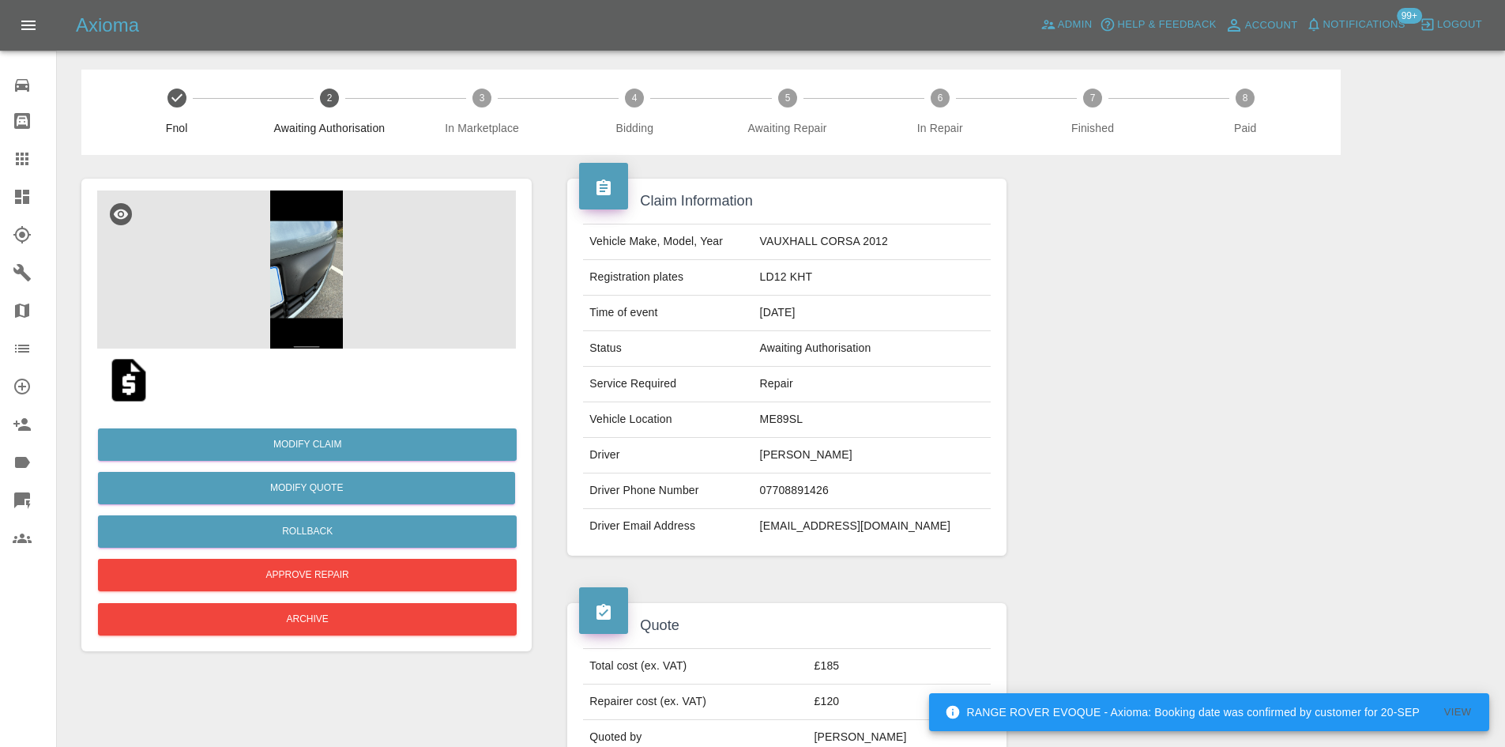
click at [376, 307] on img at bounding box center [306, 269] width 419 height 158
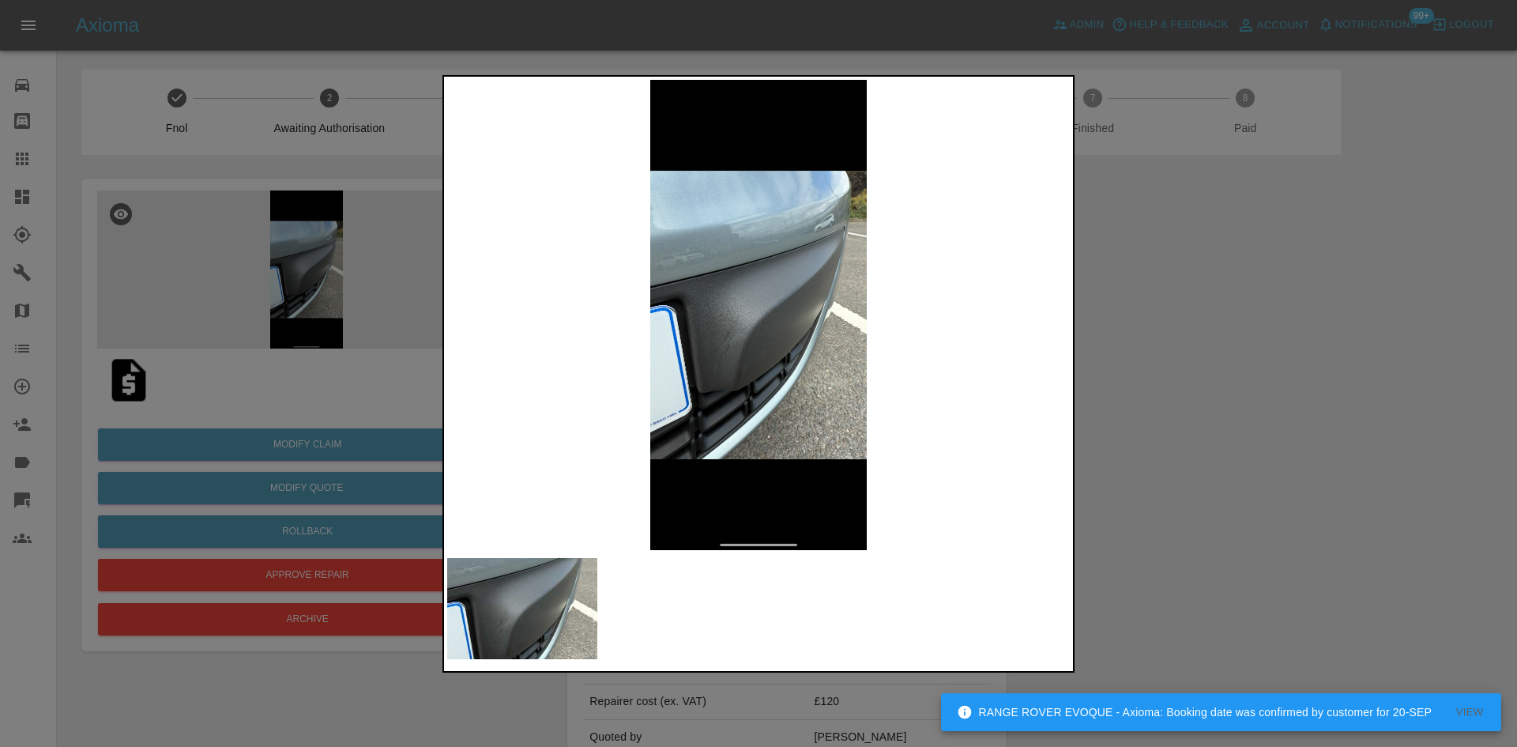
click at [782, 422] on img at bounding box center [758, 315] width 623 height 470
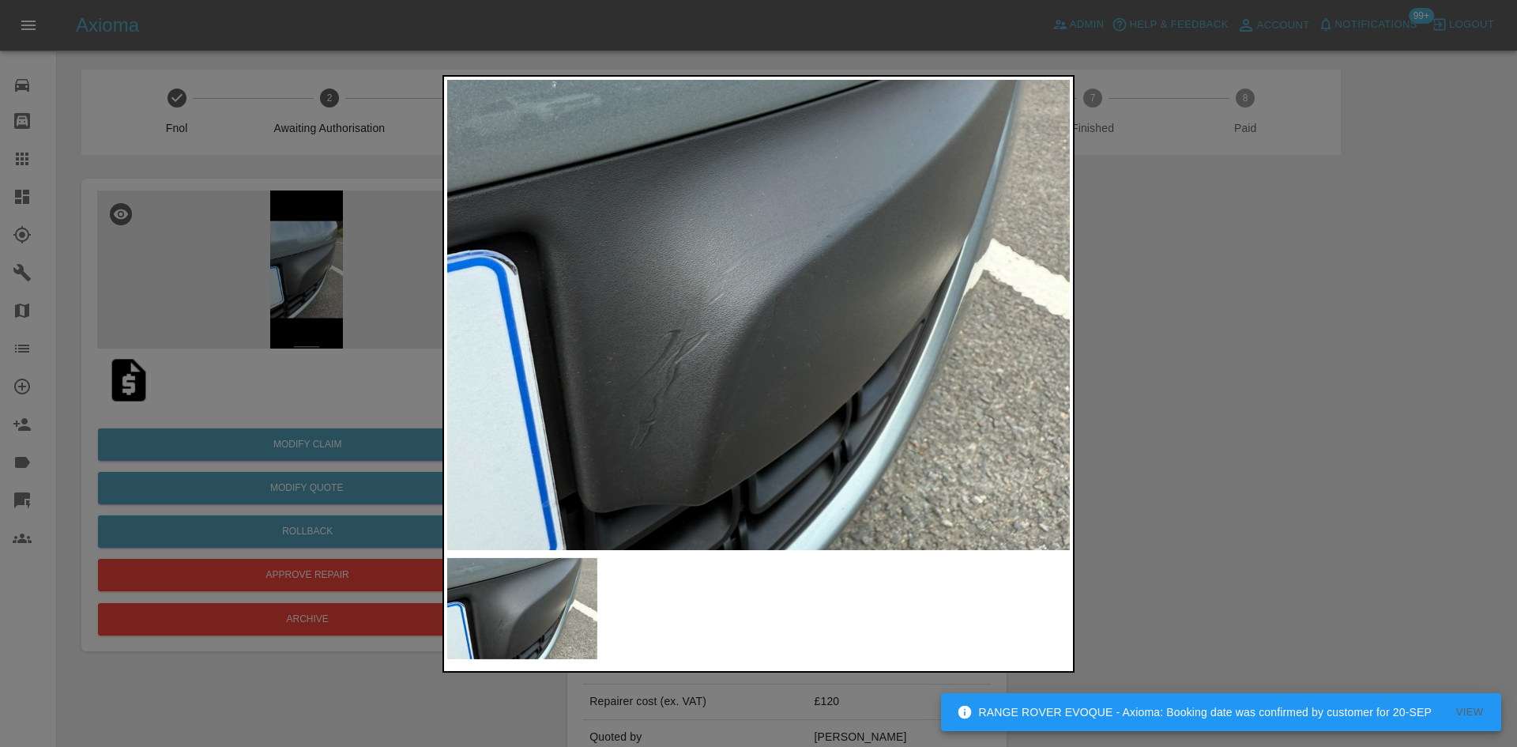
click at [824, 552] on div at bounding box center [758, 373] width 632 height 597
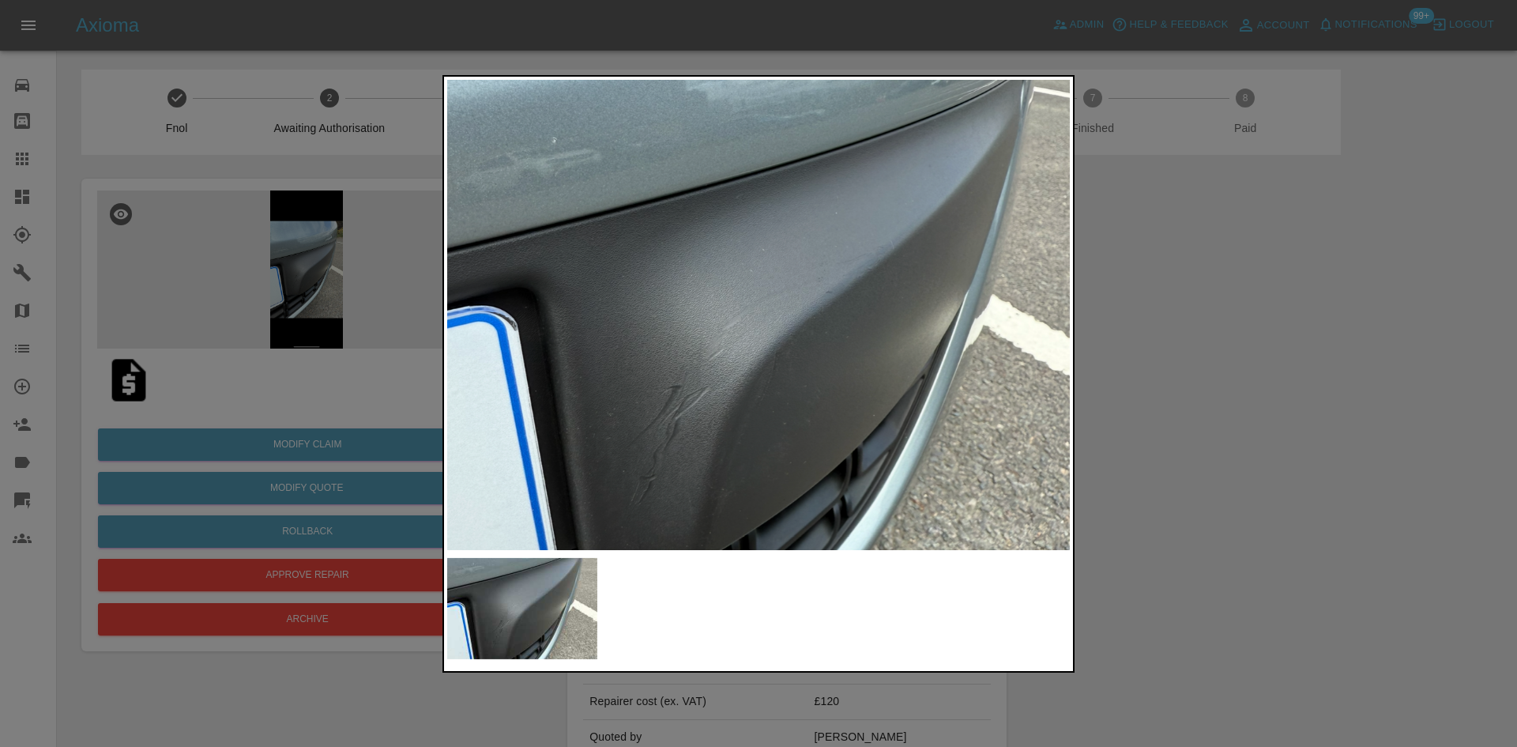
click at [1221, 342] on div at bounding box center [758, 373] width 1517 height 747
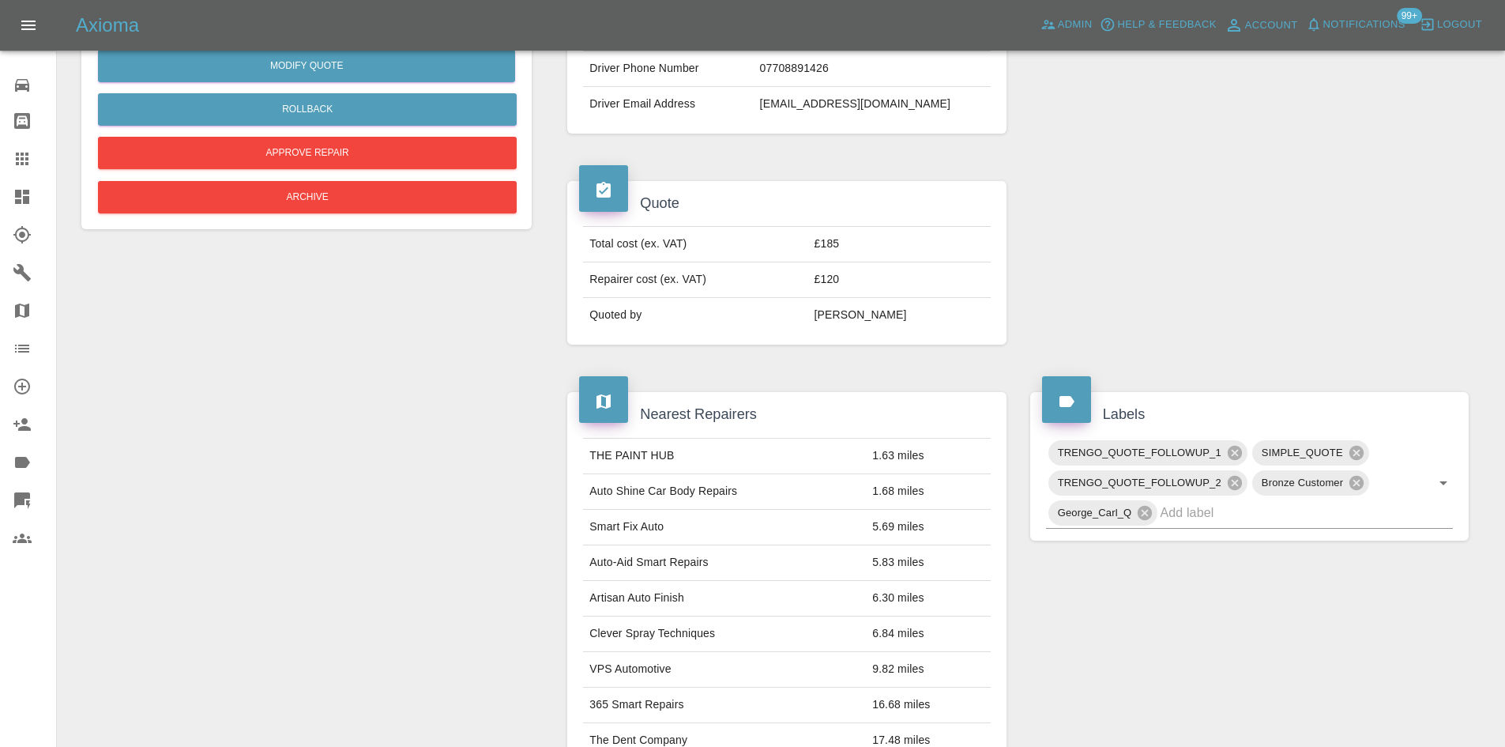
scroll to position [395, 0]
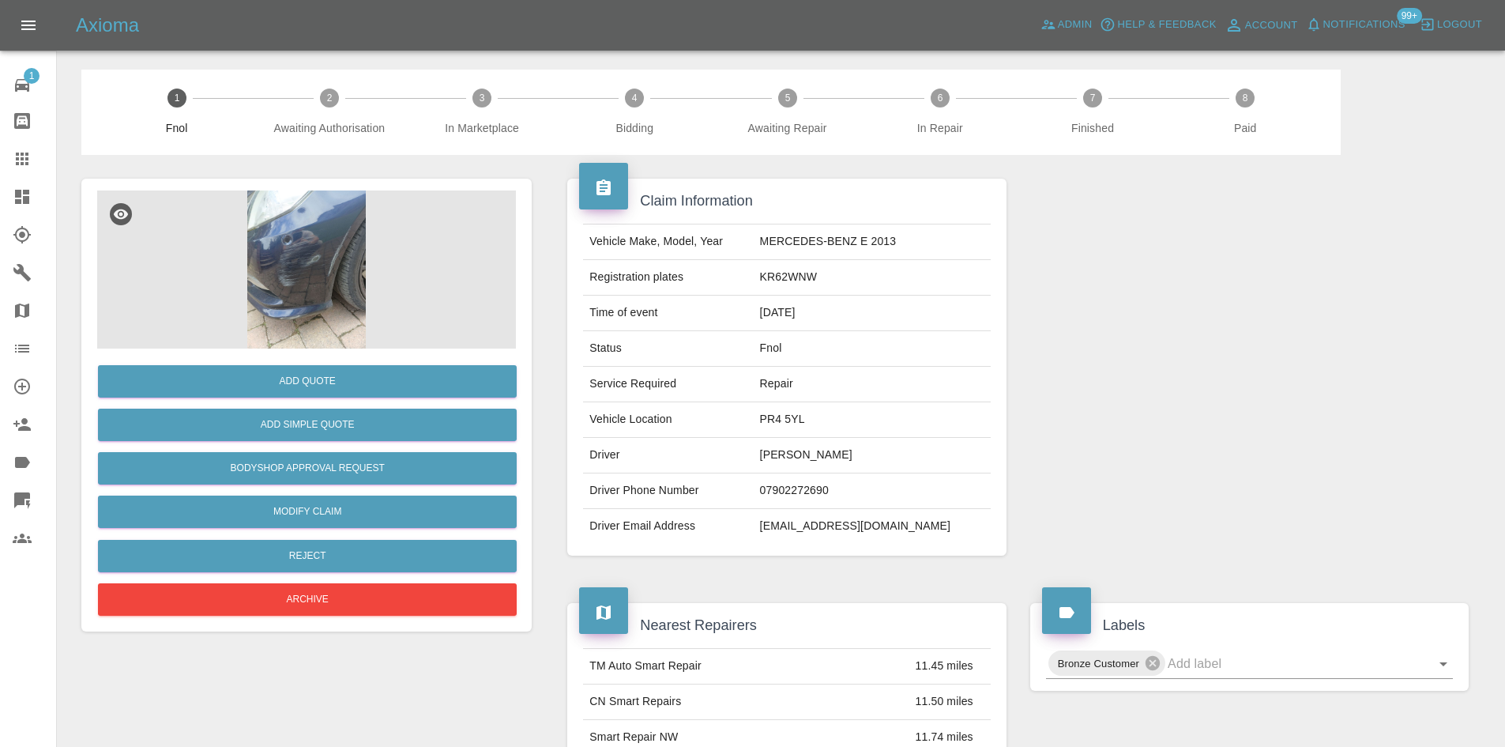
click at [358, 267] on img at bounding box center [306, 269] width 419 height 158
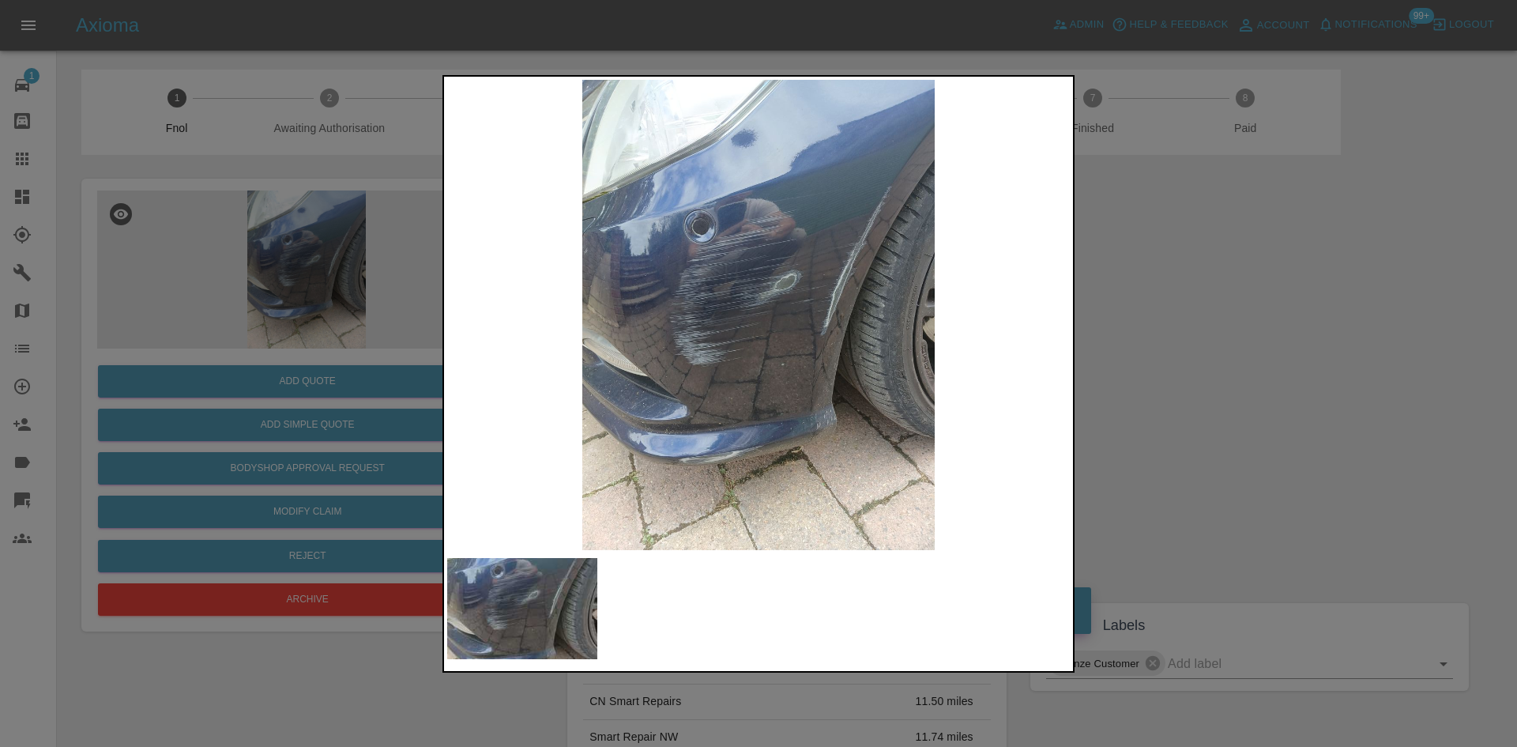
click at [1273, 356] on div at bounding box center [758, 373] width 1517 height 747
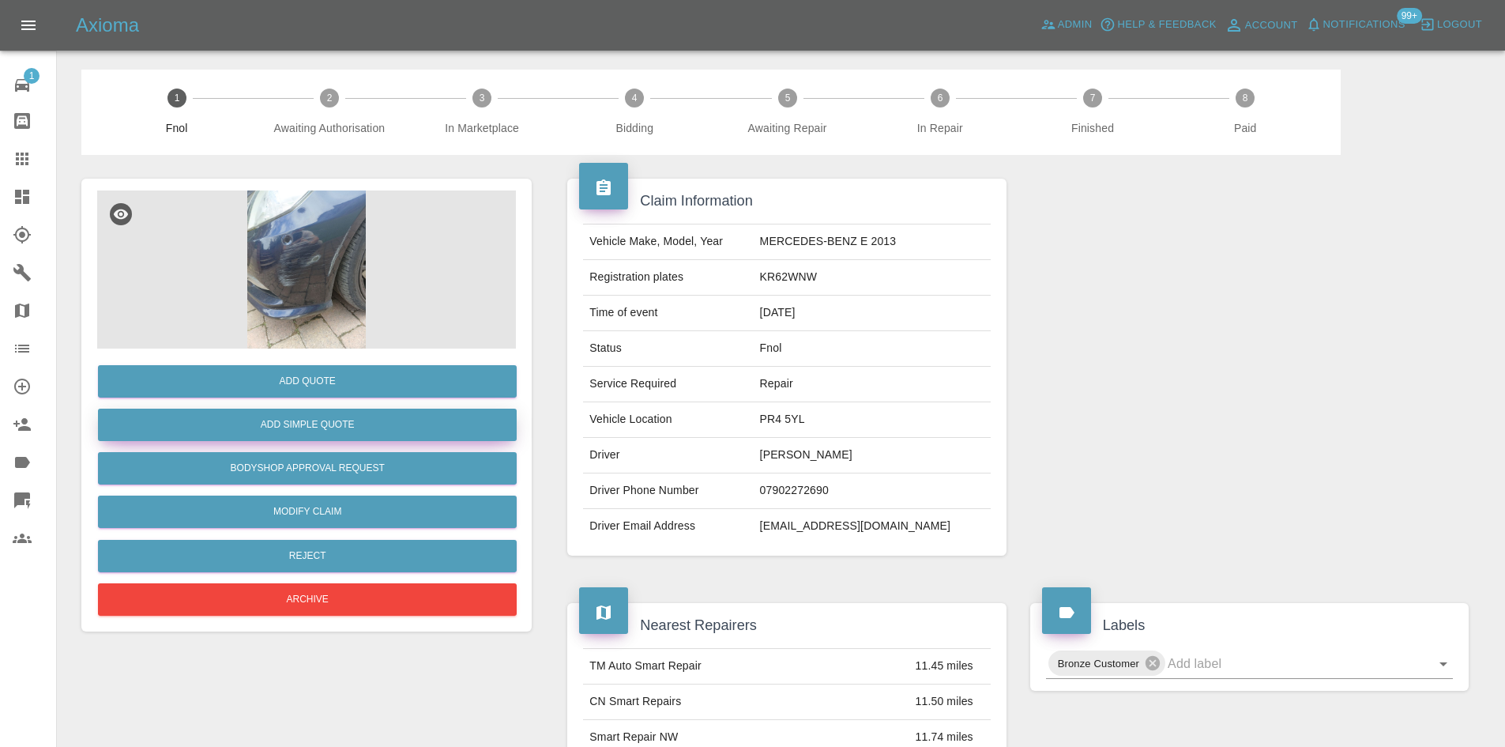
click at [348, 426] on button "Add Simple Quote" at bounding box center [307, 424] width 419 height 32
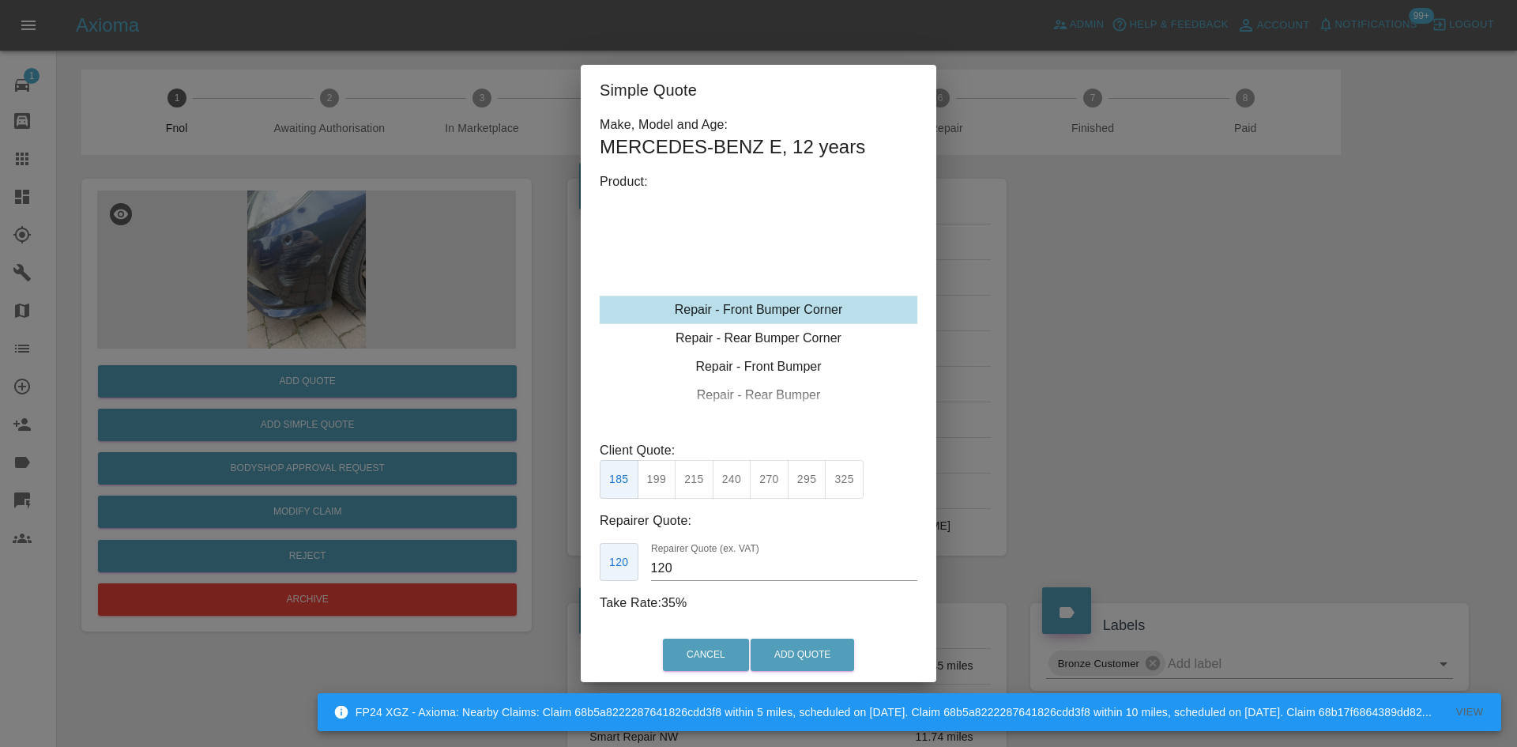
click at [690, 496] on button "215" at bounding box center [694, 479] width 39 height 39
type input "135"
click at [813, 653] on button "Add Quote" at bounding box center [802, 654] width 103 height 32
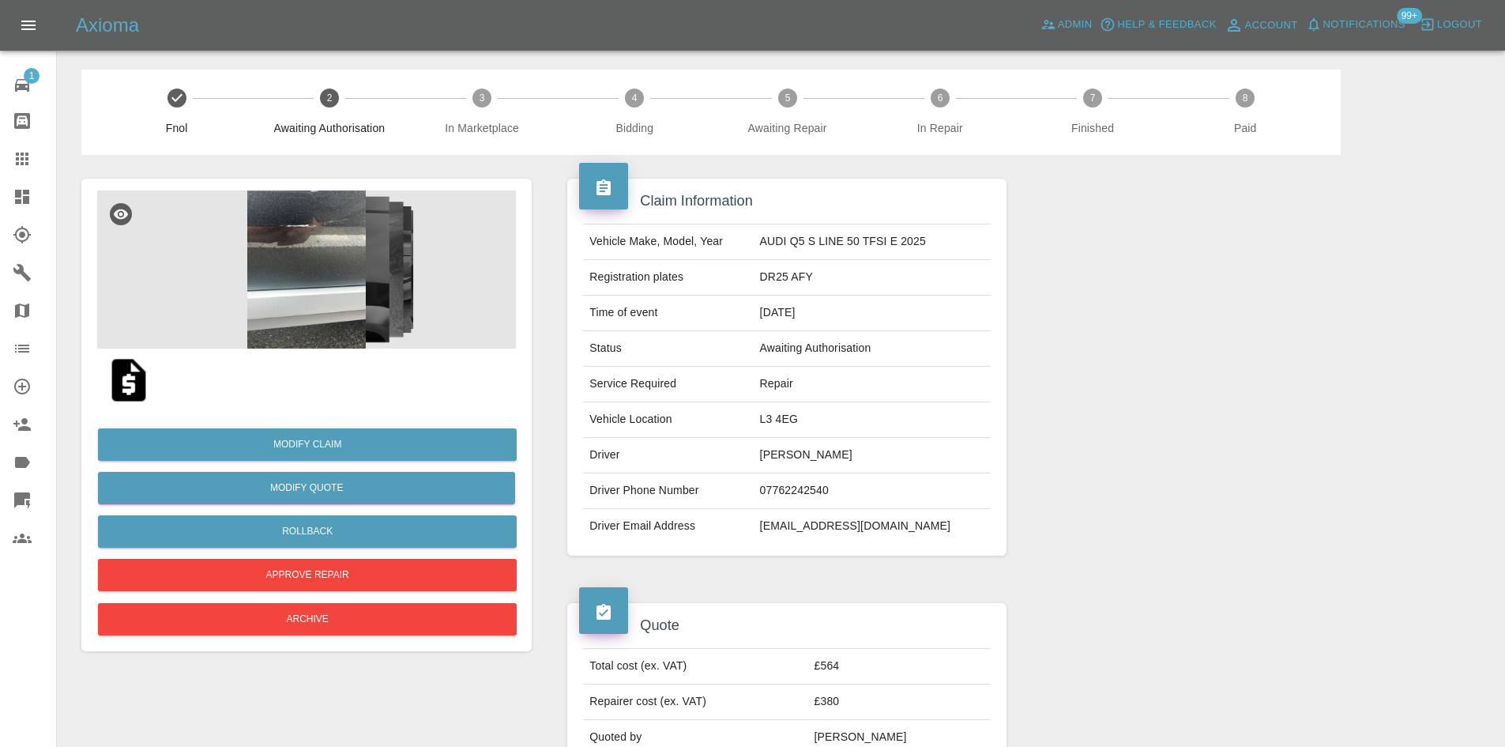
click at [288, 329] on img at bounding box center [306, 269] width 419 height 158
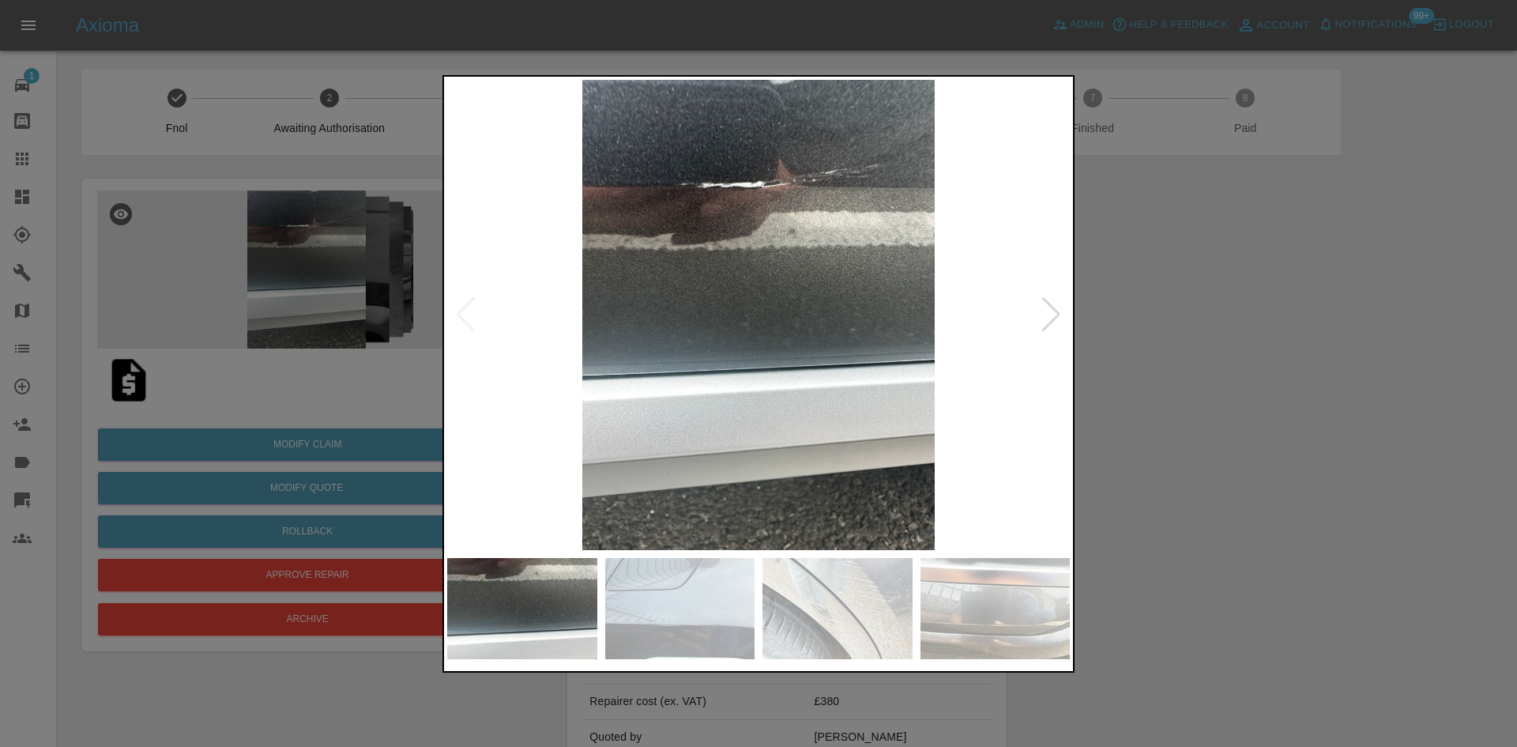
click at [1044, 299] on div at bounding box center [1050, 314] width 21 height 35
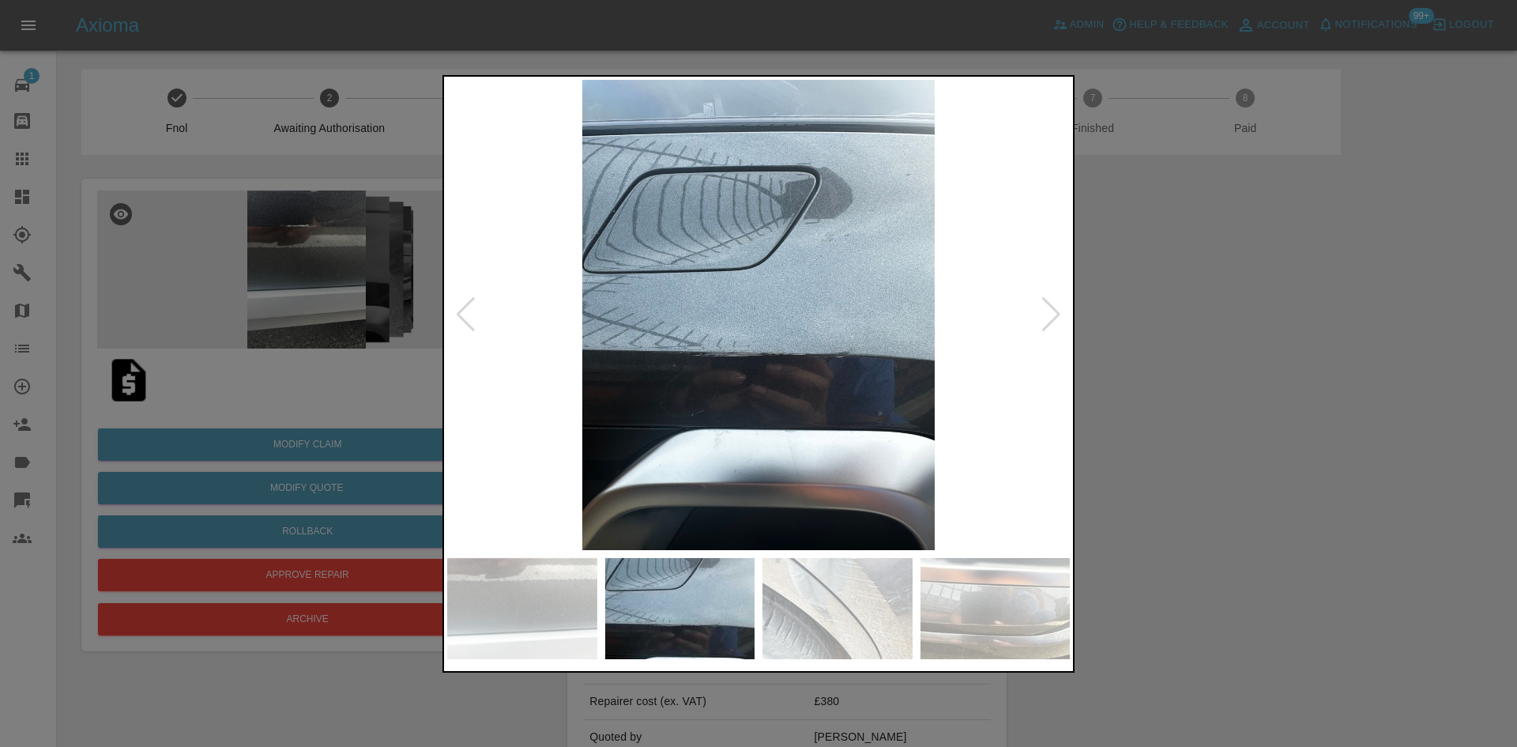
click at [1044, 310] on div at bounding box center [1050, 314] width 21 height 35
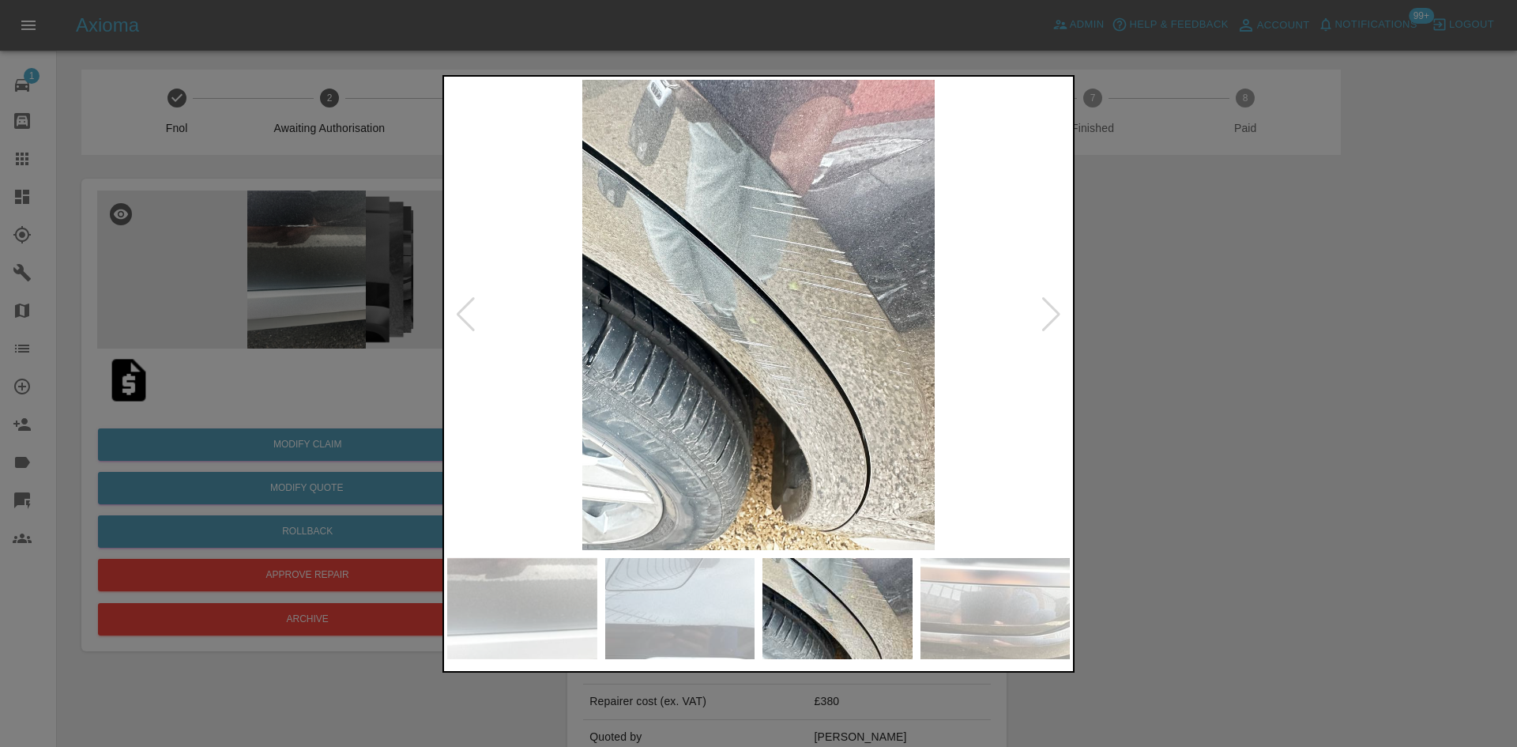
click at [1044, 310] on div at bounding box center [1050, 314] width 21 height 35
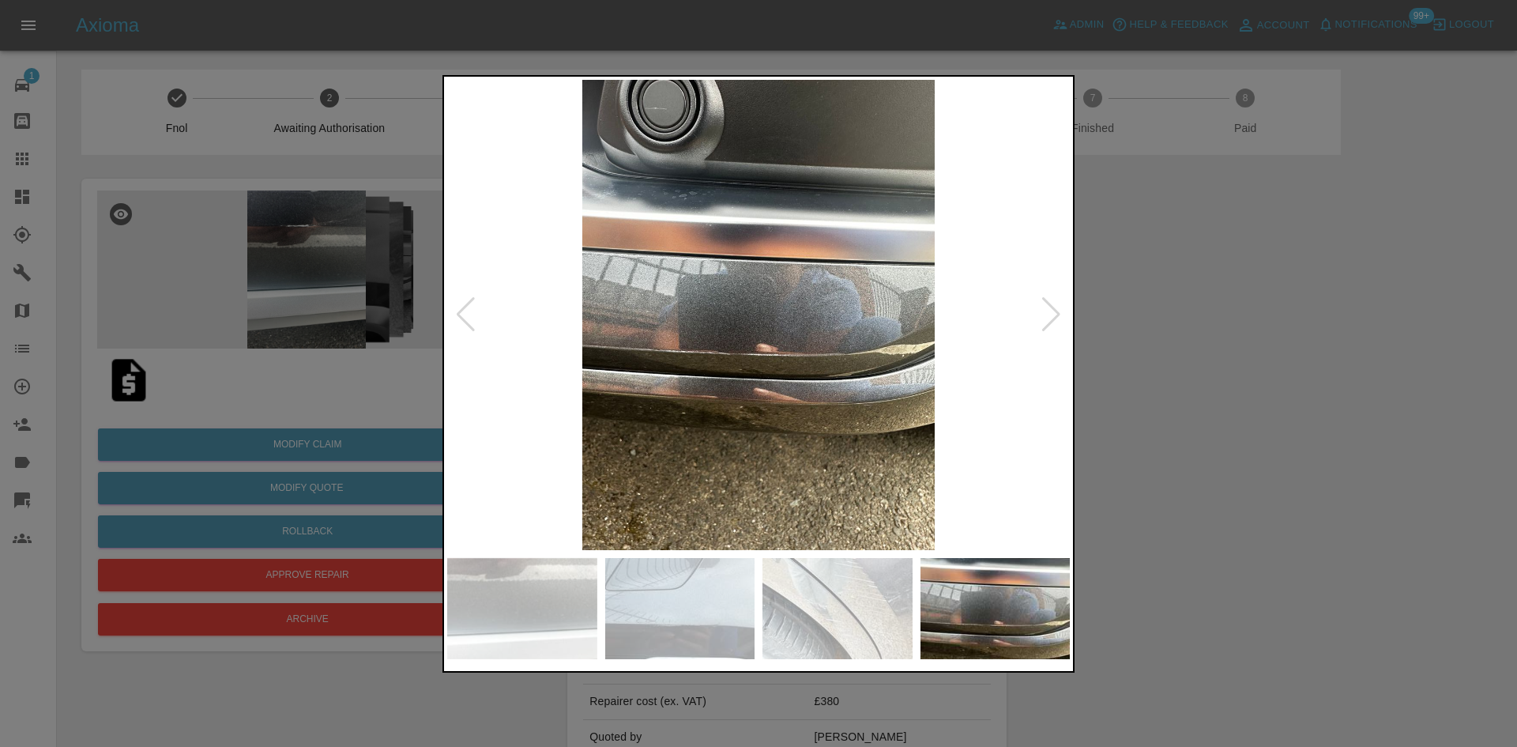
click at [1044, 310] on div at bounding box center [1050, 314] width 21 height 35
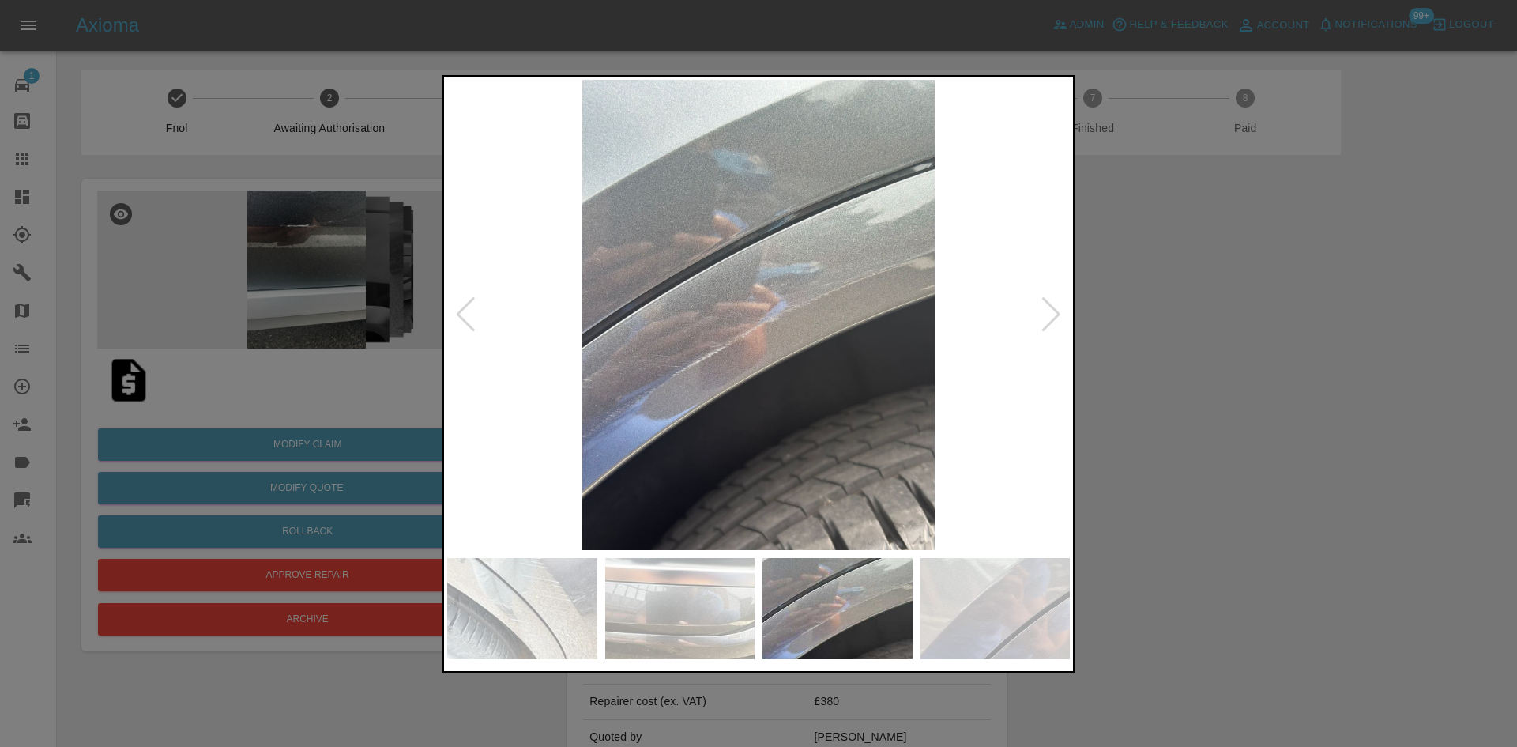
click at [1044, 310] on div at bounding box center [1050, 314] width 21 height 35
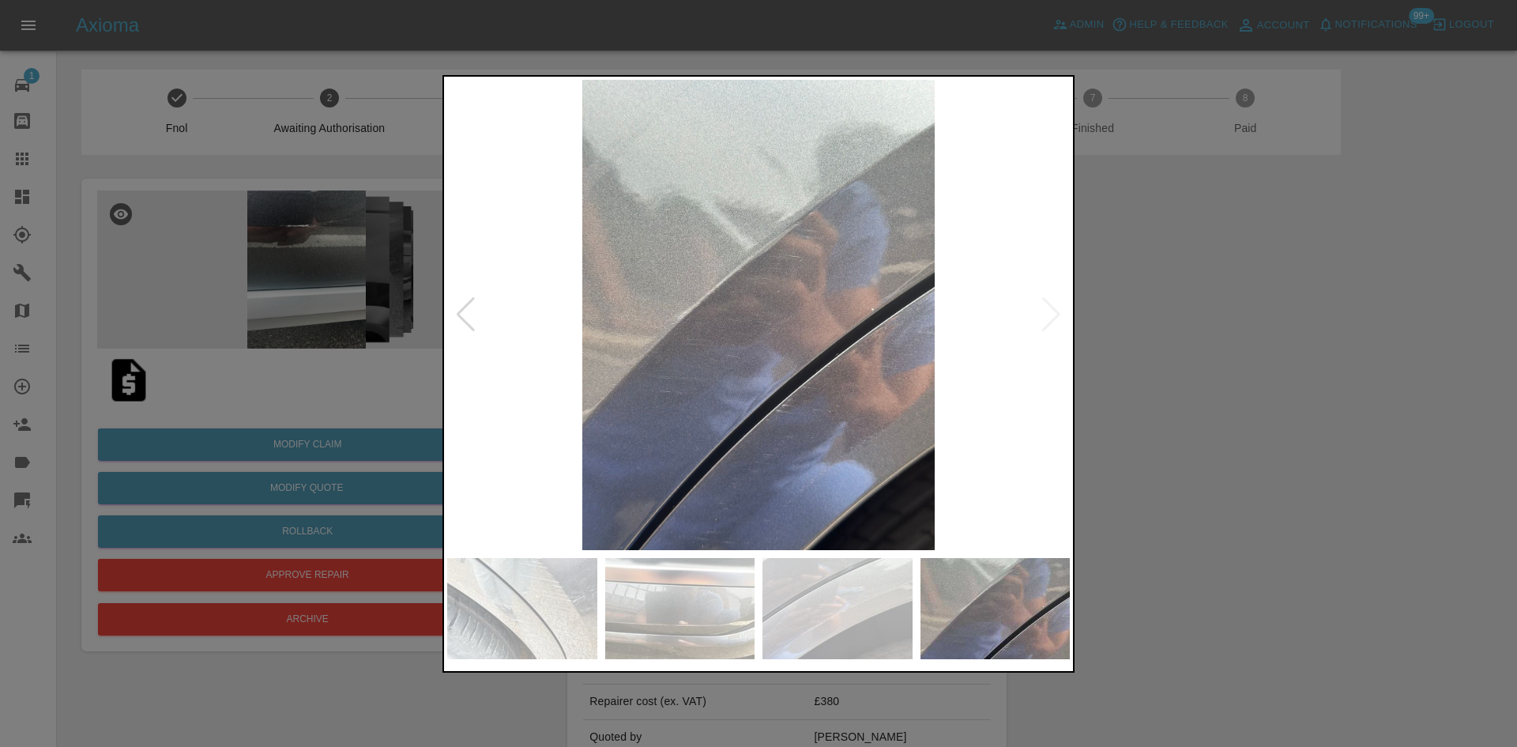
click at [1044, 310] on img at bounding box center [758, 315] width 623 height 470
click at [1221, 329] on div at bounding box center [758, 373] width 1517 height 747
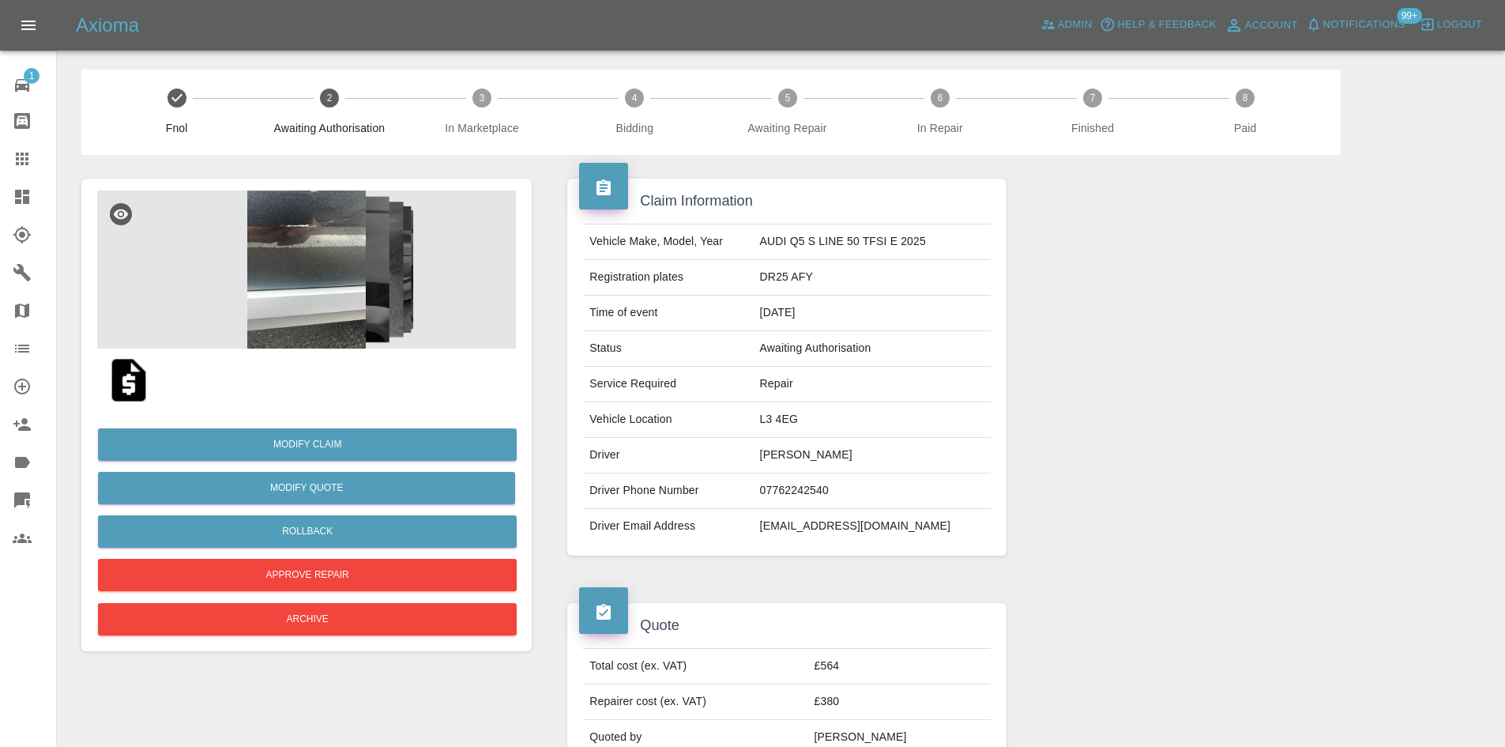
click at [322, 328] on img at bounding box center [306, 269] width 419 height 158
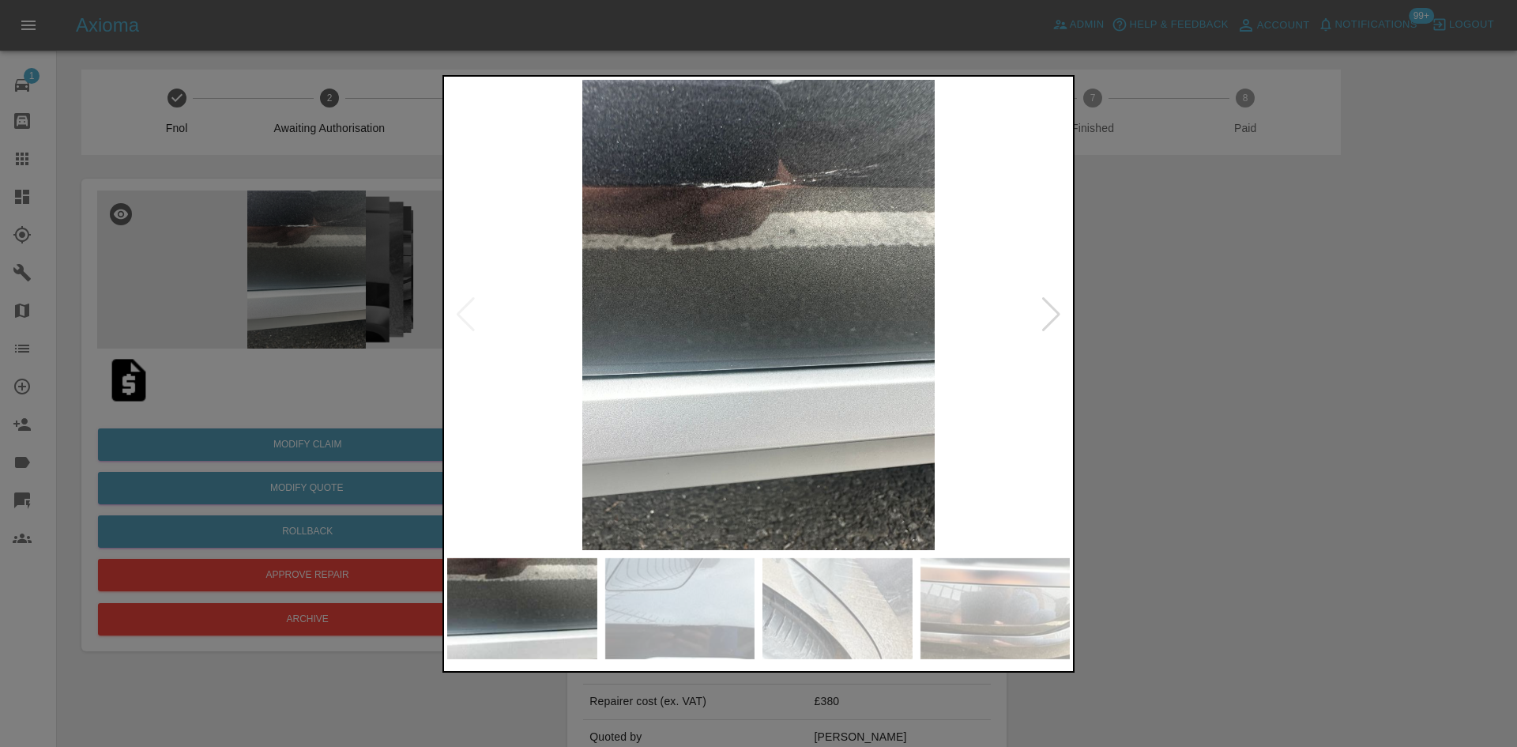
click at [1059, 312] on div at bounding box center [1050, 314] width 21 height 35
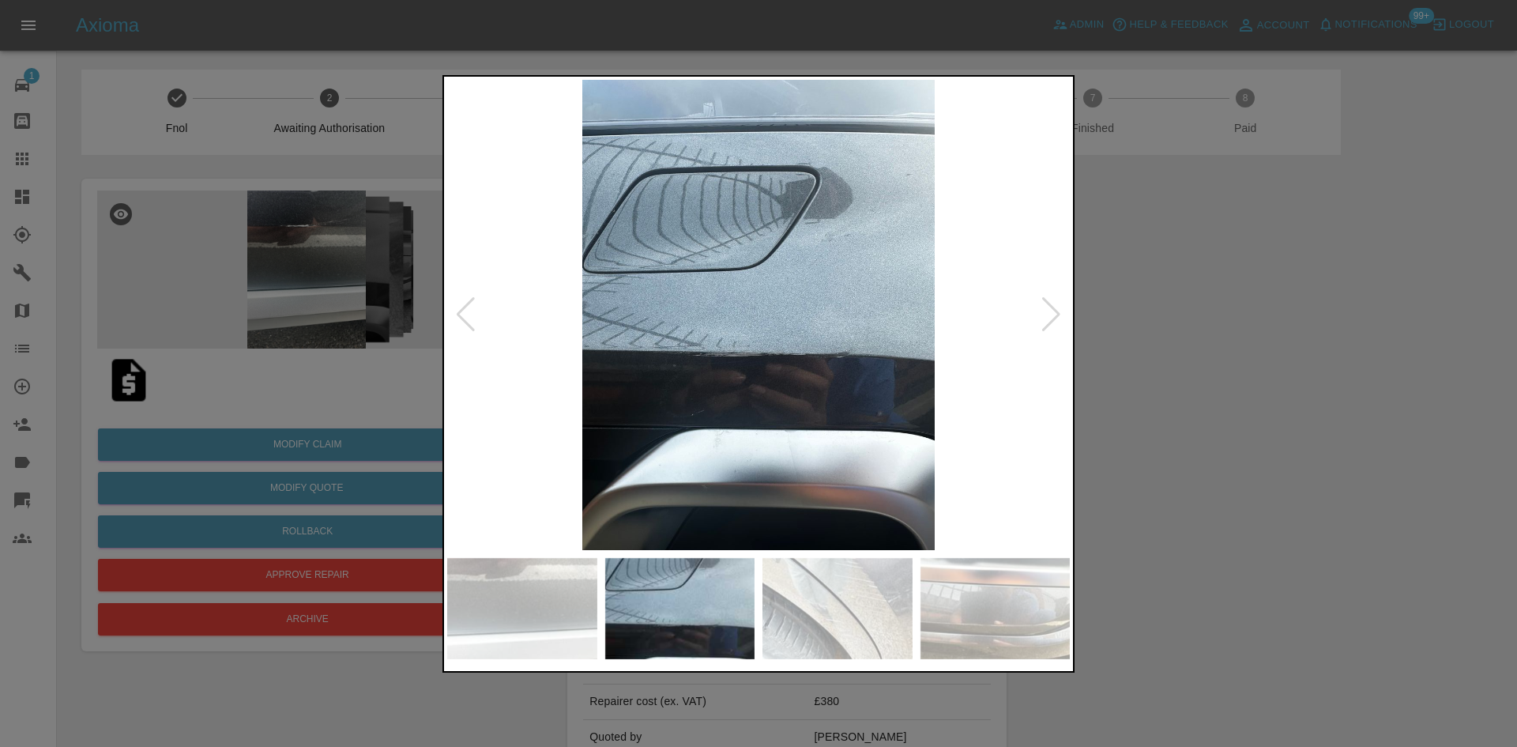
click at [1059, 312] on div at bounding box center [1050, 314] width 21 height 35
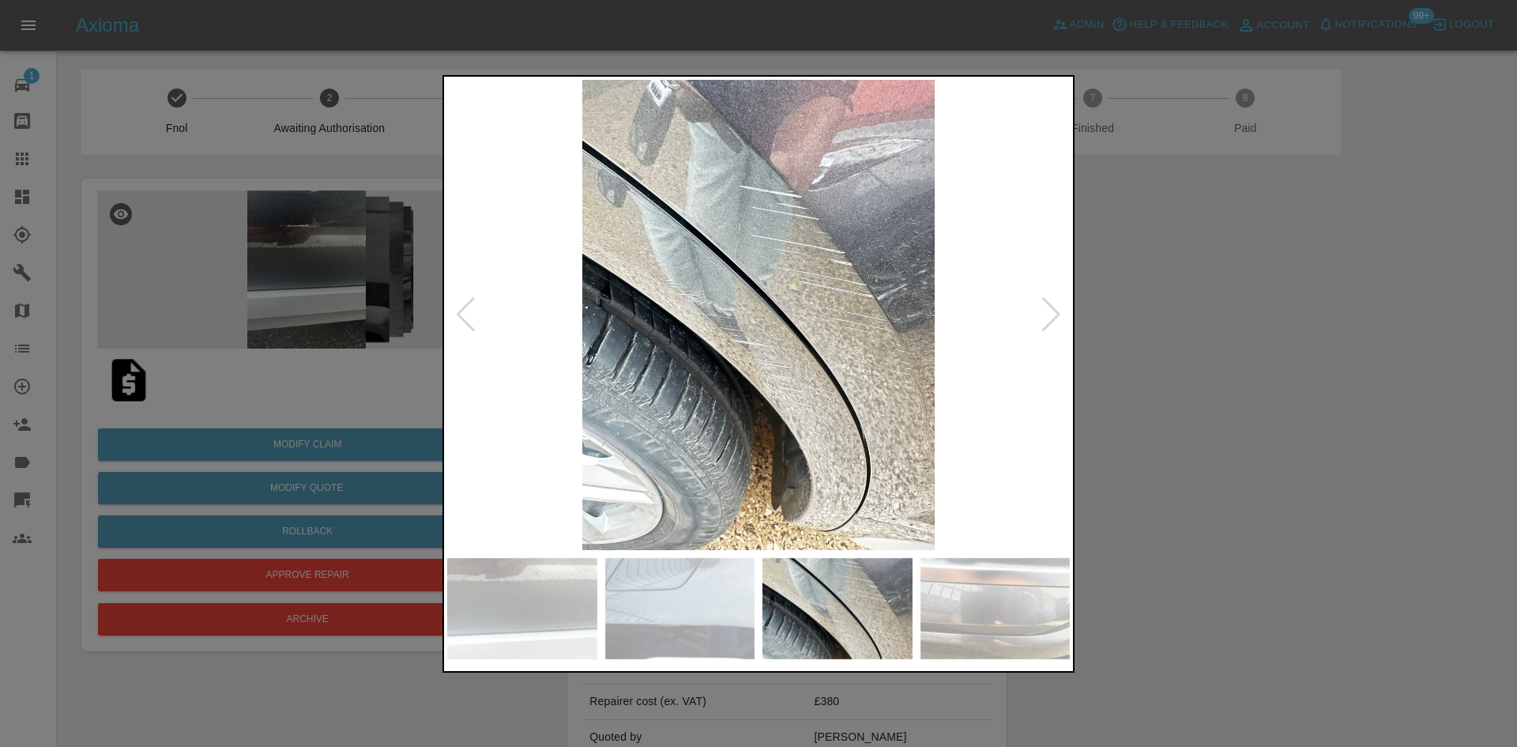
click at [1059, 312] on div at bounding box center [1050, 314] width 21 height 35
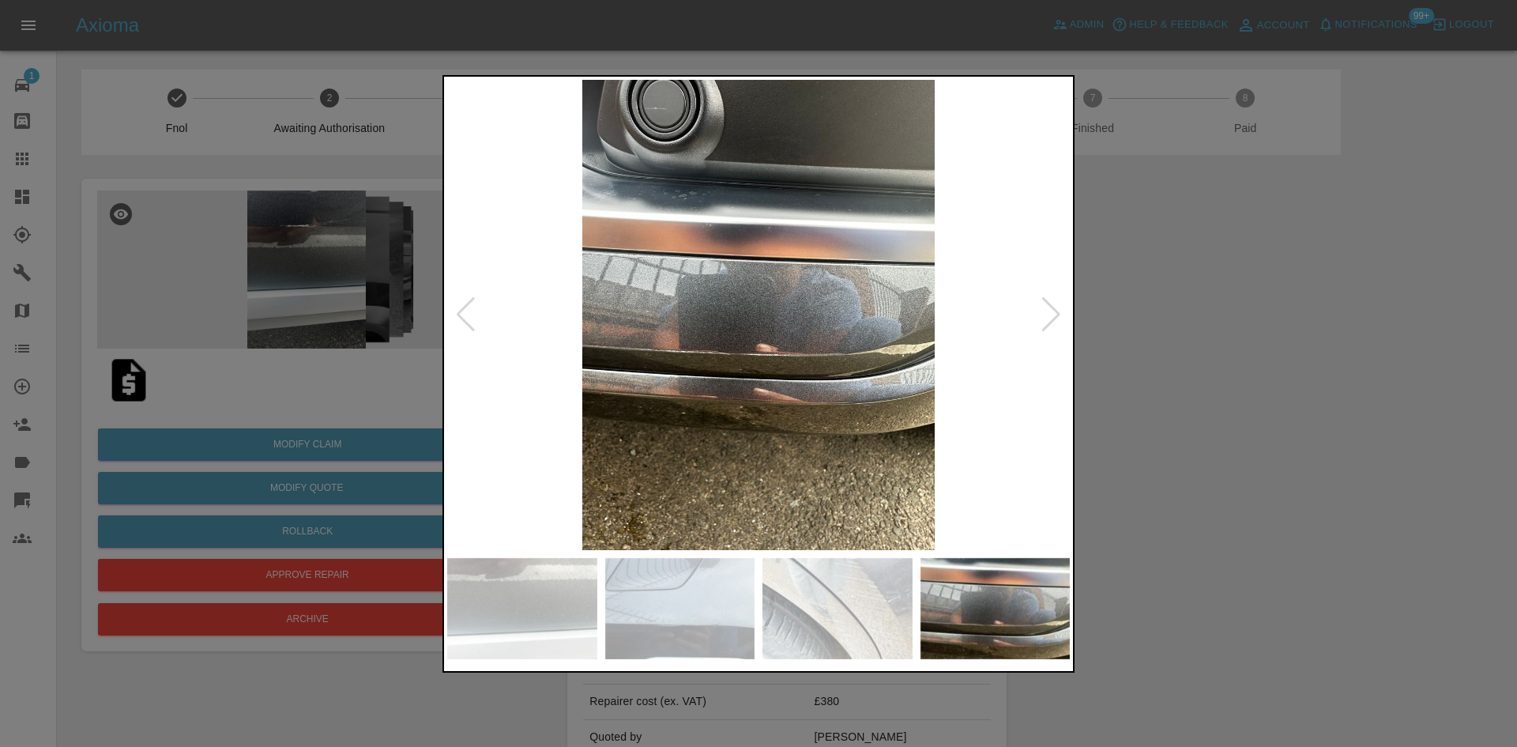
click at [1059, 312] on div at bounding box center [1050, 314] width 21 height 35
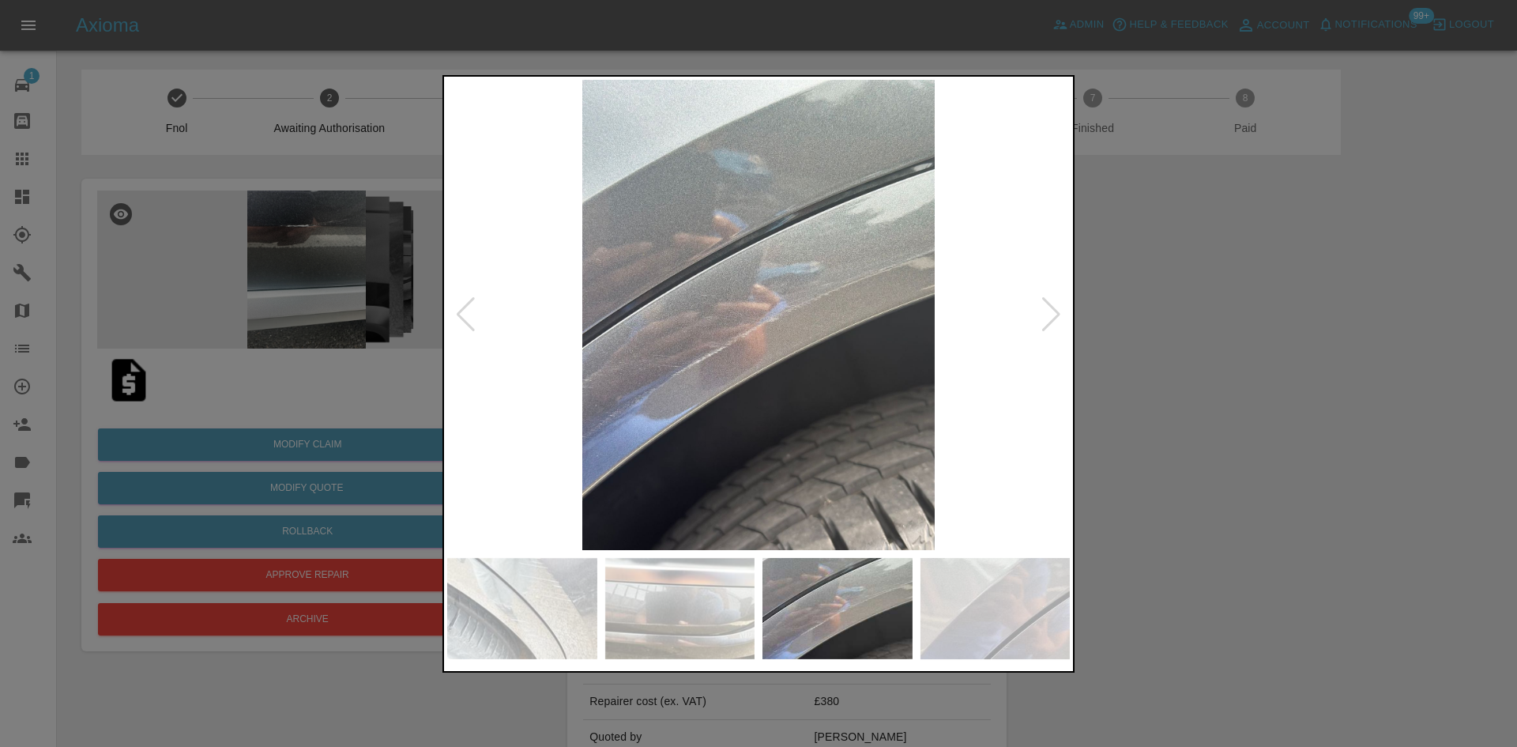
click at [1059, 312] on div at bounding box center [1050, 314] width 21 height 35
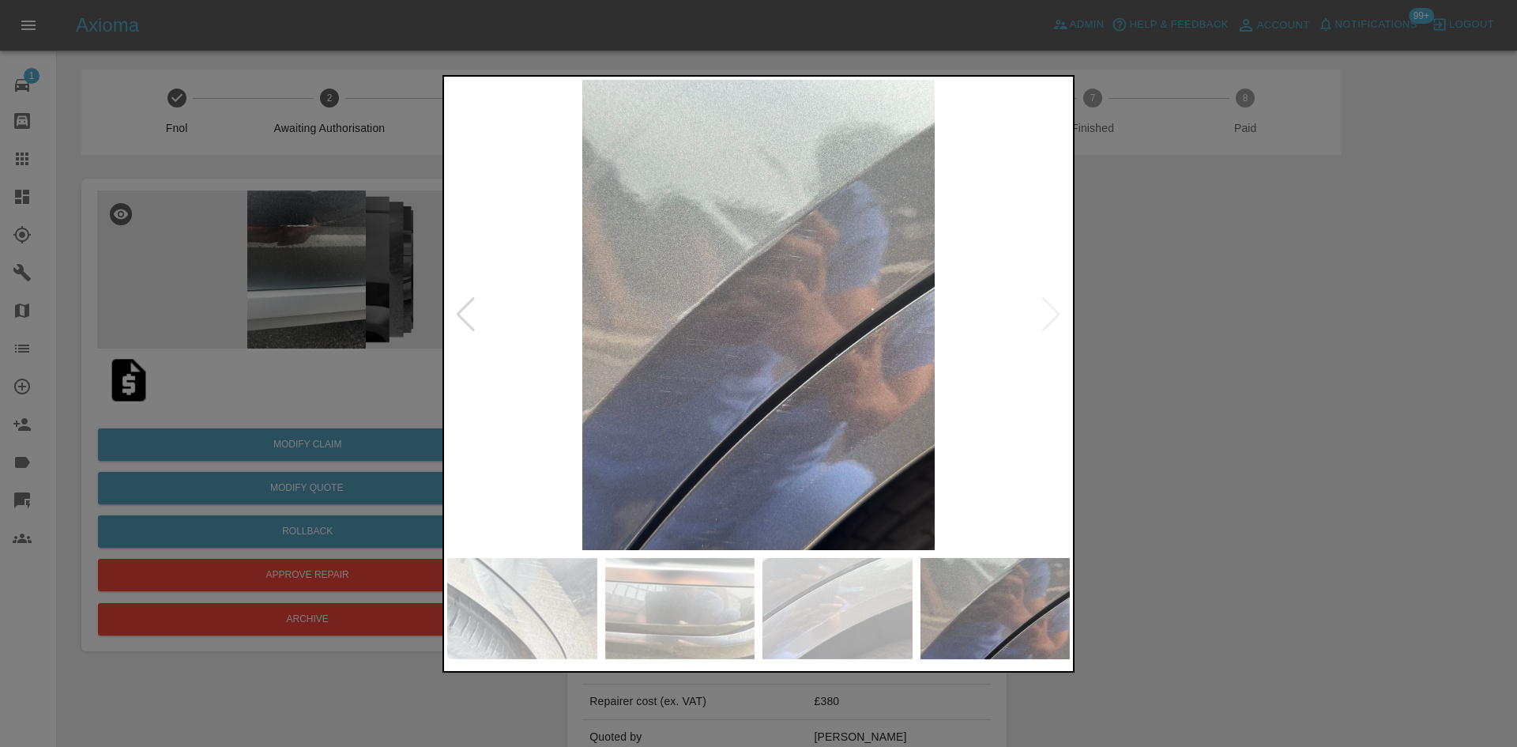
click at [1059, 312] on img at bounding box center [758, 315] width 623 height 470
click at [1325, 289] on div at bounding box center [758, 373] width 1517 height 747
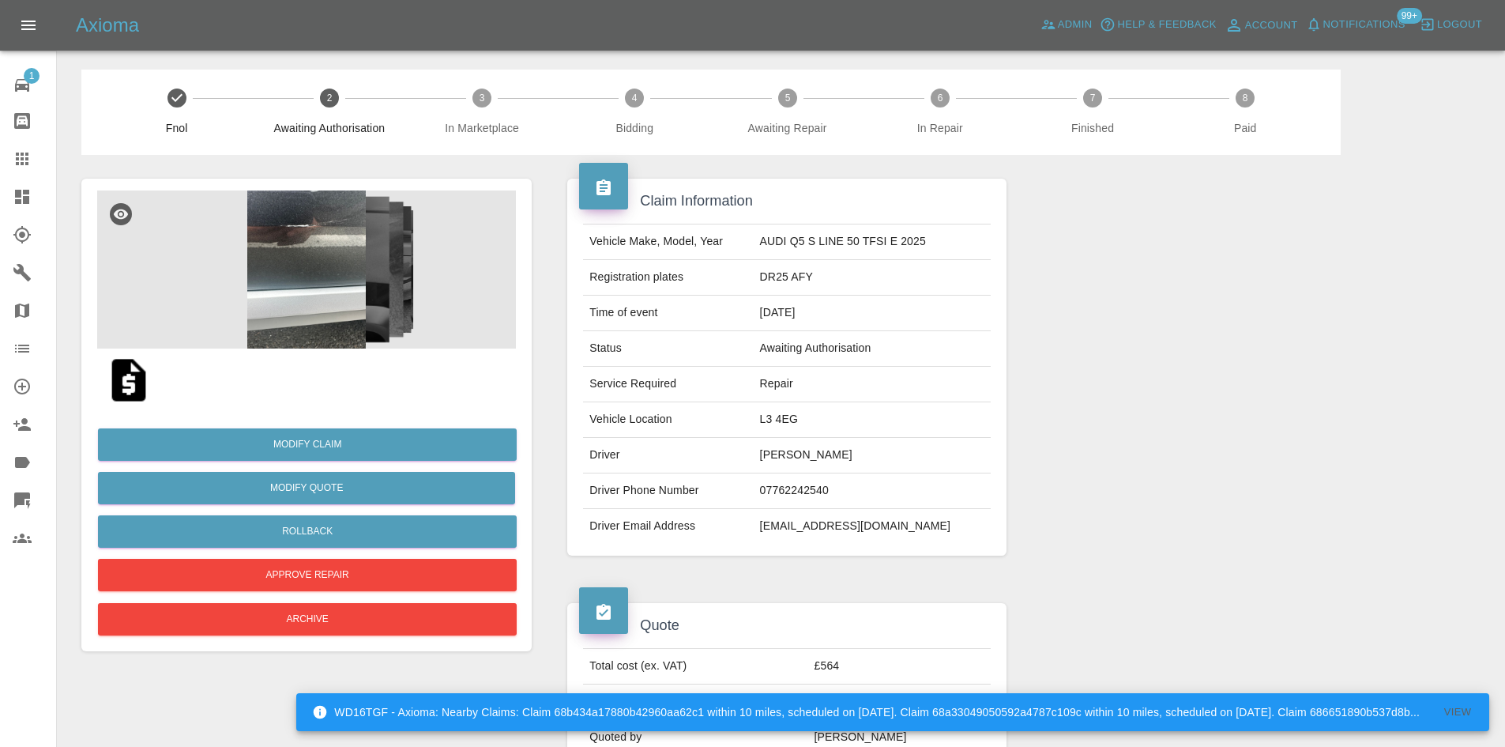
click at [259, 244] on img at bounding box center [306, 269] width 419 height 158
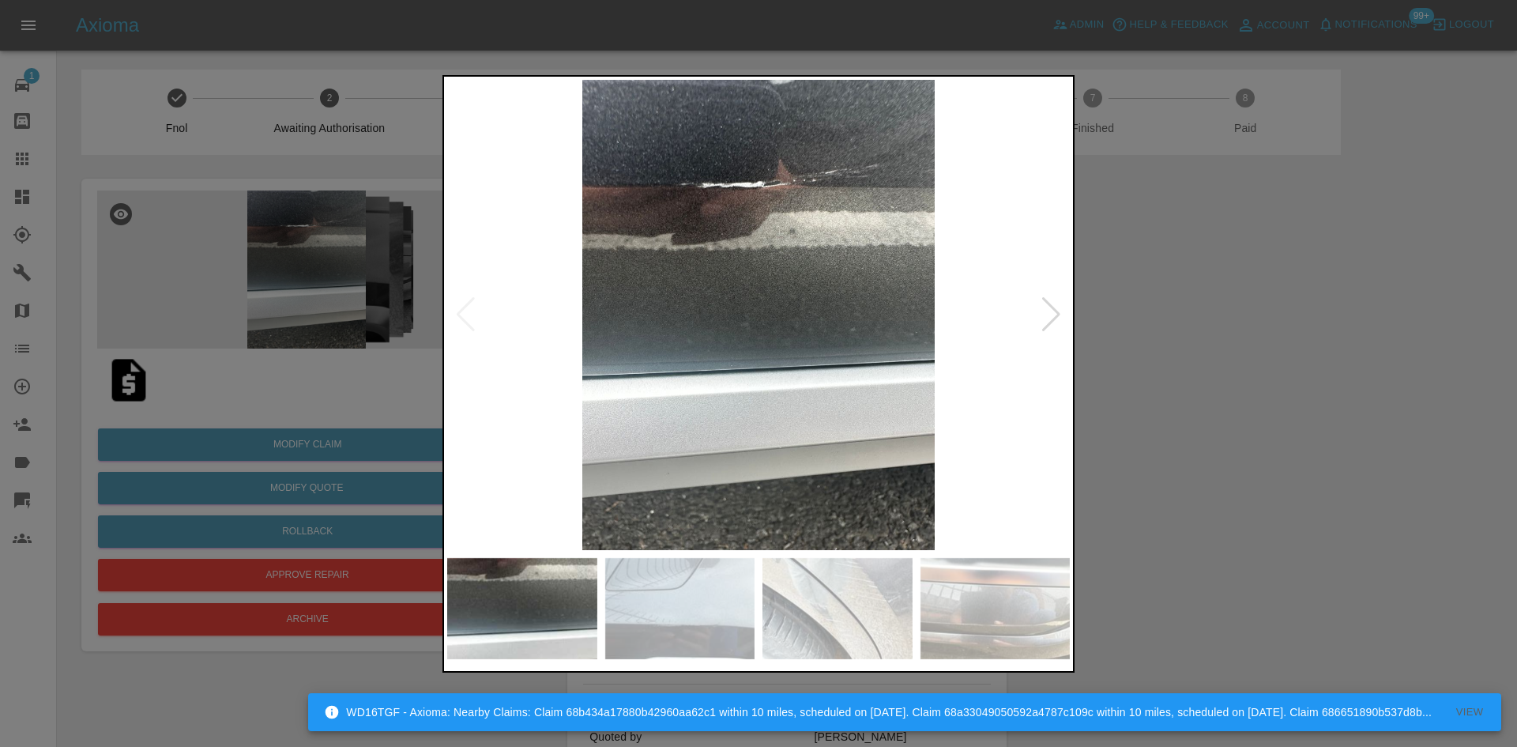
click at [1074, 320] on div at bounding box center [758, 373] width 632 height 597
click at [1059, 318] on div at bounding box center [758, 315] width 623 height 470
click at [1055, 322] on div at bounding box center [1050, 314] width 21 height 35
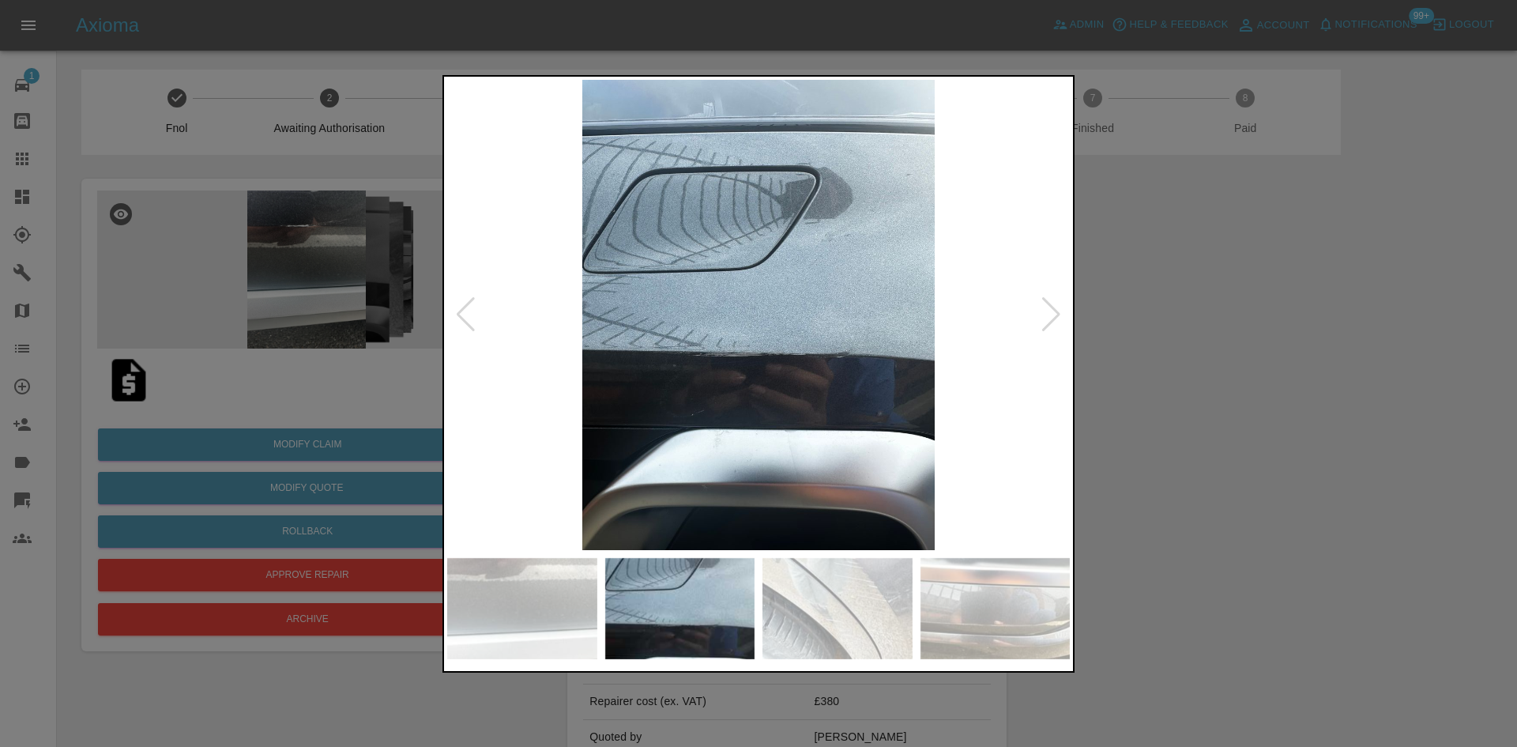
click at [1048, 314] on div at bounding box center [1050, 314] width 21 height 35
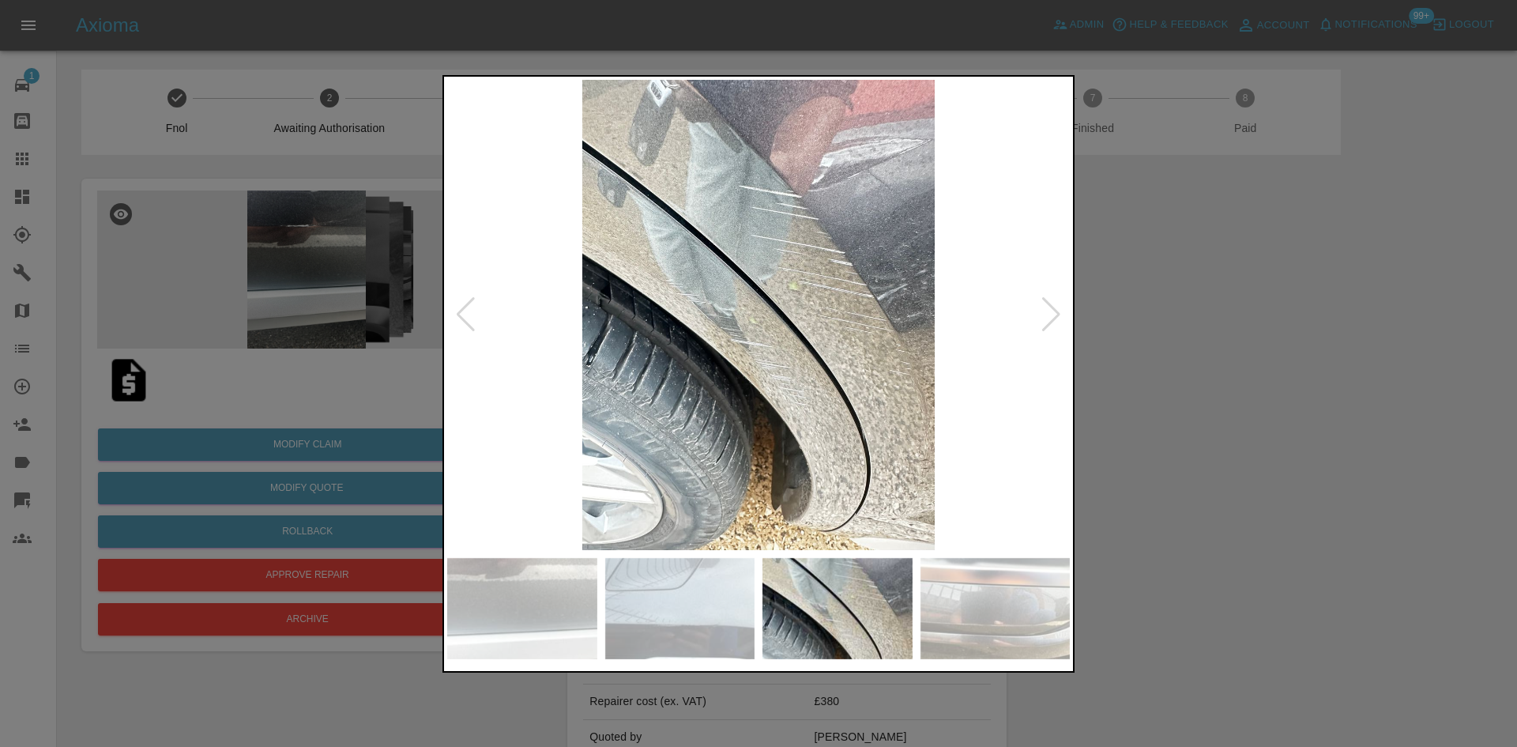
click at [1048, 314] on div at bounding box center [1050, 314] width 21 height 35
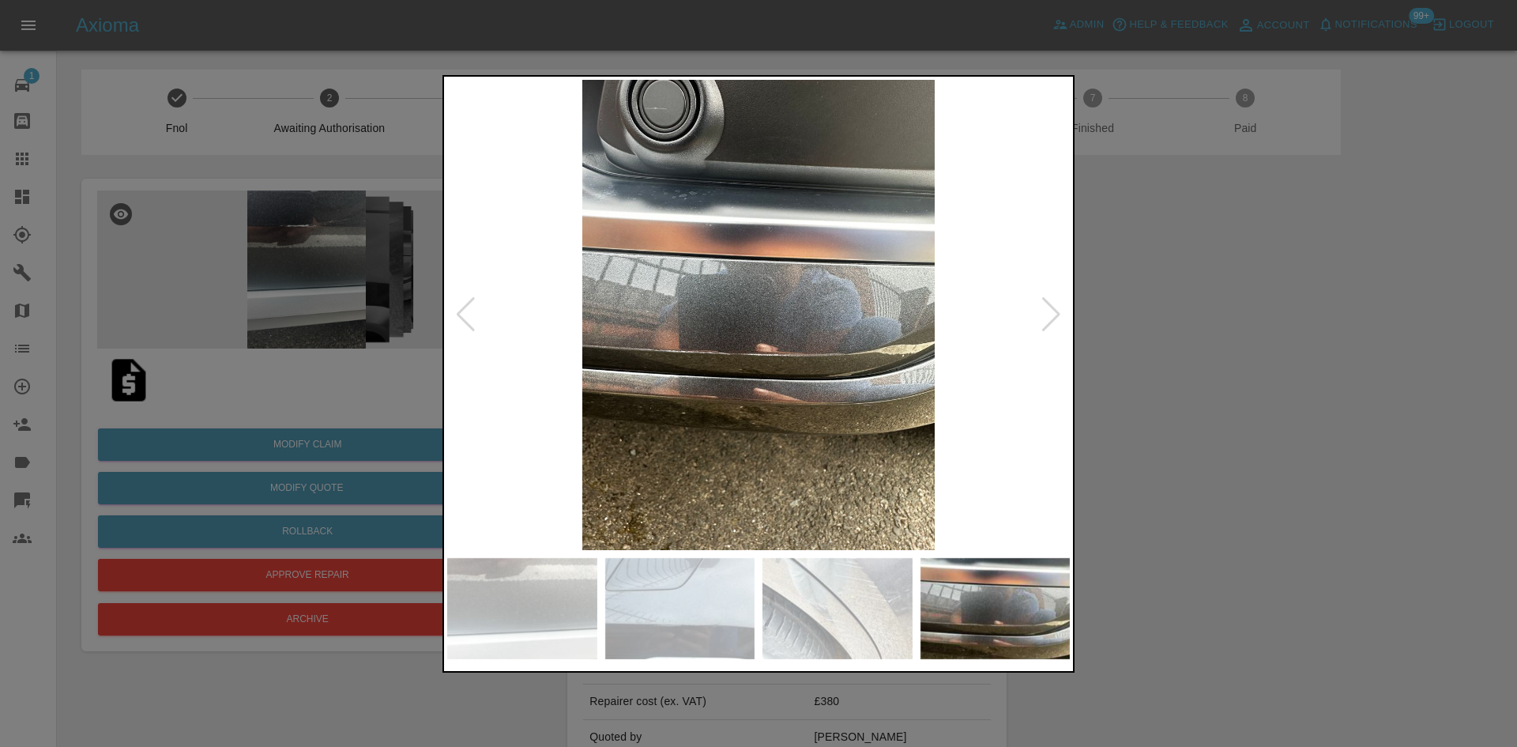
click at [1048, 314] on div at bounding box center [1050, 314] width 21 height 35
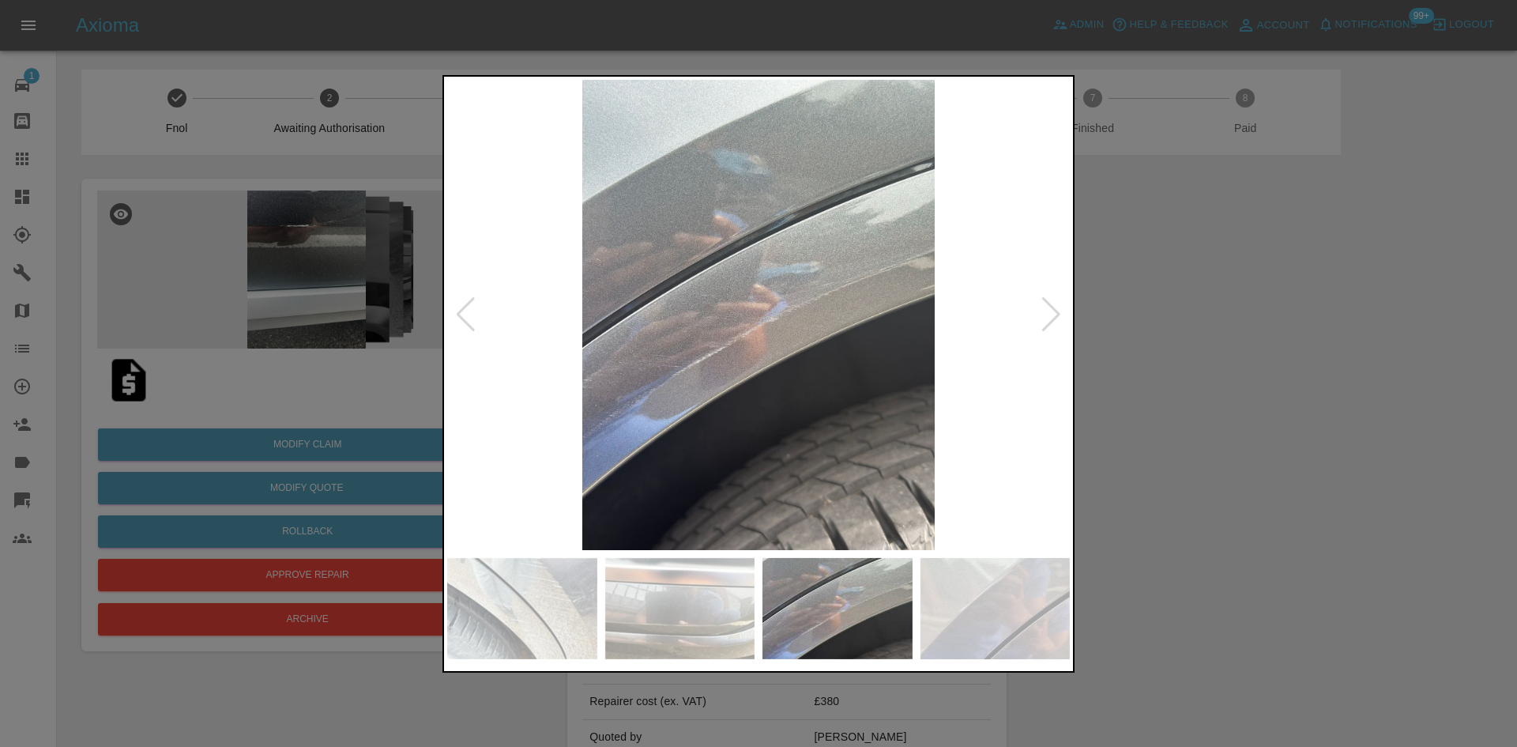
click at [1040, 303] on div at bounding box center [1050, 314] width 21 height 35
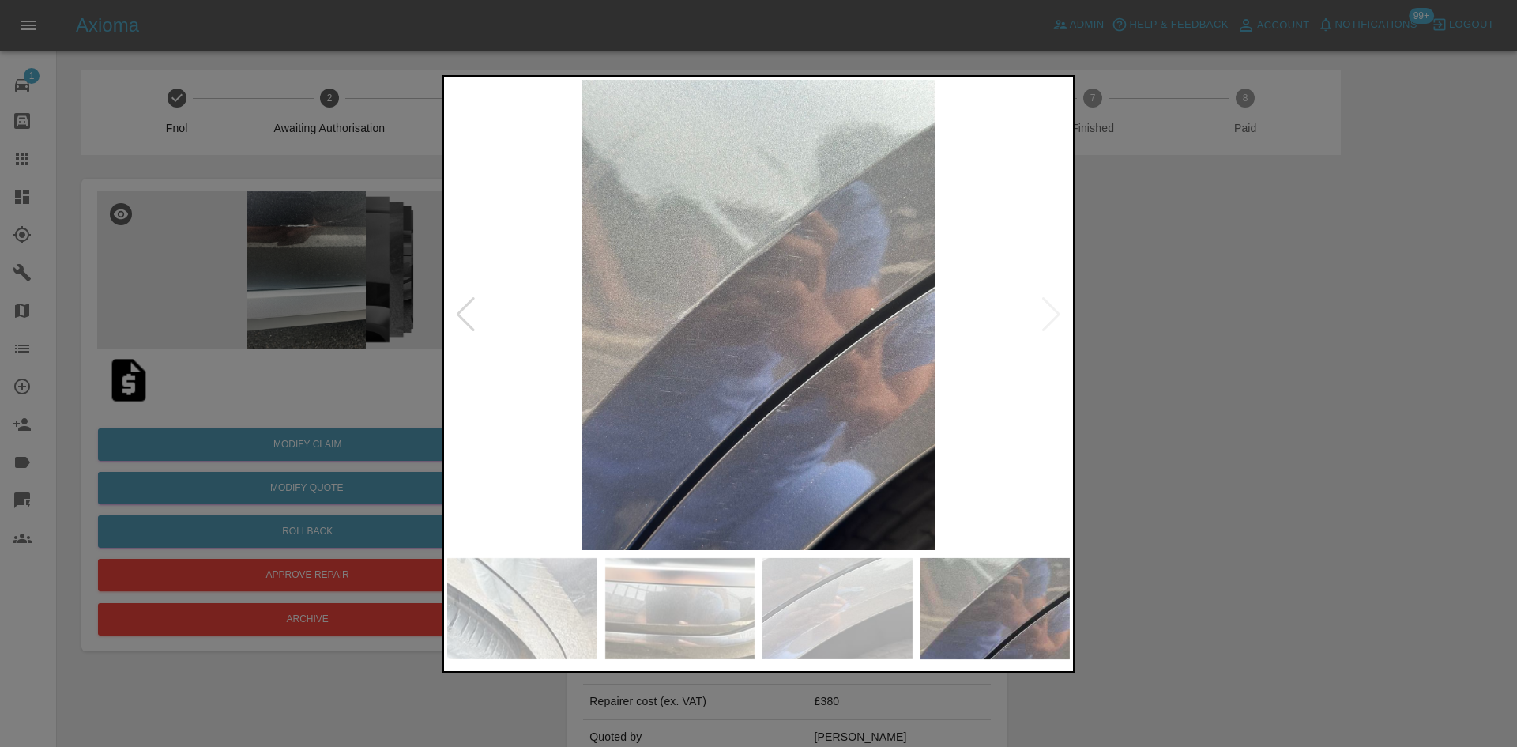
click at [1040, 303] on img at bounding box center [758, 315] width 623 height 470
click at [1183, 325] on div at bounding box center [758, 373] width 1517 height 747
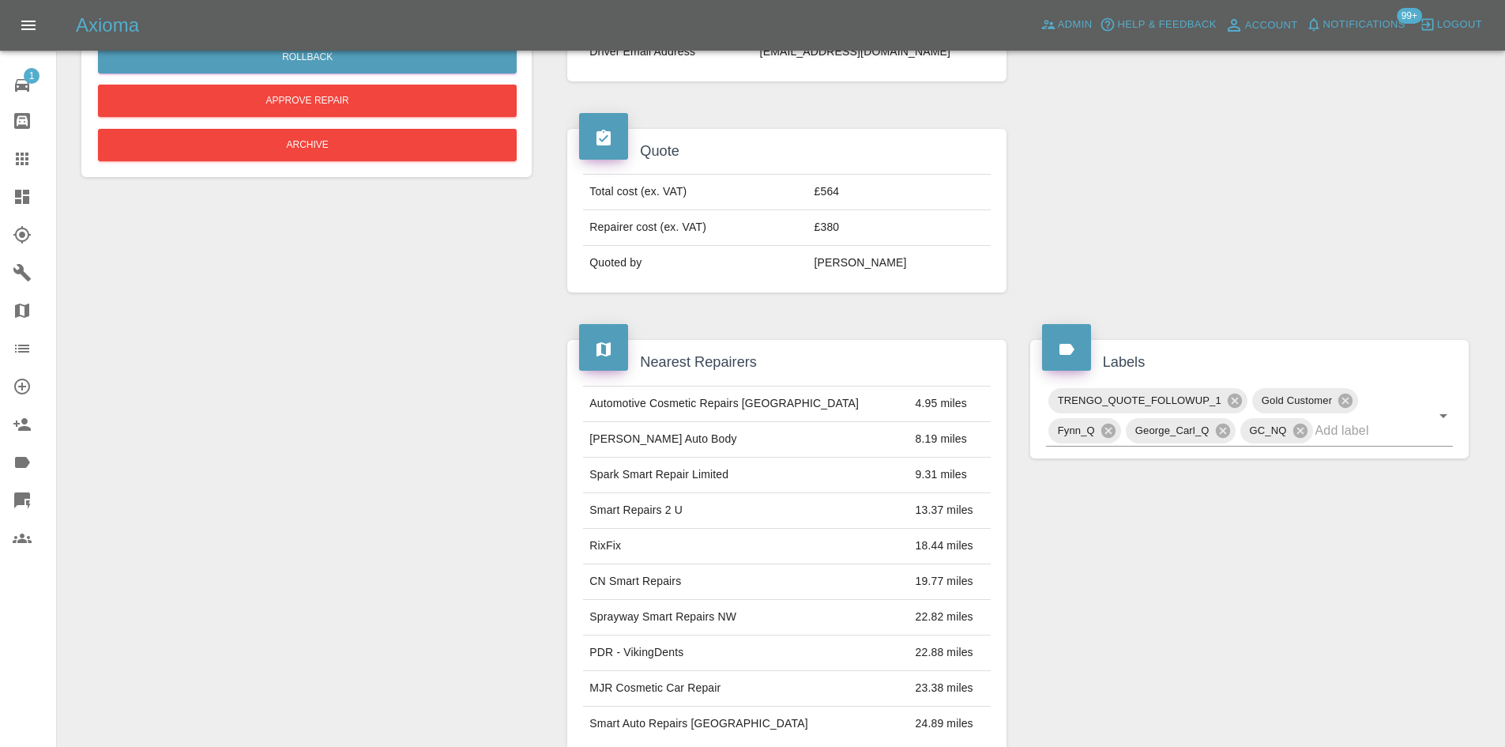
scroll to position [79, 0]
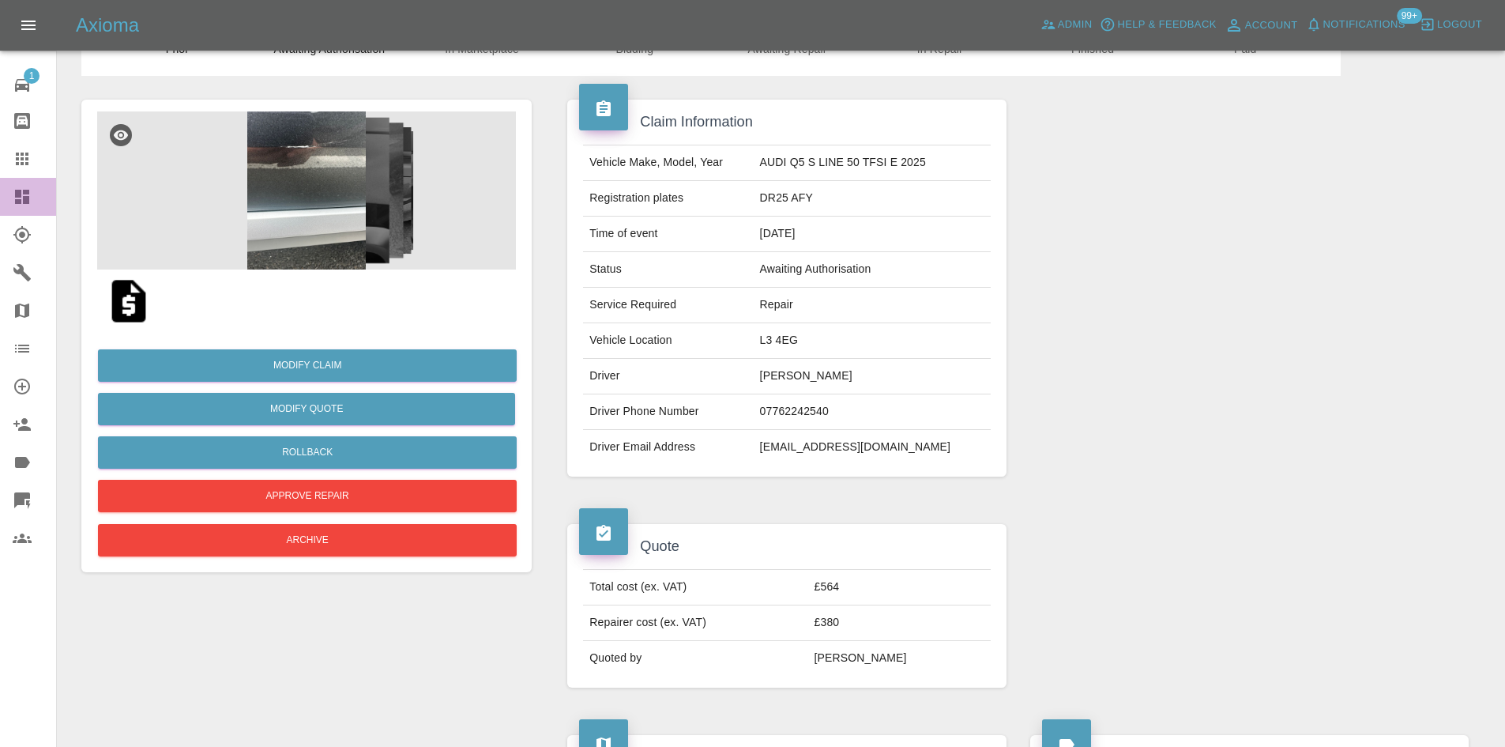
click at [19, 202] on icon at bounding box center [22, 197] width 14 height 14
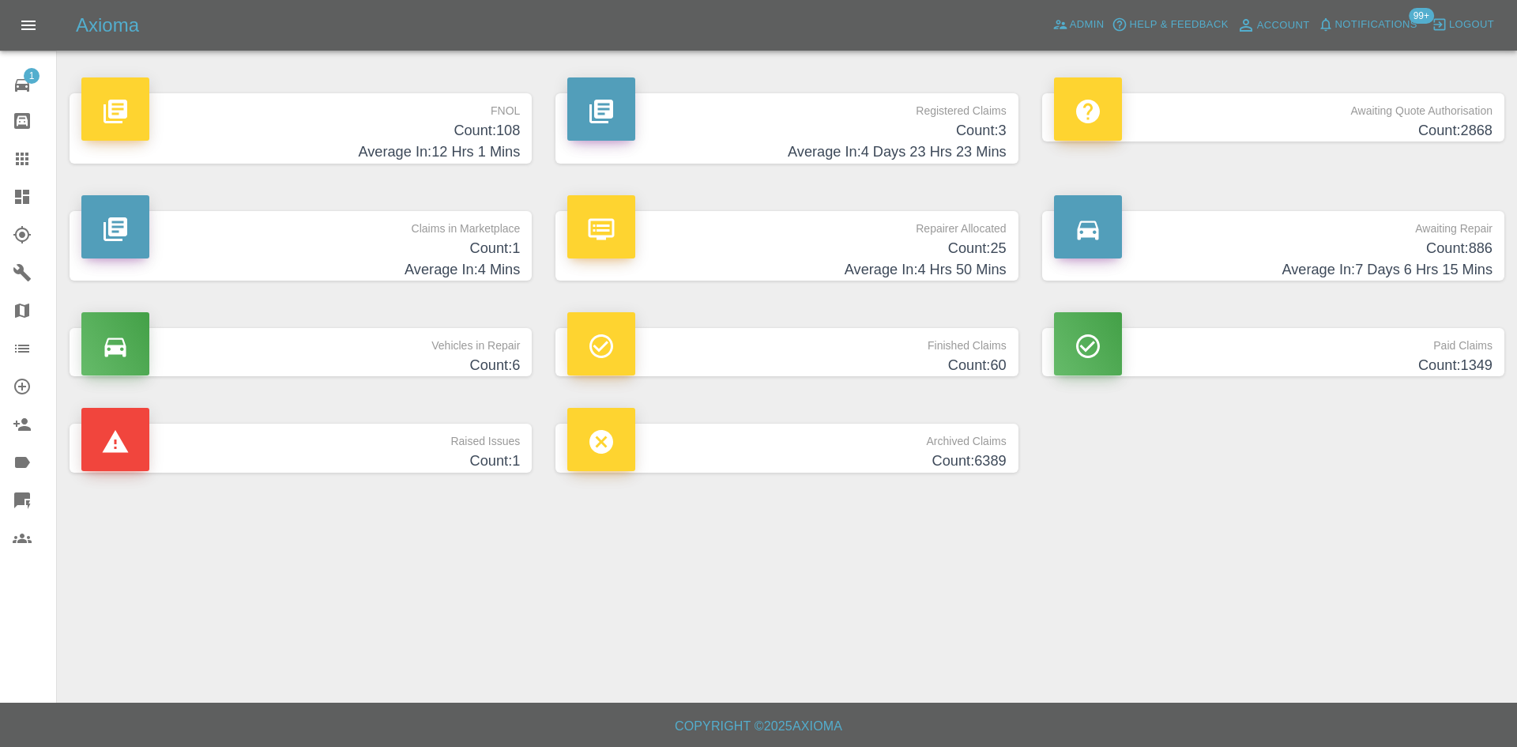
click at [395, 126] on h4 "Count: 108" at bounding box center [300, 130] width 438 height 21
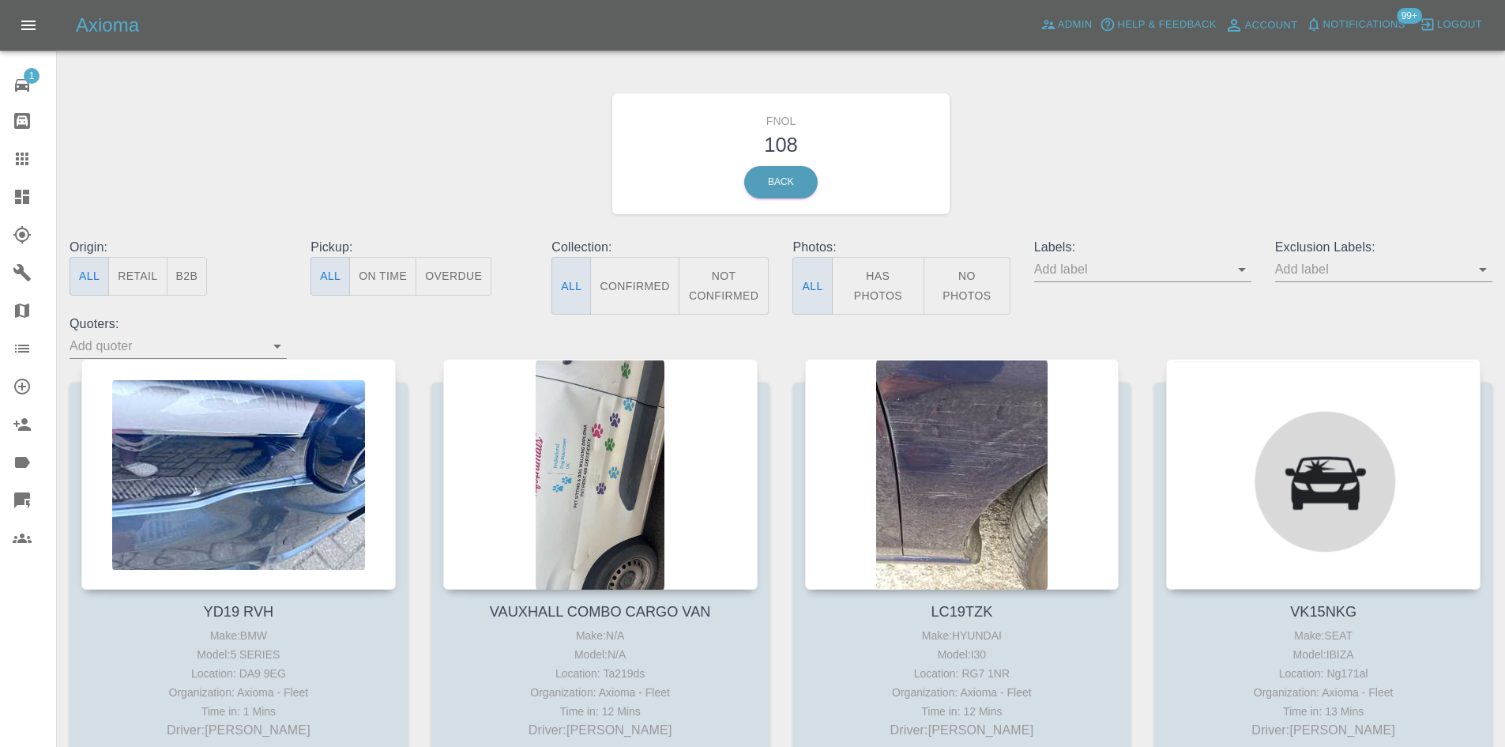
click at [1263, 277] on div "Exclusion Labels:" at bounding box center [1383, 276] width 241 height 77
click at [1231, 271] on button "Open" at bounding box center [1242, 269] width 22 height 22
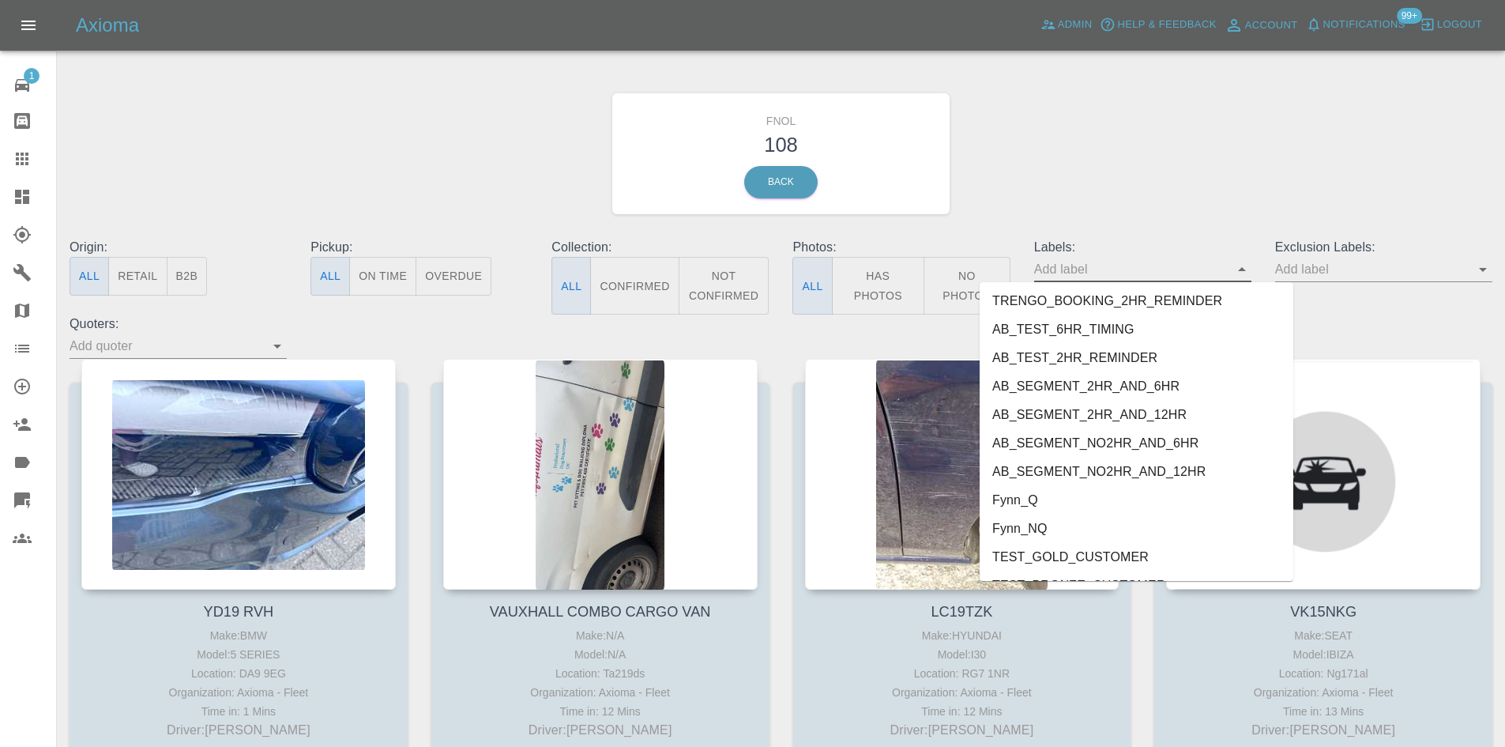
scroll to position [3354, 0]
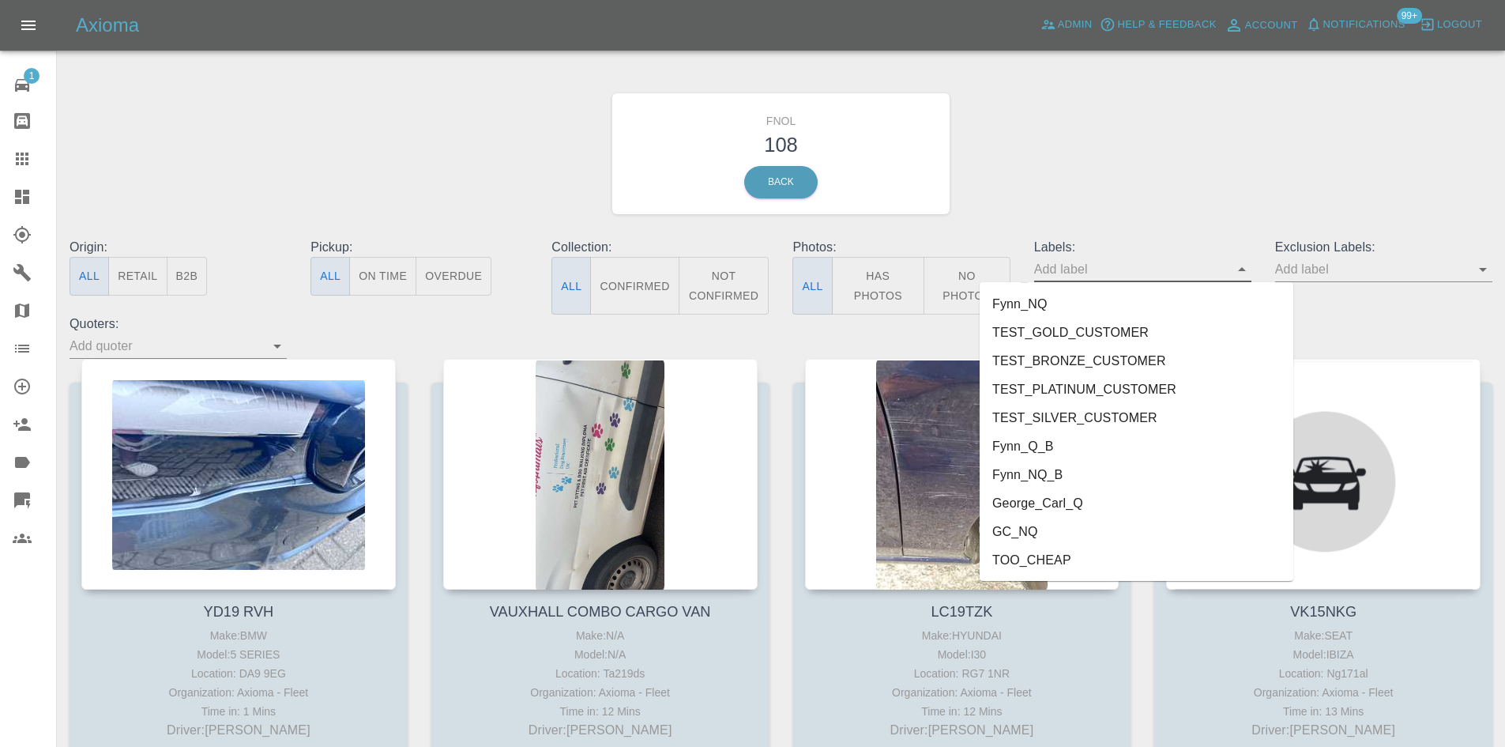
click at [1085, 495] on li "George_Carl_Q" at bounding box center [1137, 503] width 314 height 28
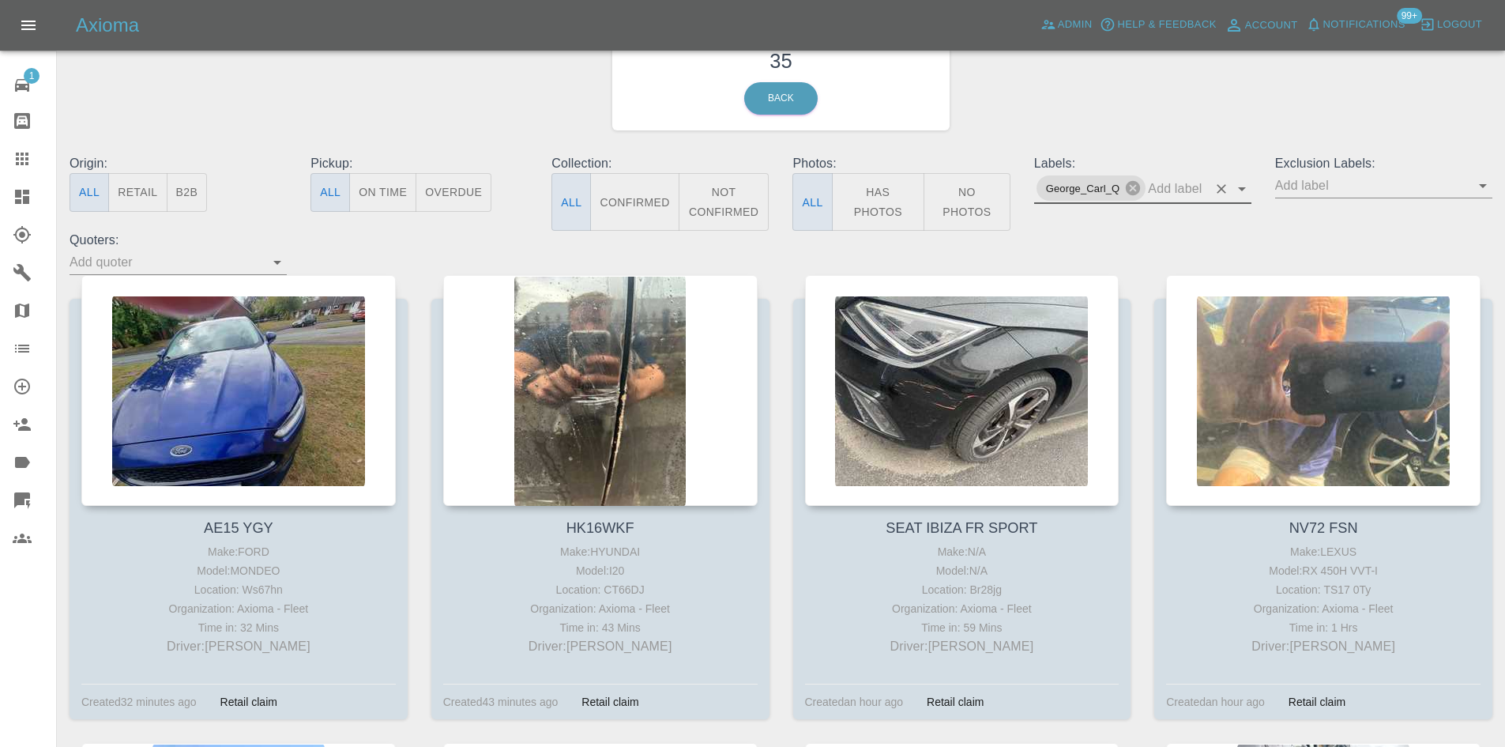
scroll to position [79, 0]
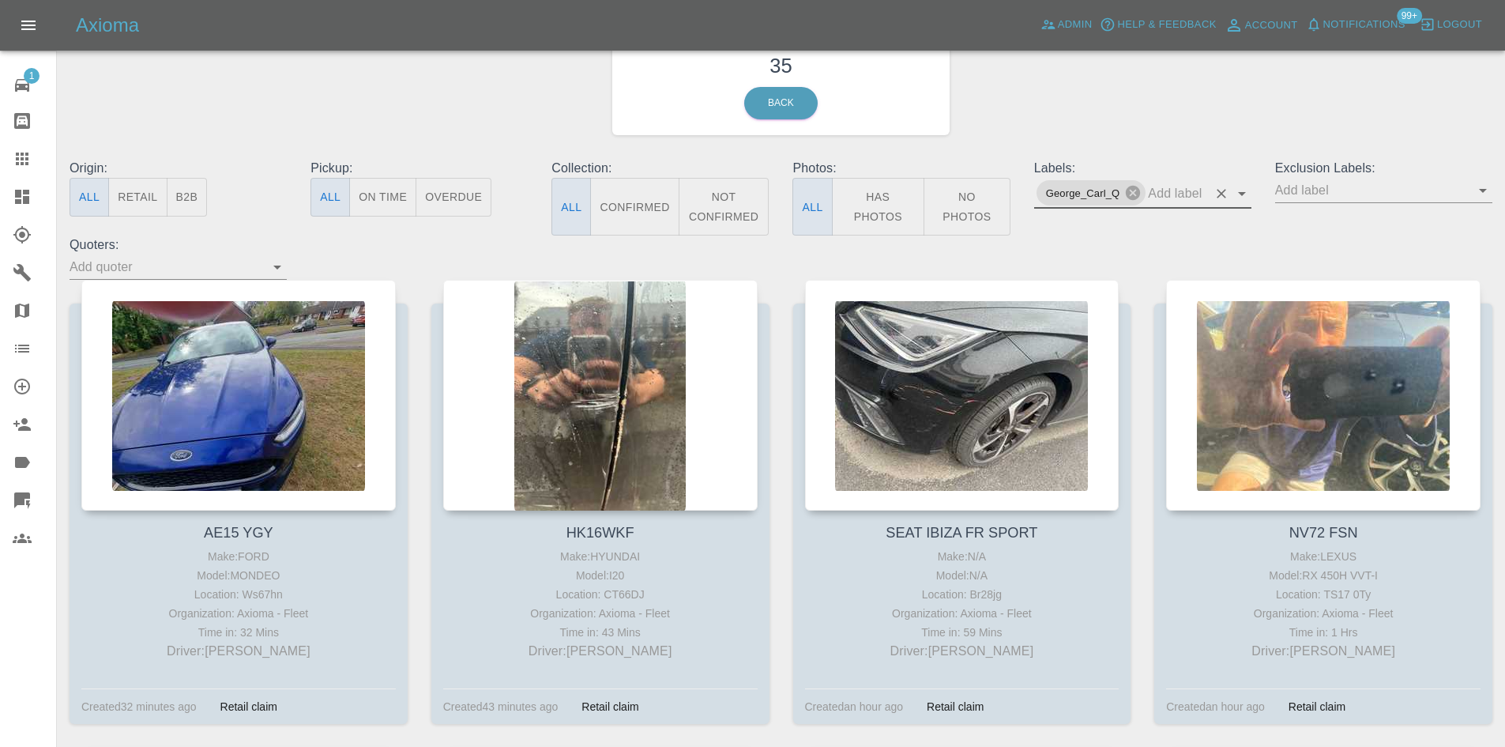
click at [1242, 192] on icon "Open" at bounding box center [1242, 194] width 8 height 4
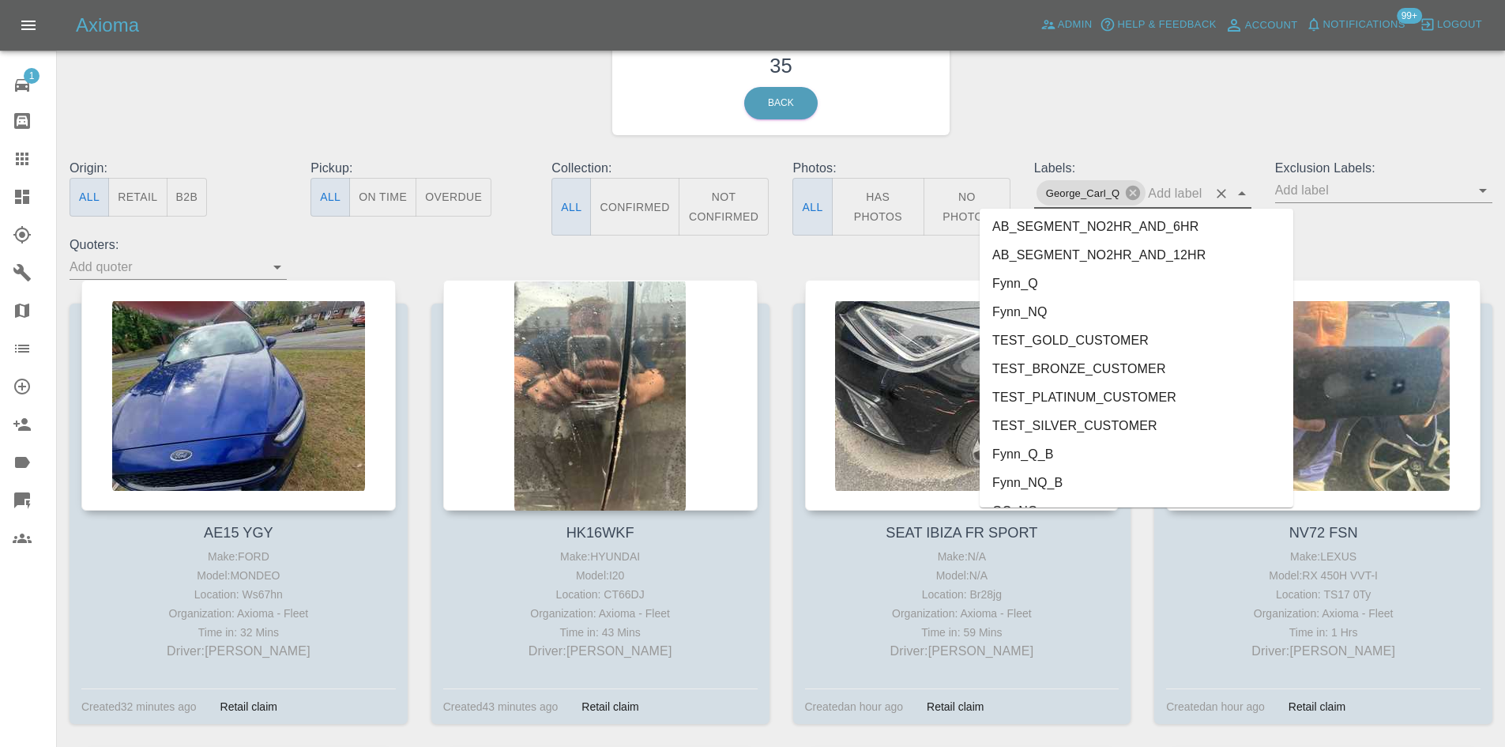
scroll to position [3247, 0]
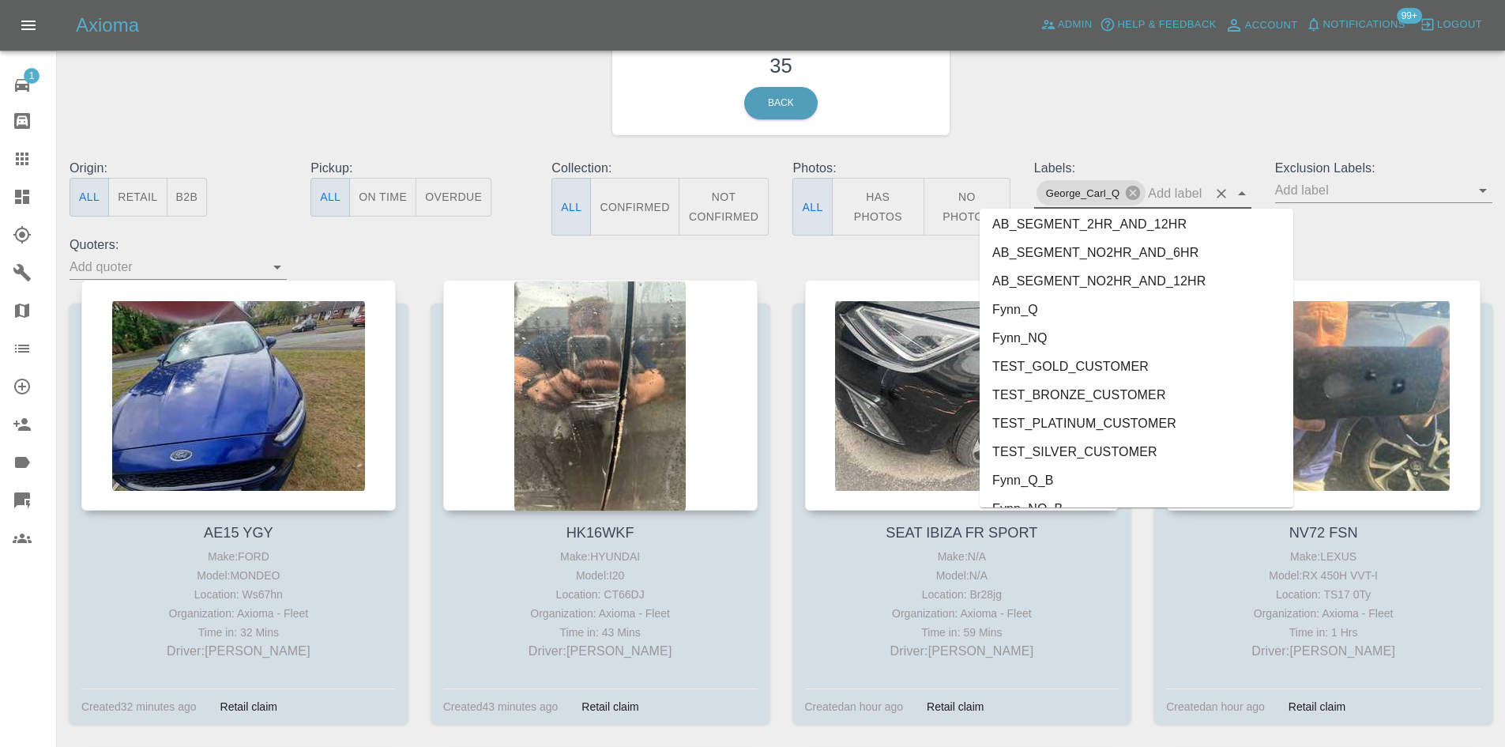
click at [1050, 344] on li "Fynn_NQ" at bounding box center [1137, 338] width 314 height 28
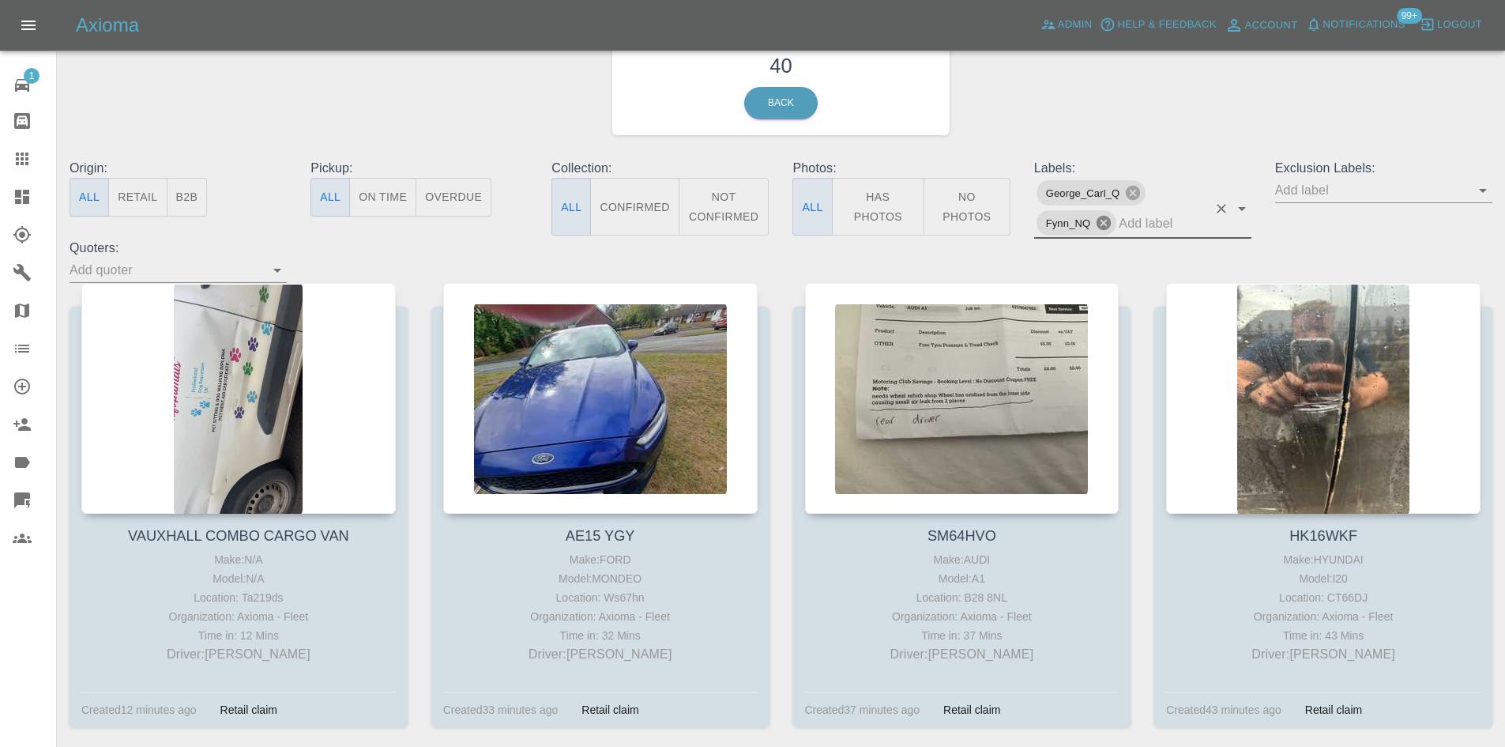
click at [1106, 225] on icon at bounding box center [1103, 222] width 17 height 17
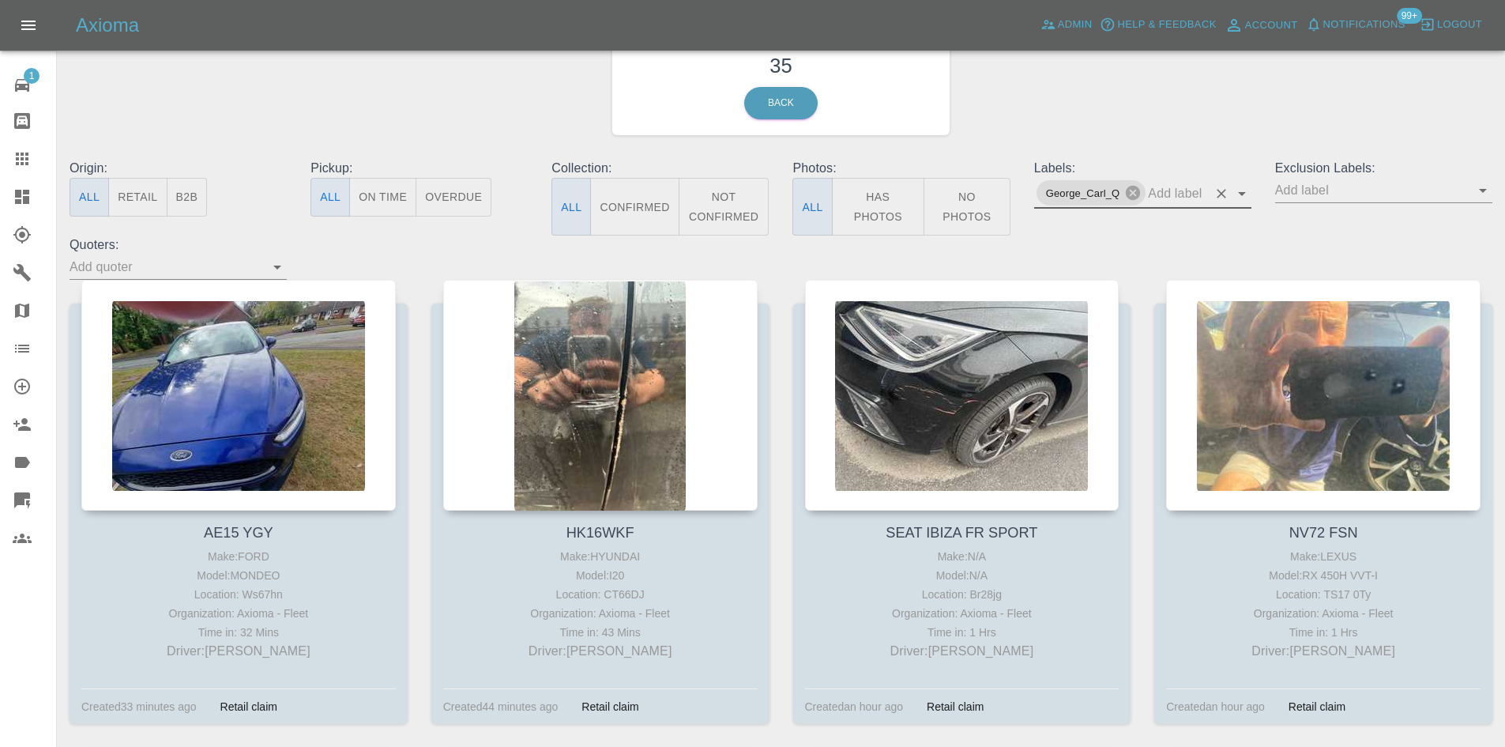
click at [1242, 199] on icon "Open" at bounding box center [1241, 193] width 19 height 19
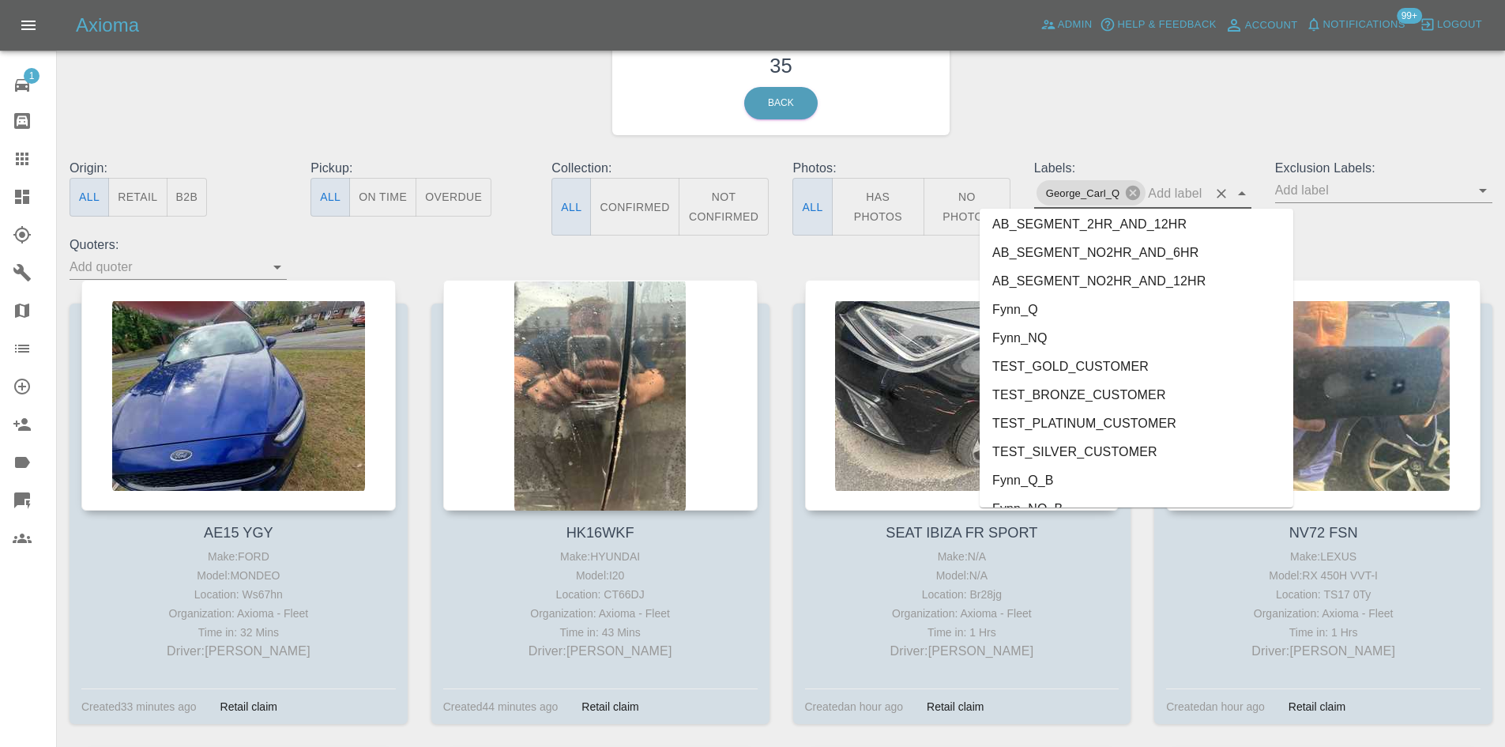
click at [1040, 311] on li "Fynn_Q" at bounding box center [1137, 309] width 314 height 28
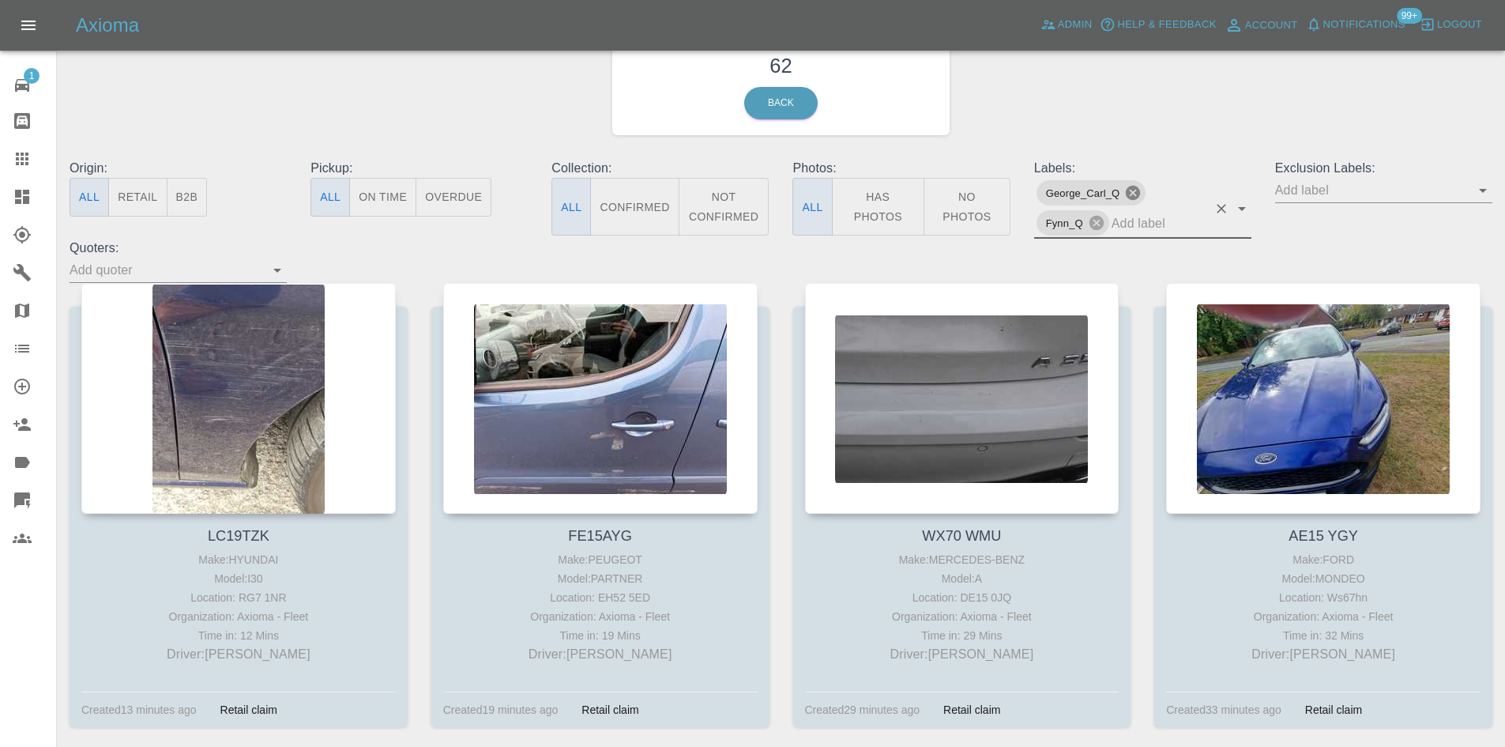
click at [1136, 191] on icon at bounding box center [1132, 192] width 17 height 17
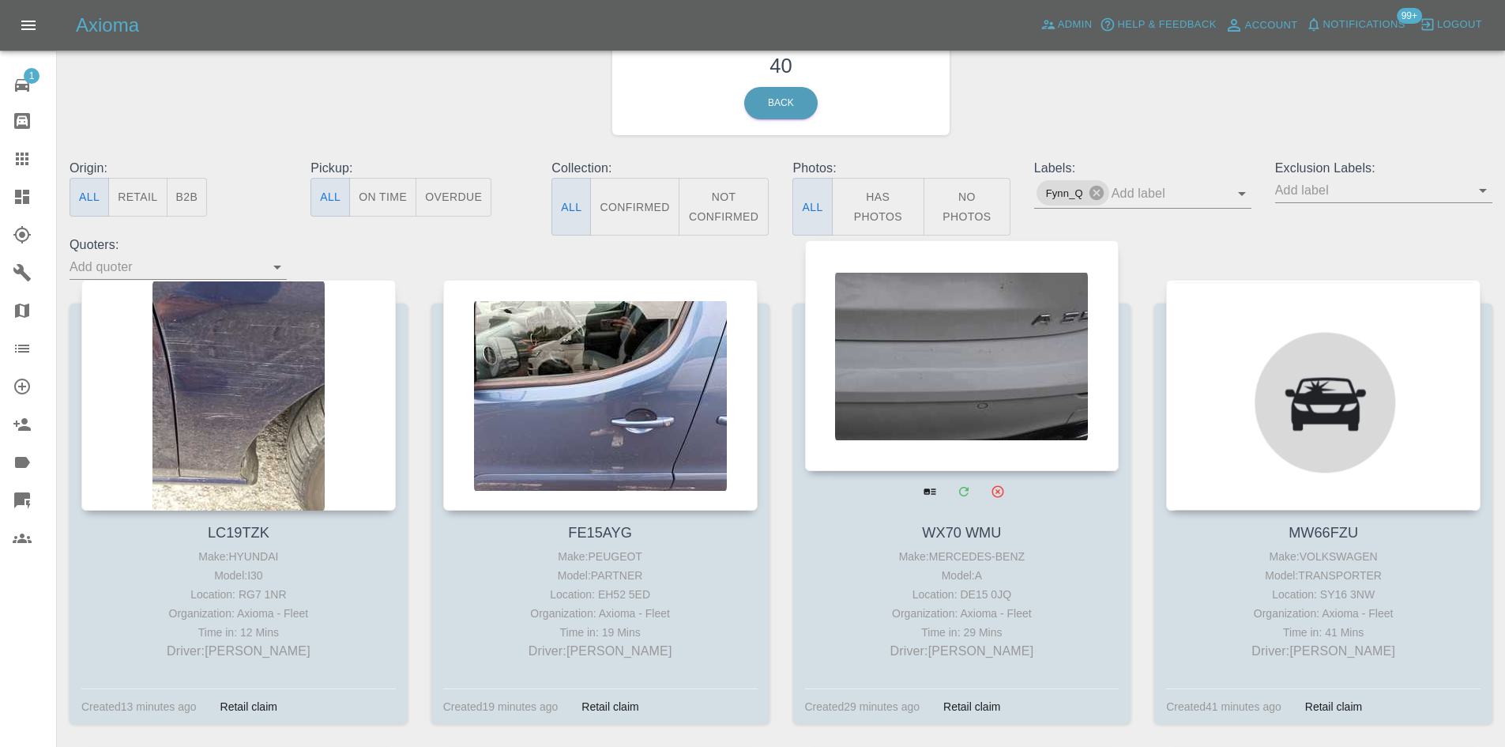
drag, startPoint x: 616, startPoint y: 343, endPoint x: 891, endPoint y: 382, distance: 277.6
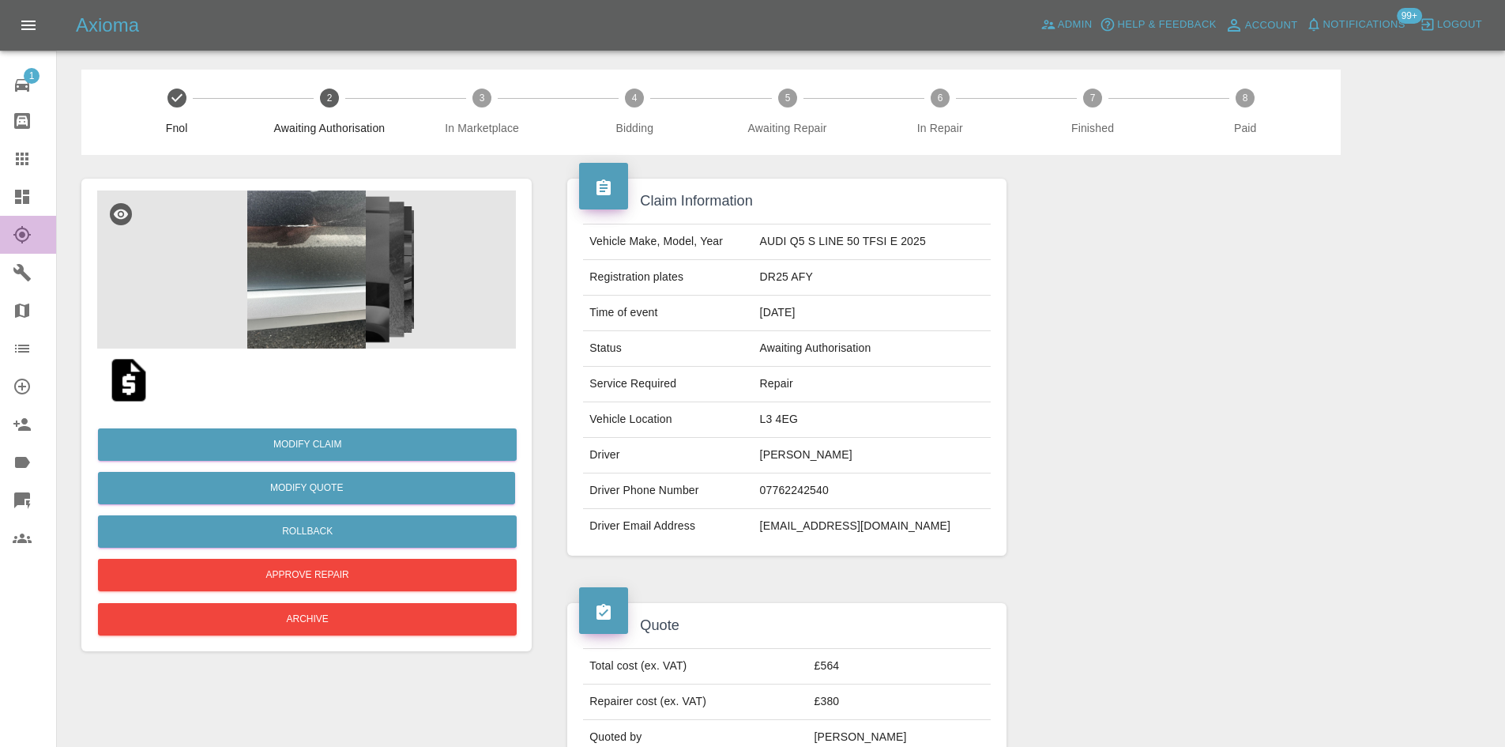
click at [9, 250] on link "Explorer" at bounding box center [28, 235] width 56 height 38
click at [17, 197] on icon at bounding box center [22, 197] width 14 height 14
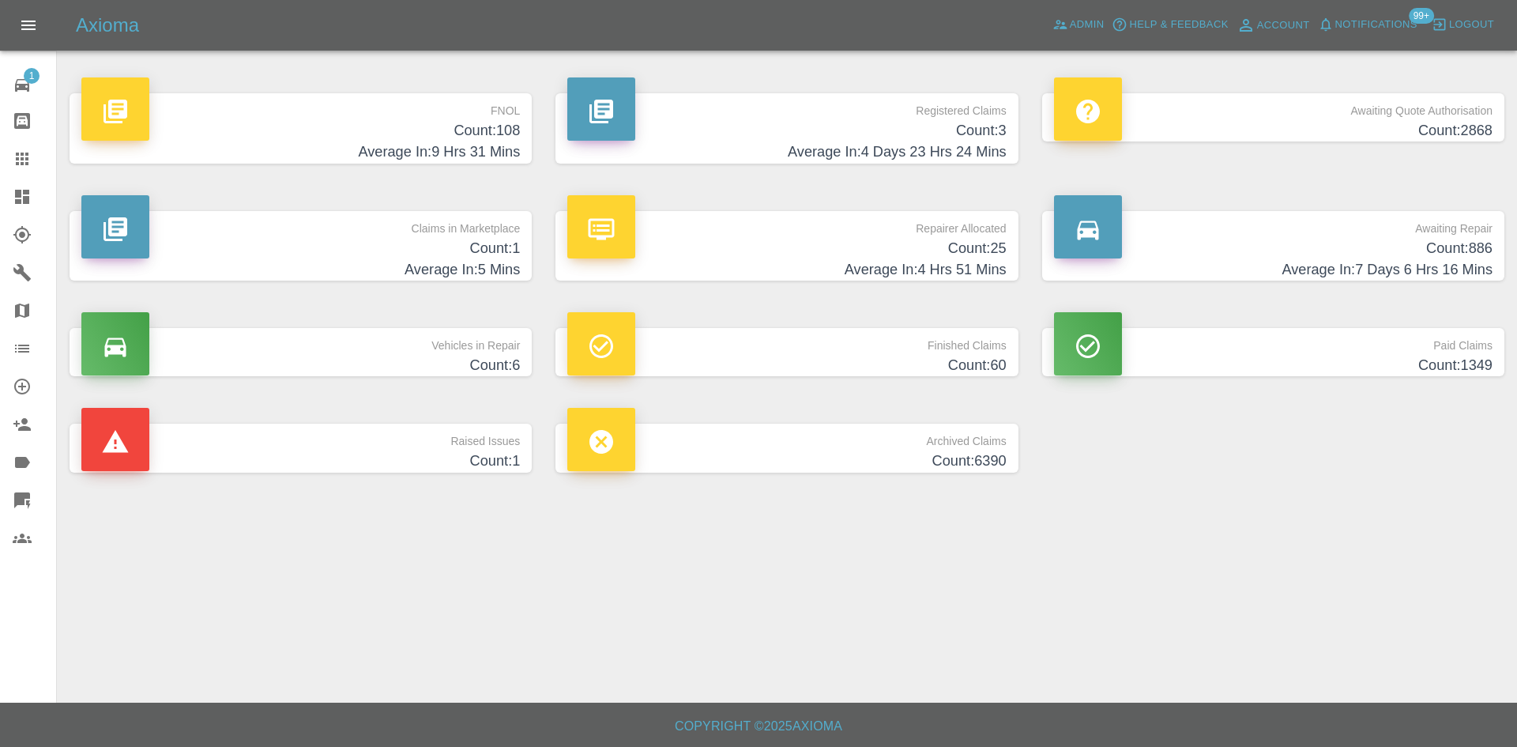
click at [1455, 257] on h4 "Count: 886" at bounding box center [1273, 248] width 438 height 21
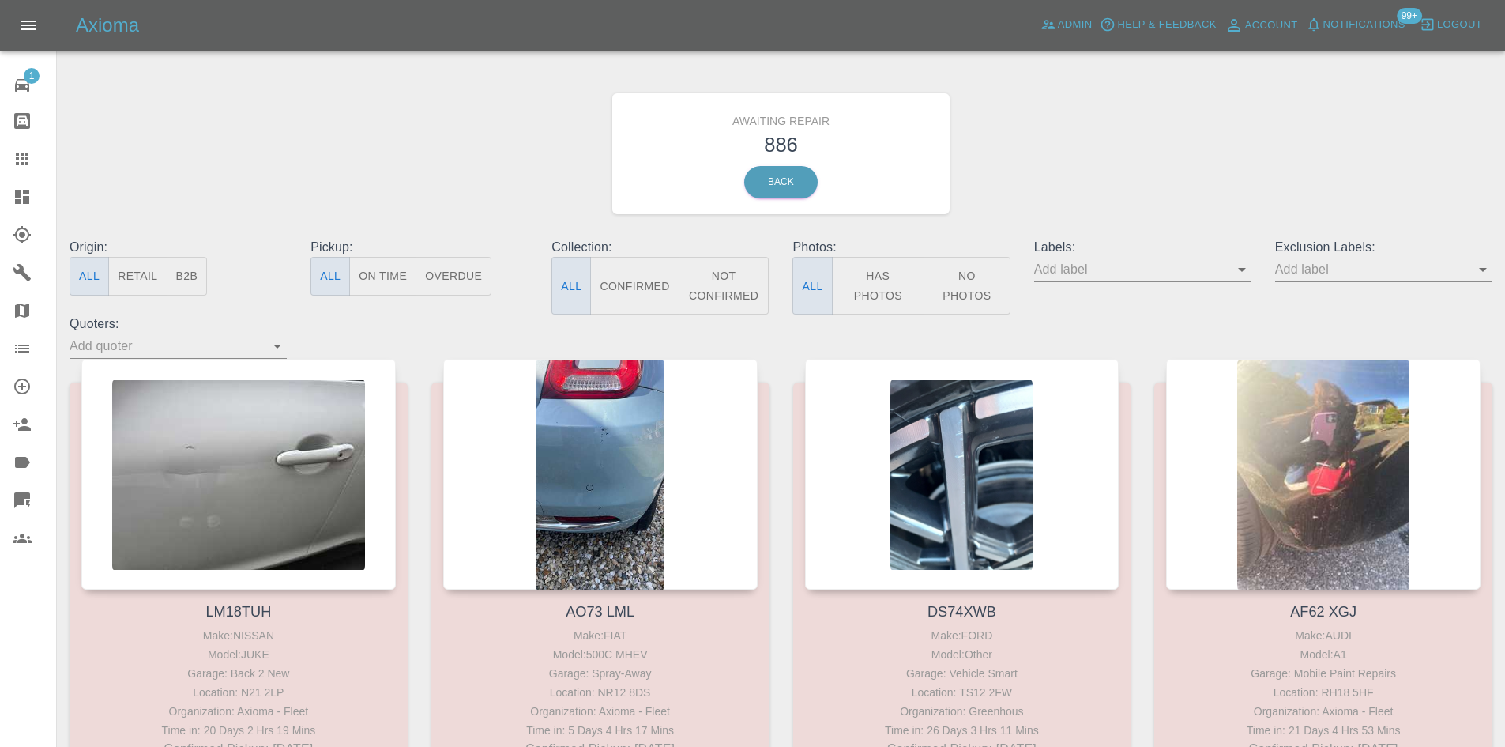
click at [1371, 31] on span "Notifications" at bounding box center [1364, 25] width 82 height 18
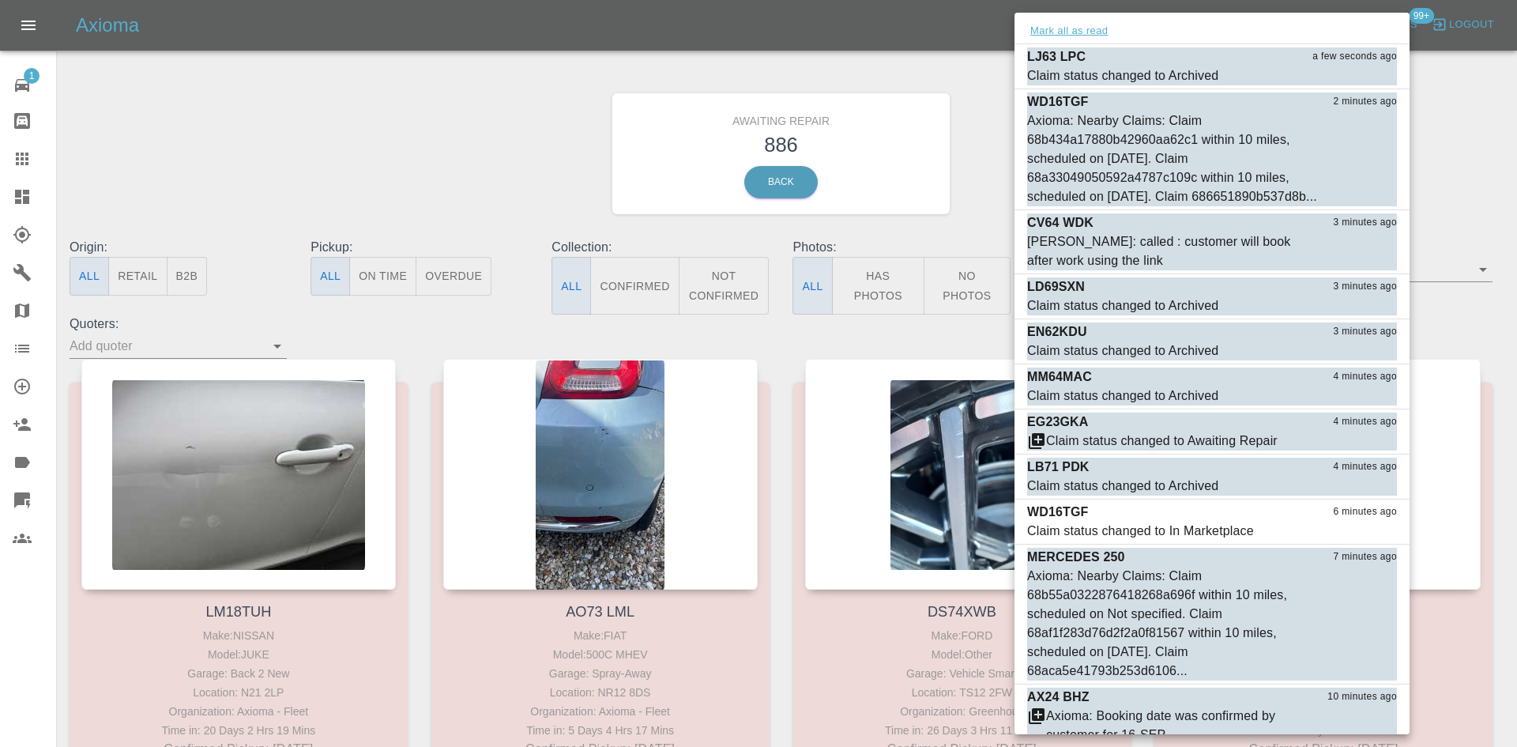
click at [1092, 26] on button "Mark all as read" at bounding box center [1069, 31] width 84 height 18
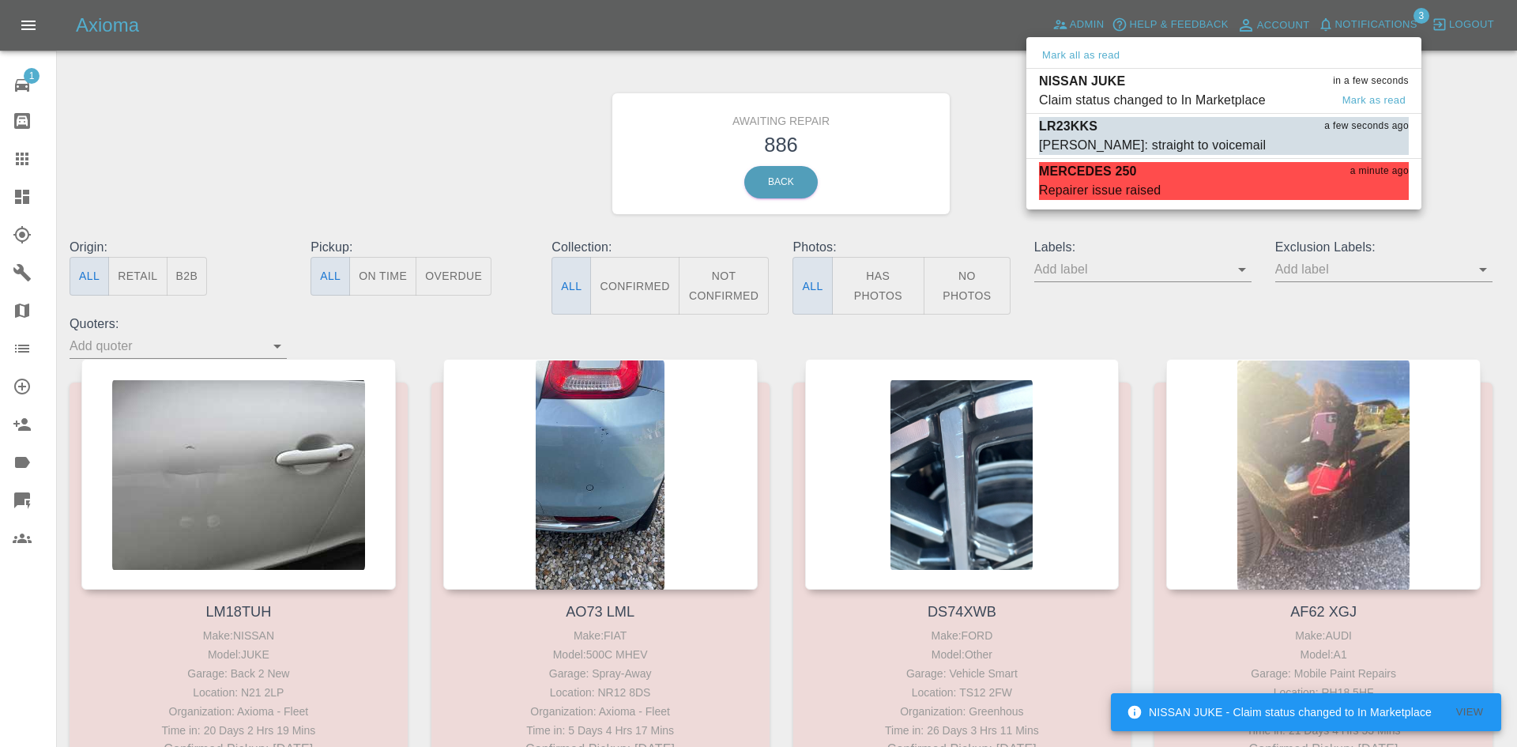
click at [1113, 85] on p "NISSAN JUKE" at bounding box center [1082, 81] width 86 height 19
